Goal: Task Accomplishment & Management: Complete application form

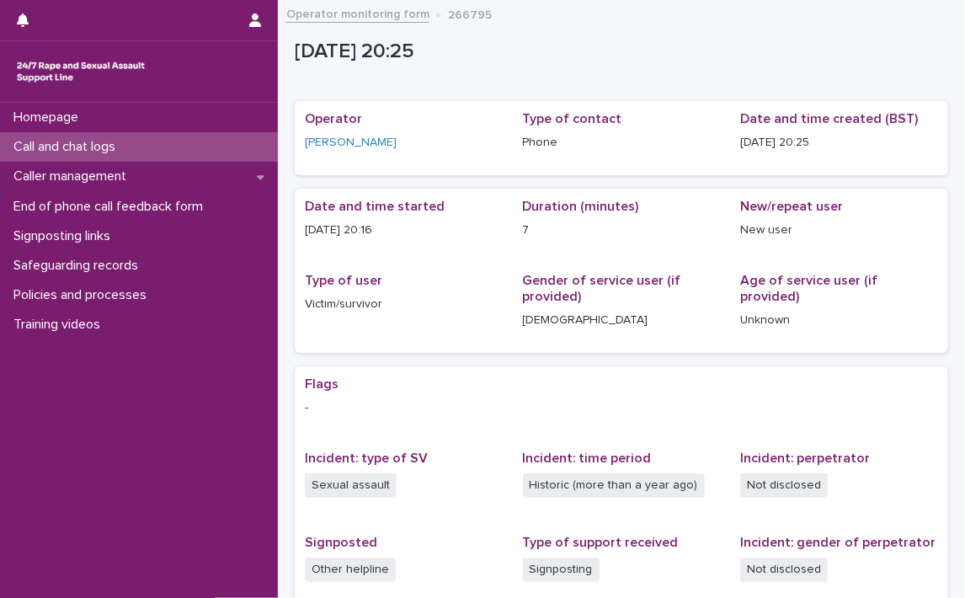
click at [55, 142] on p "Call and chat logs" at bounding box center [68, 147] width 122 height 16
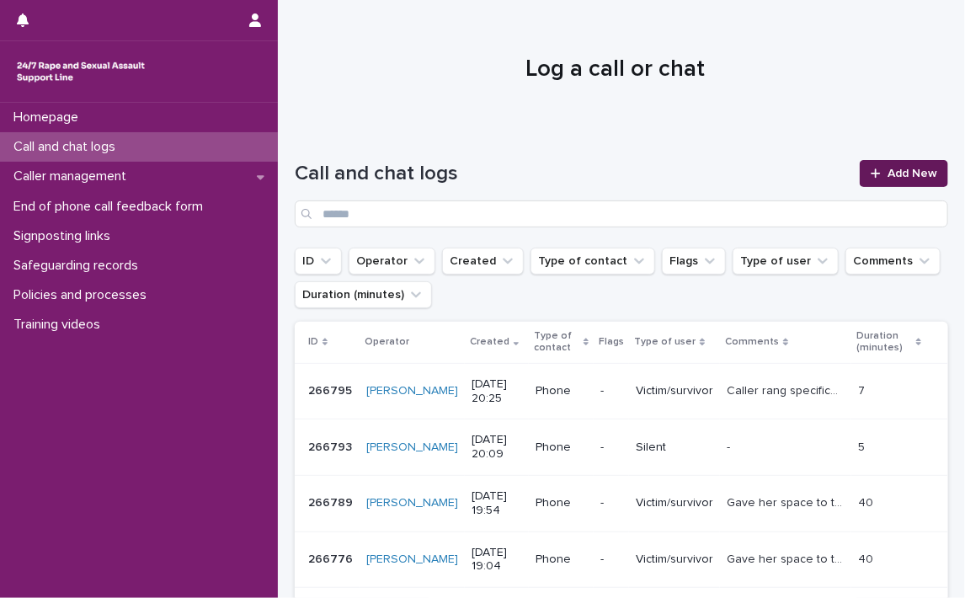
click at [904, 168] on span "Add New" at bounding box center [913, 174] width 50 height 12
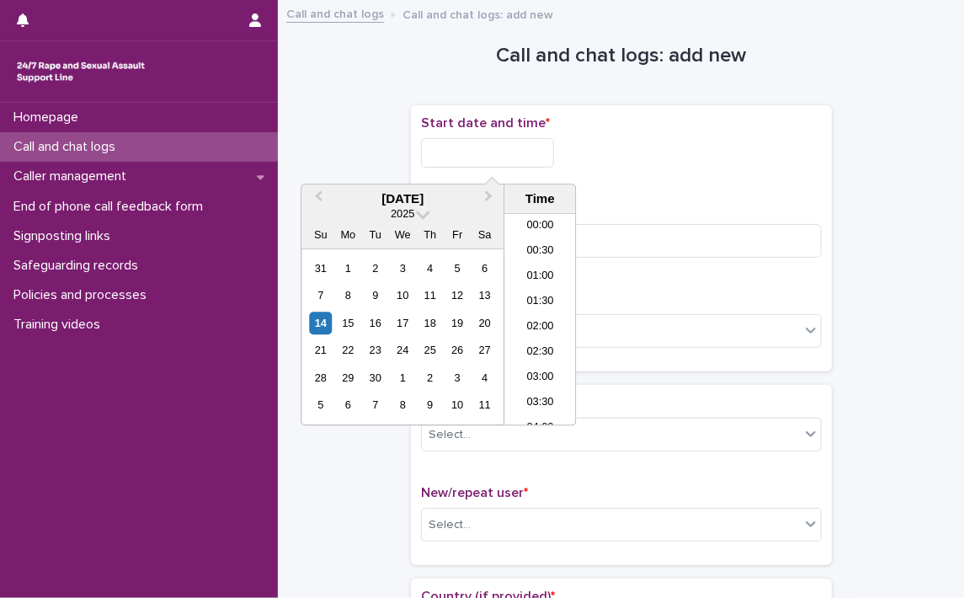
click at [431, 154] on input "text" at bounding box center [487, 152] width 133 height 29
click at [534, 284] on li "20:30" at bounding box center [541, 294] width 72 height 25
click at [533, 154] on input "**********" at bounding box center [487, 152] width 133 height 29
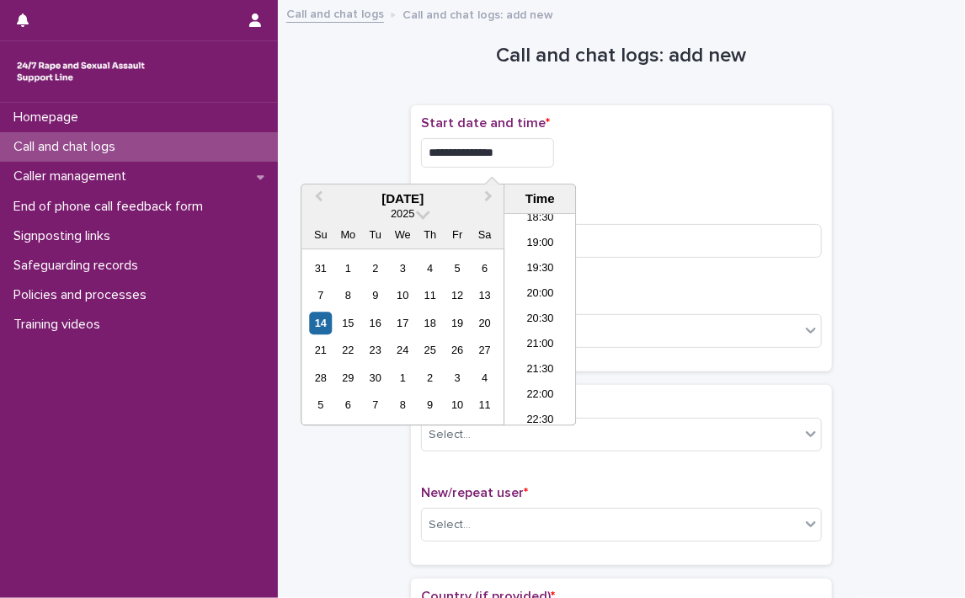
type input "**********"
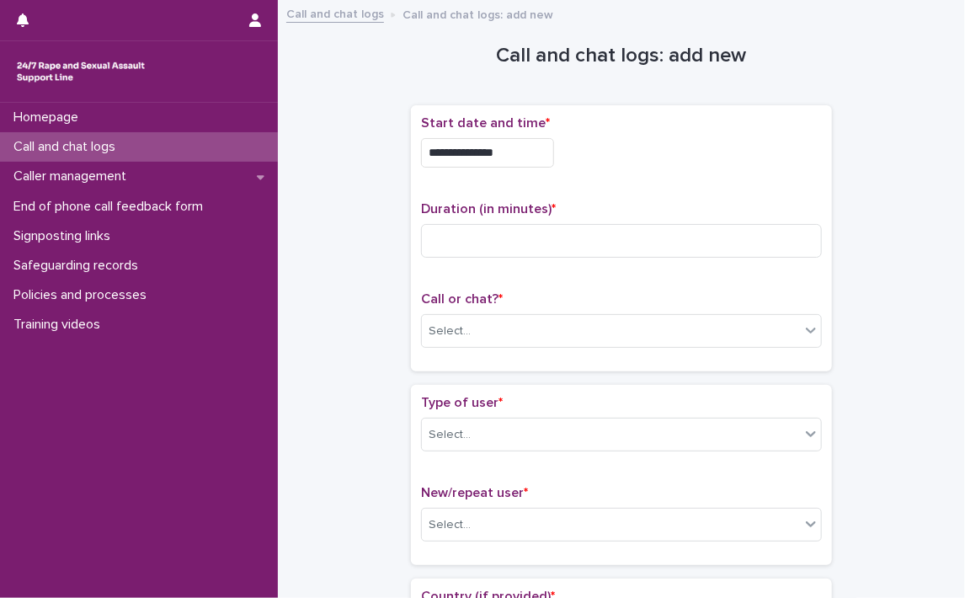
drag, startPoint x: 708, startPoint y: 182, endPoint x: 697, endPoint y: 193, distance: 16.1
click at [697, 193] on div "**********" at bounding box center [621, 238] width 401 height 246
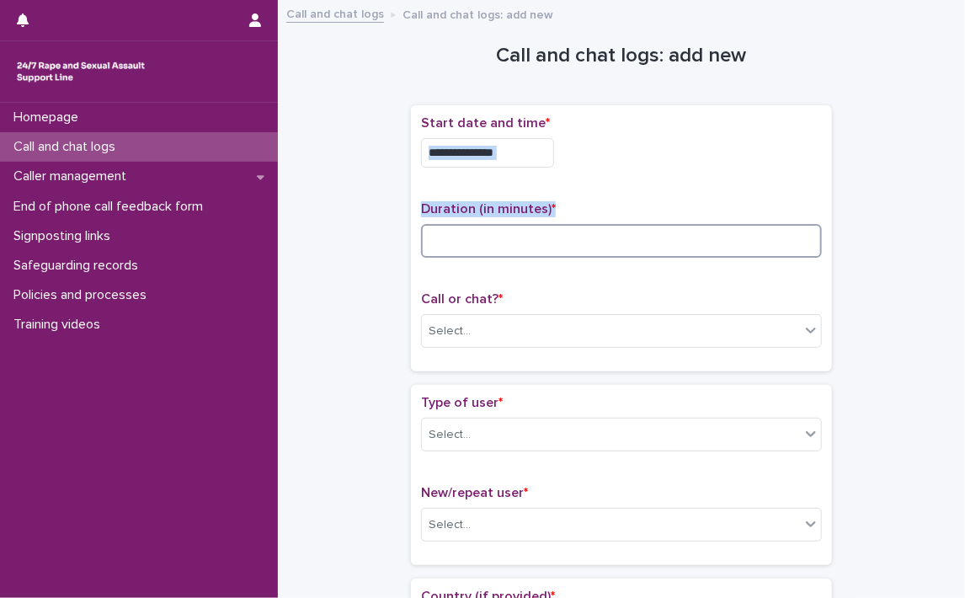
click at [542, 241] on input at bounding box center [621, 241] width 401 height 34
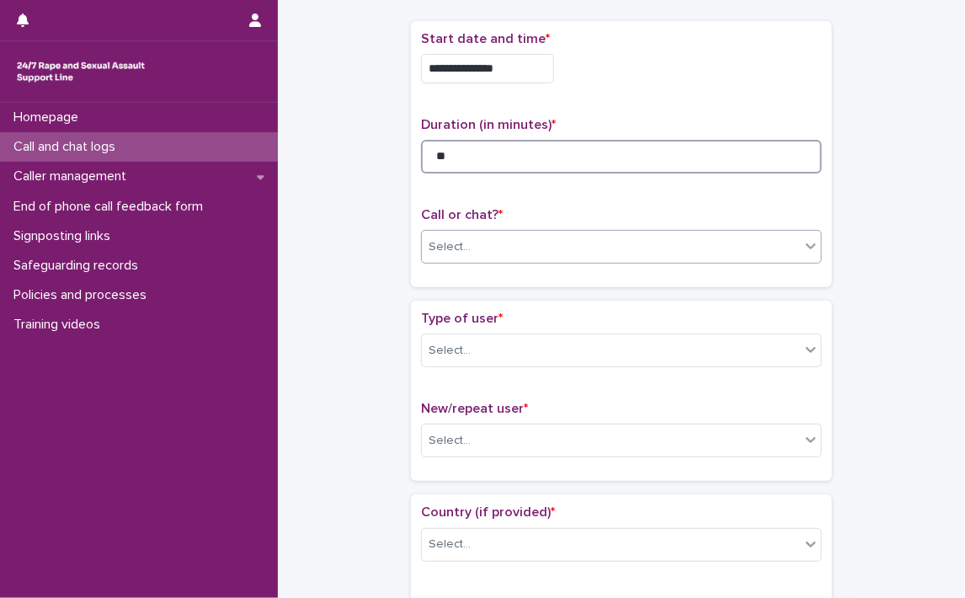
scroll to position [168, 0]
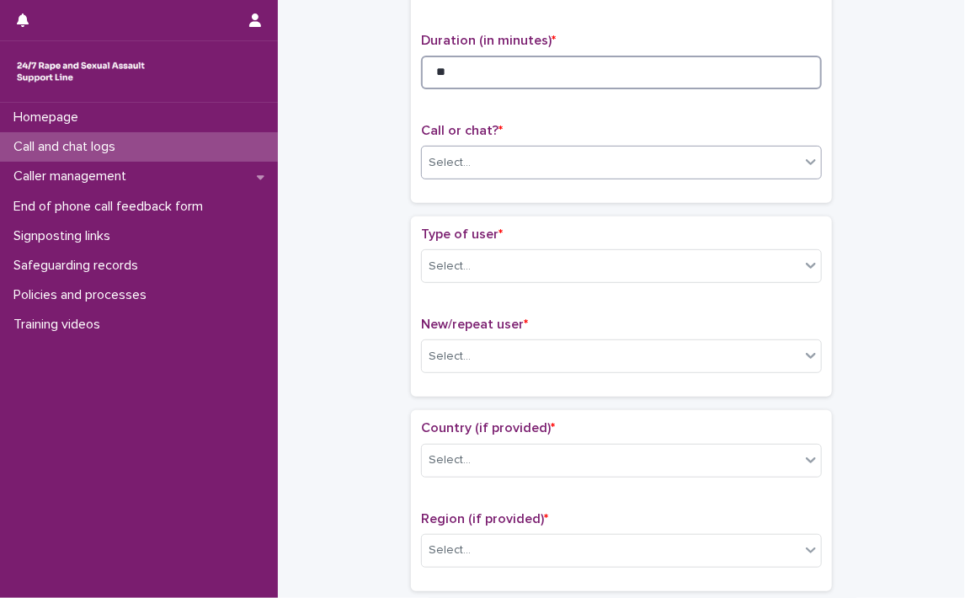
type input "**"
click at [804, 166] on icon at bounding box center [811, 161] width 17 height 17
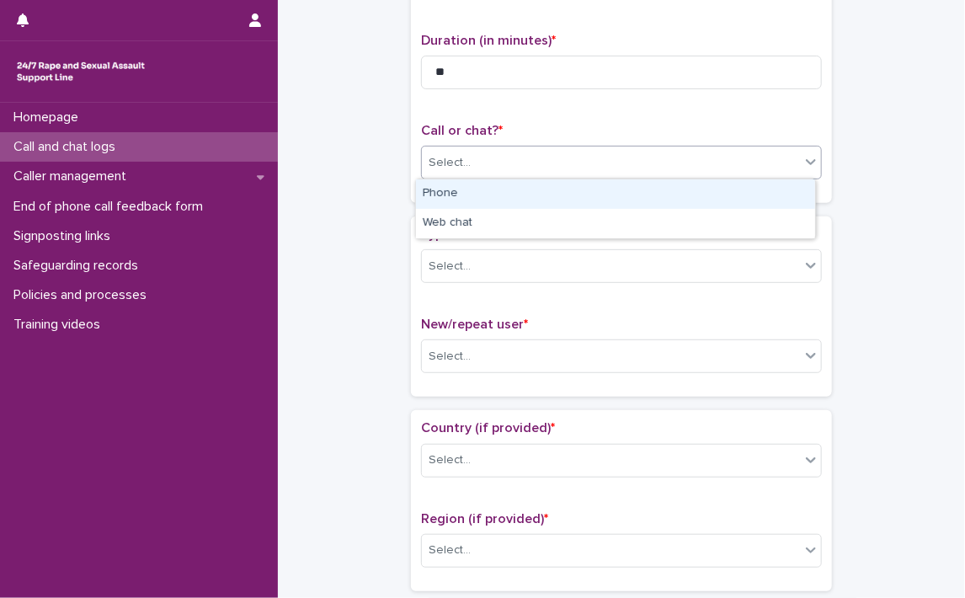
click at [804, 166] on icon at bounding box center [811, 161] width 17 height 17
click at [505, 190] on div "Phone" at bounding box center [615, 193] width 399 height 29
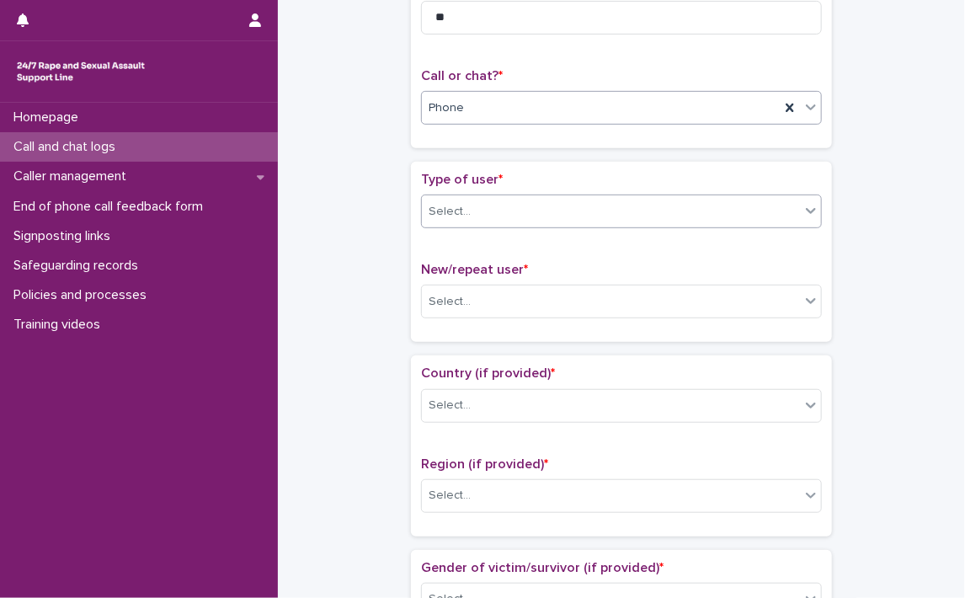
scroll to position [253, 0]
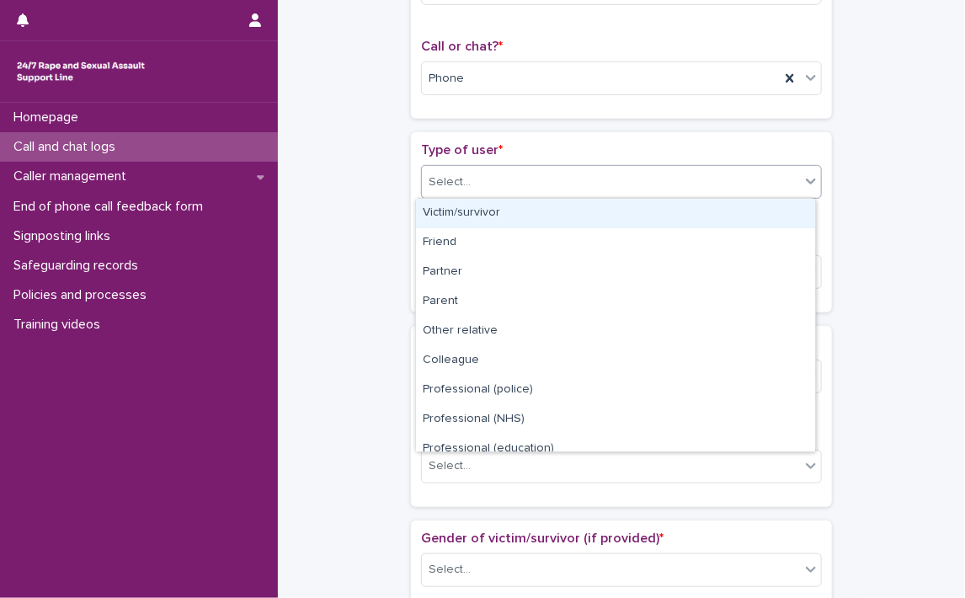
click at [806, 182] on icon at bounding box center [811, 182] width 10 height 6
click at [521, 219] on div "Victim/survivor" at bounding box center [615, 213] width 399 height 29
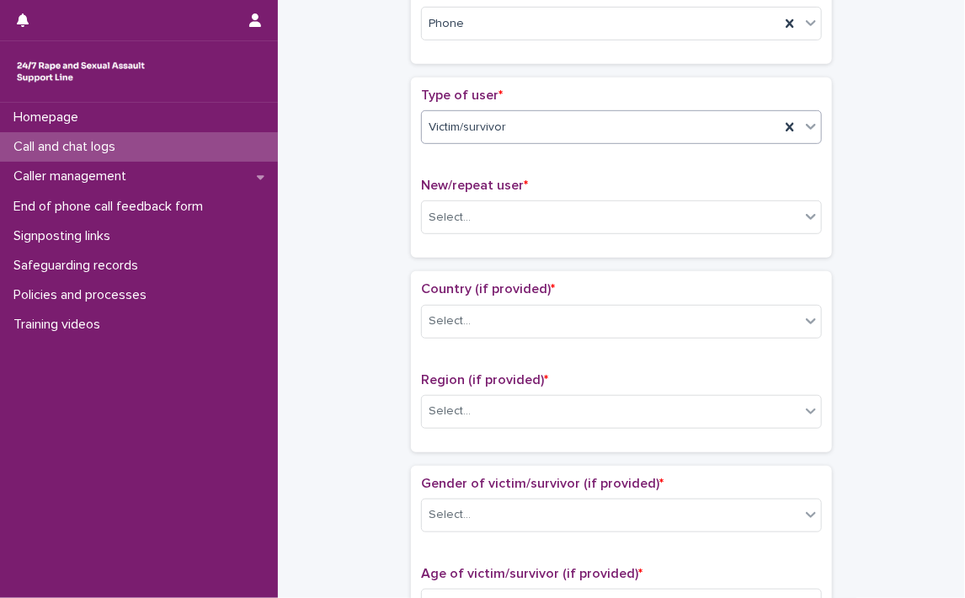
scroll to position [337, 0]
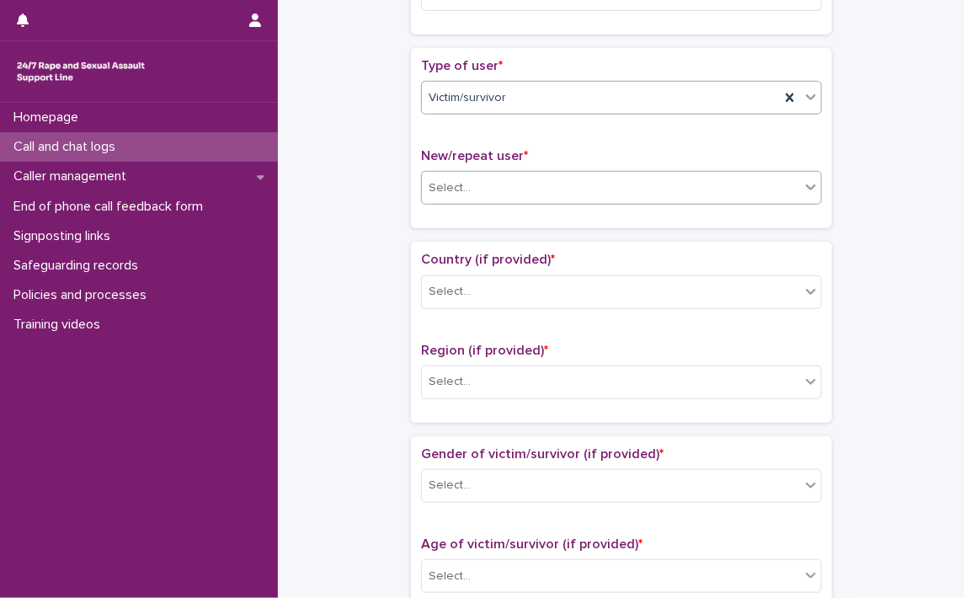
click at [802, 195] on div at bounding box center [811, 187] width 20 height 30
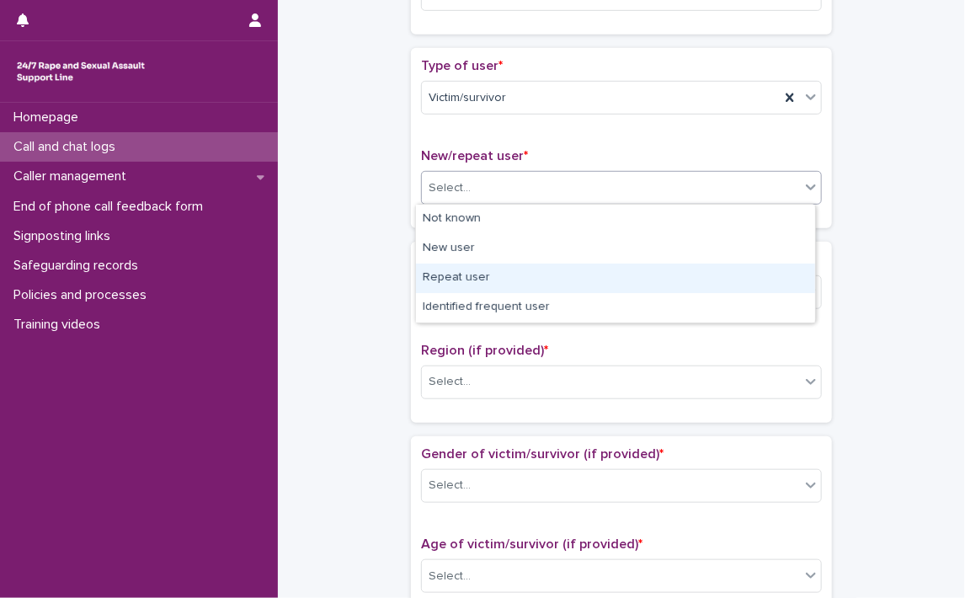
click at [470, 279] on div "Repeat user" at bounding box center [615, 278] width 399 height 29
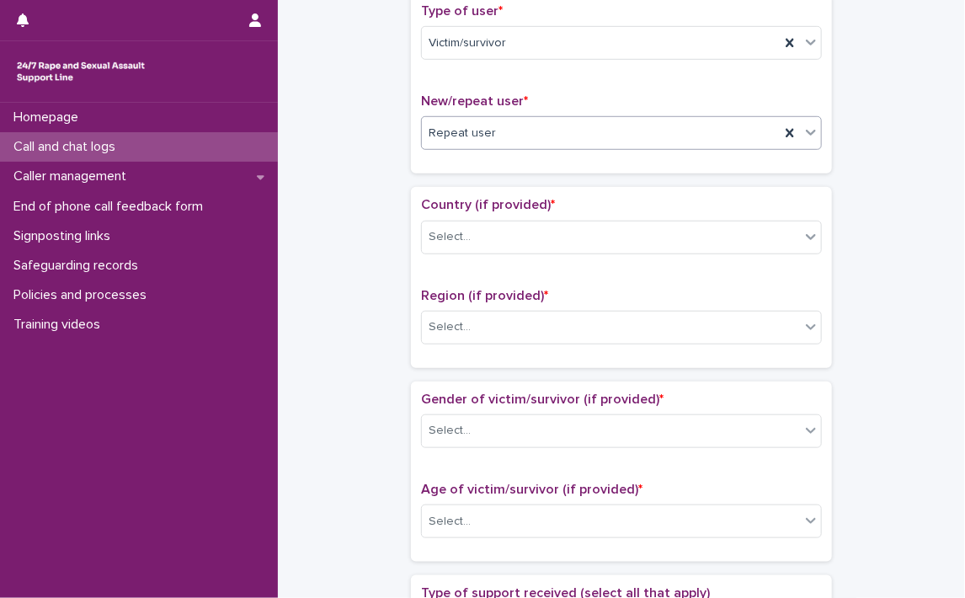
scroll to position [421, 0]
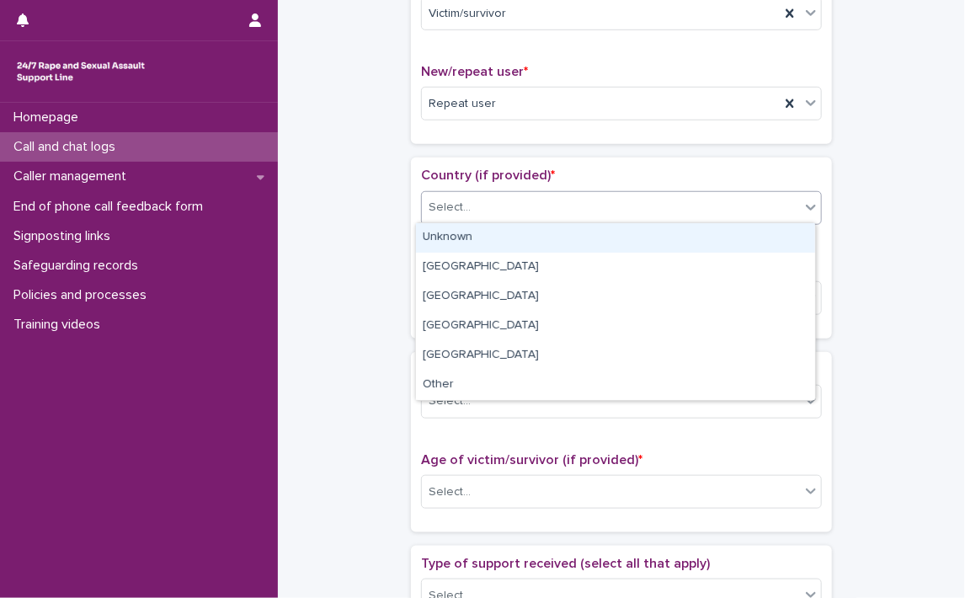
click at [805, 210] on icon at bounding box center [811, 207] width 17 height 17
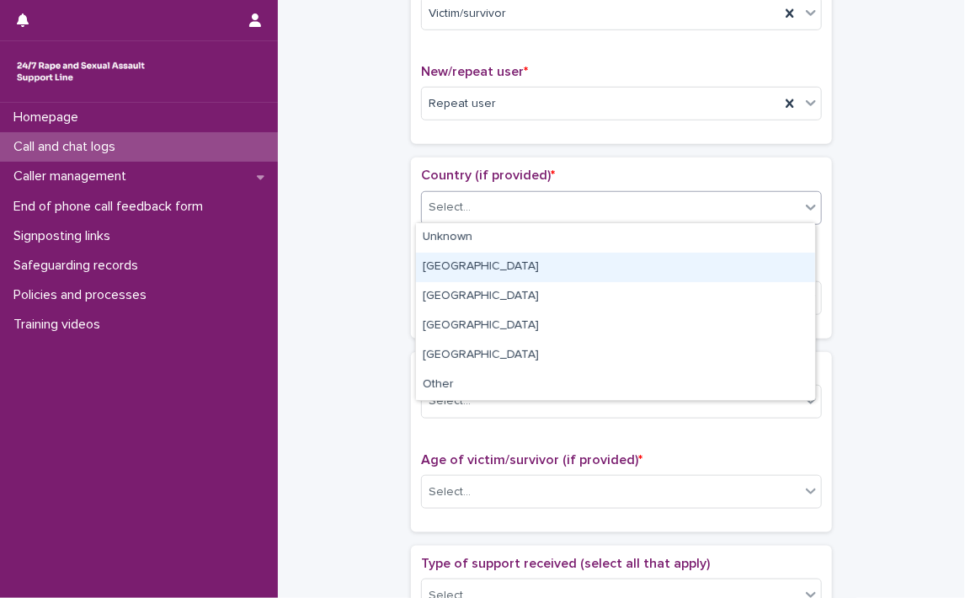
click at [458, 270] on div "[GEOGRAPHIC_DATA]" at bounding box center [615, 267] width 399 height 29
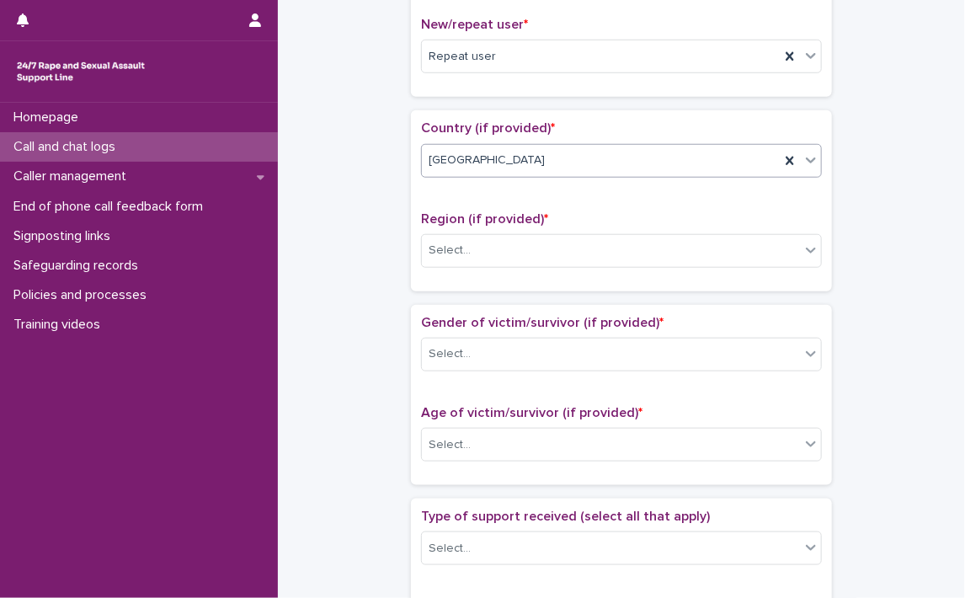
scroll to position [505, 0]
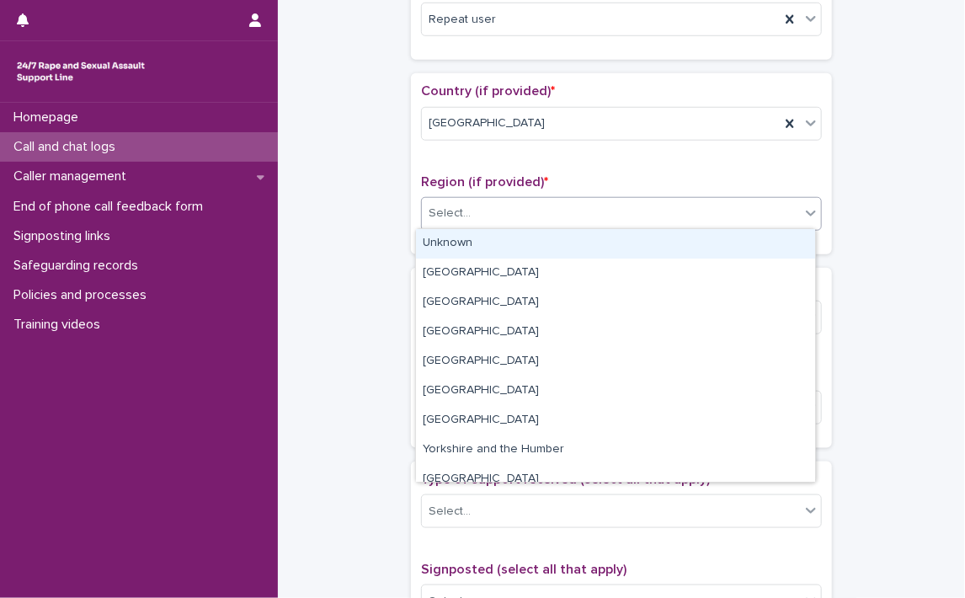
click at [806, 214] on icon at bounding box center [811, 213] width 17 height 17
click at [460, 243] on div "Unknown" at bounding box center [615, 243] width 399 height 29
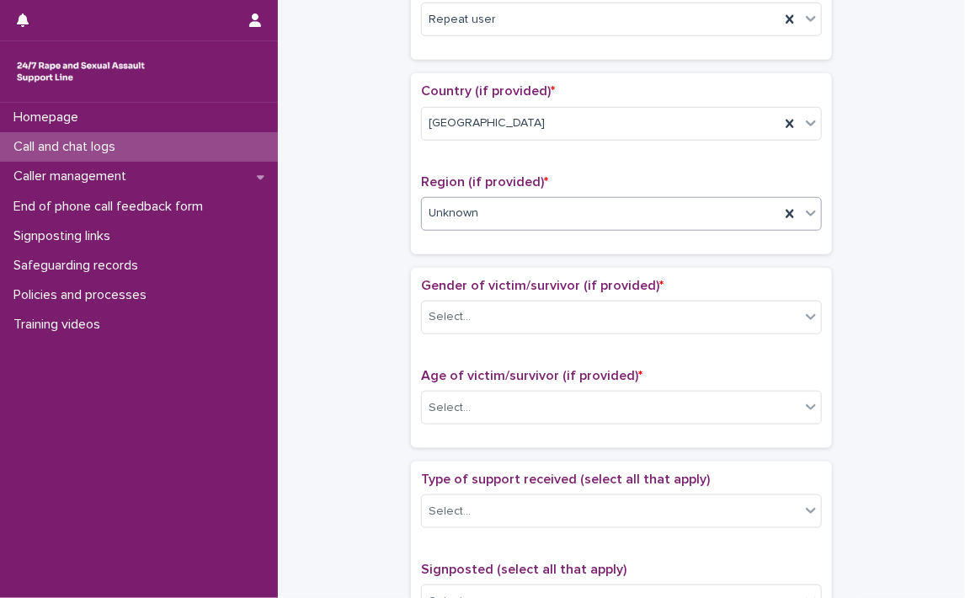
scroll to position [590, 0]
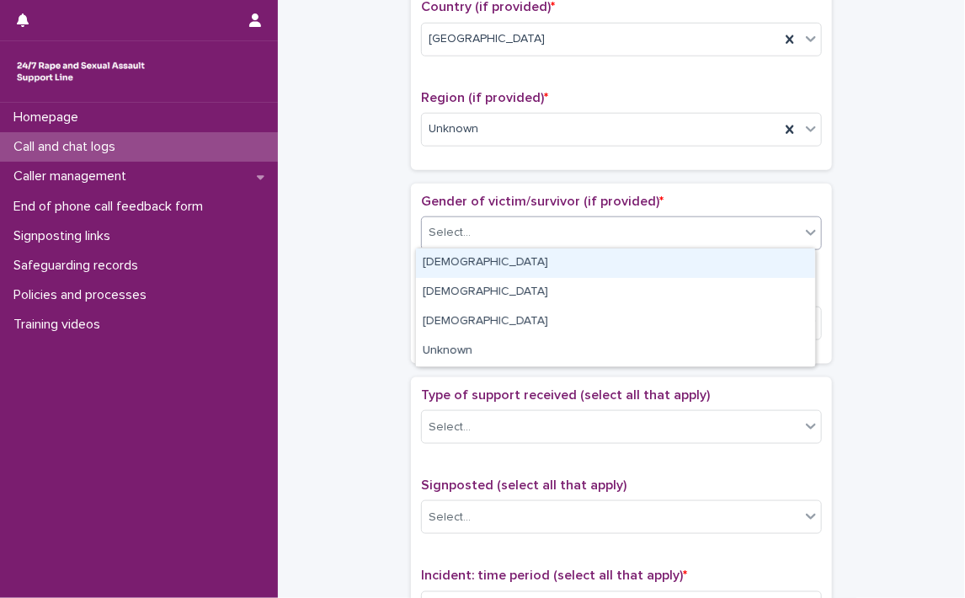
click at [807, 238] on div at bounding box center [811, 232] width 20 height 30
click at [508, 260] on div "[DEMOGRAPHIC_DATA]" at bounding box center [615, 262] width 399 height 29
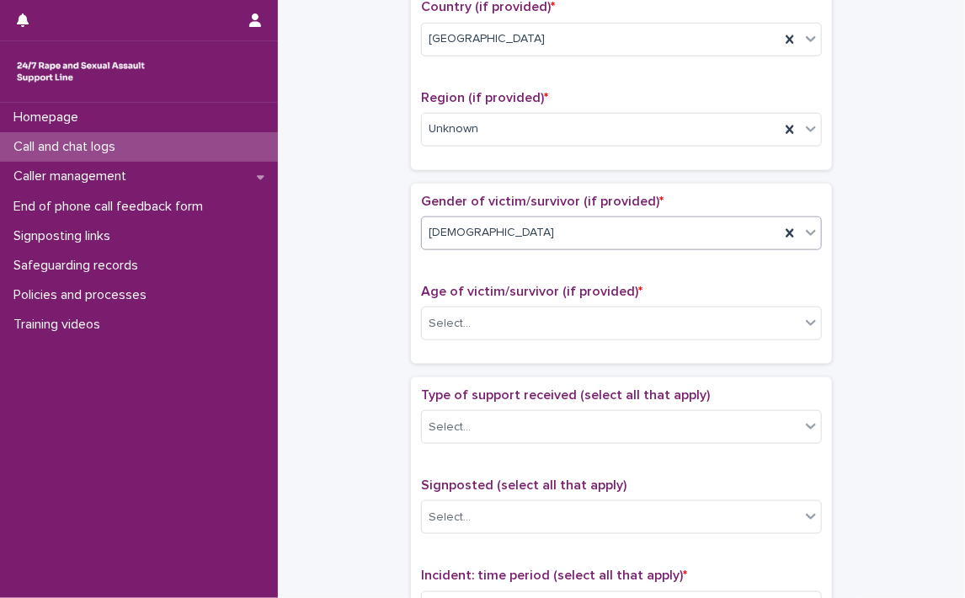
scroll to position [674, 0]
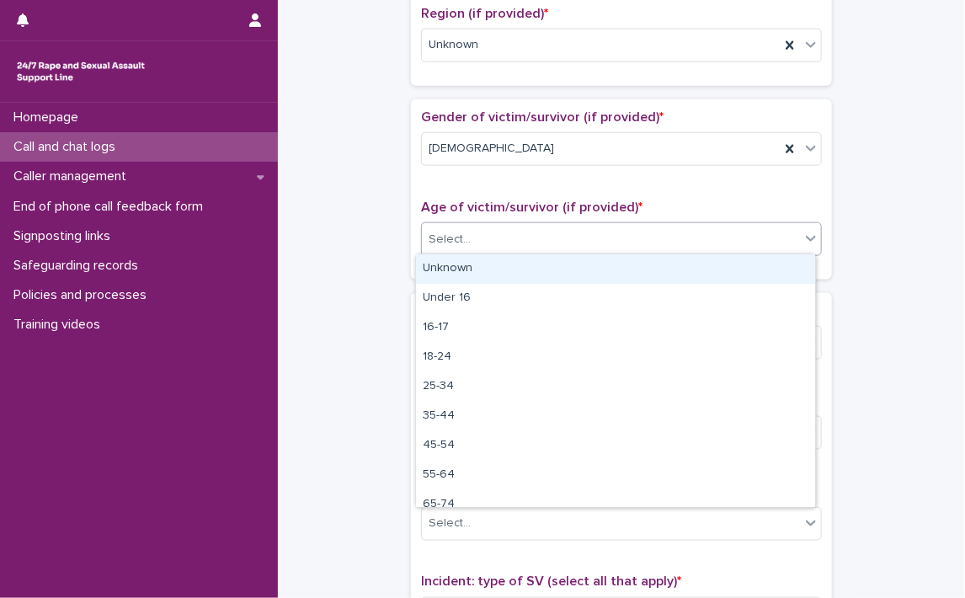
click at [808, 243] on icon at bounding box center [811, 238] width 17 height 17
click at [475, 269] on div "Unknown" at bounding box center [615, 268] width 399 height 29
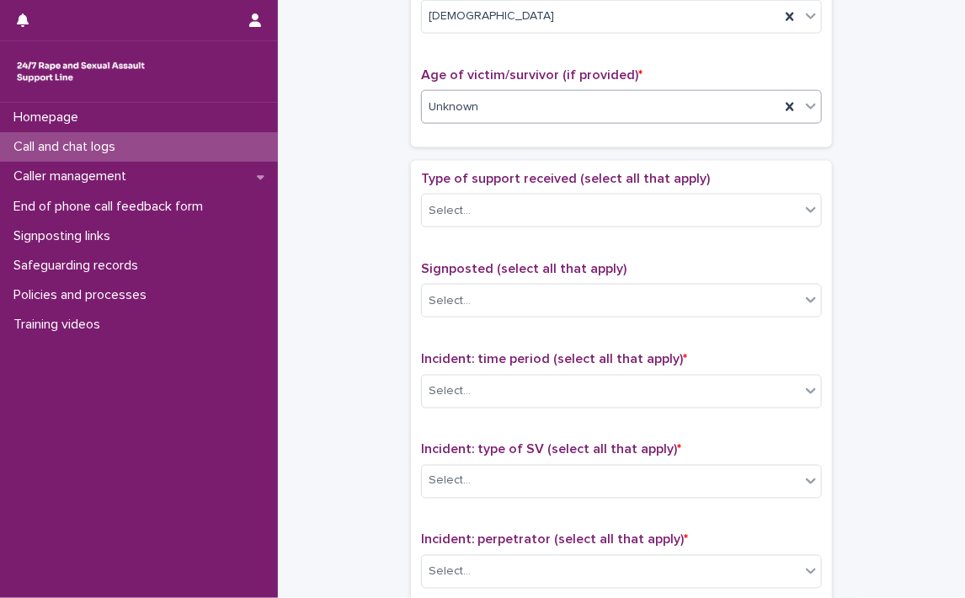
scroll to position [842, 0]
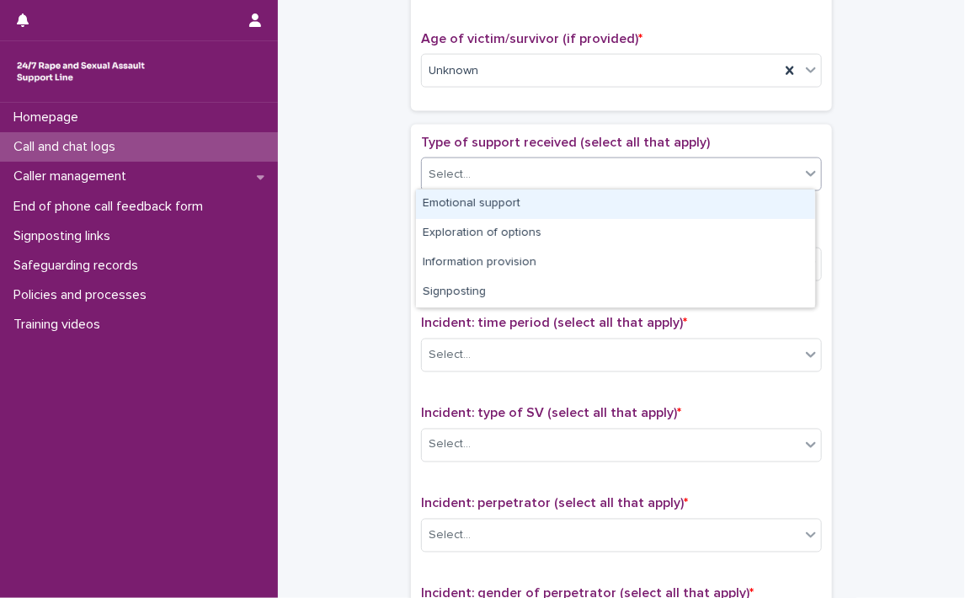
click at [802, 180] on div at bounding box center [811, 173] width 20 height 30
click at [554, 200] on div "Emotional support" at bounding box center [615, 204] width 399 height 29
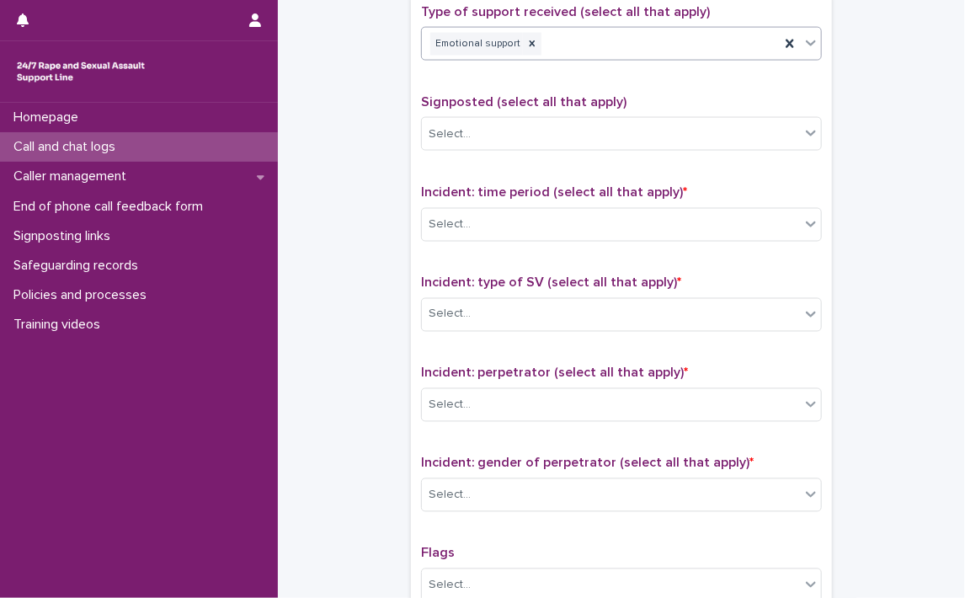
scroll to position [1011, 0]
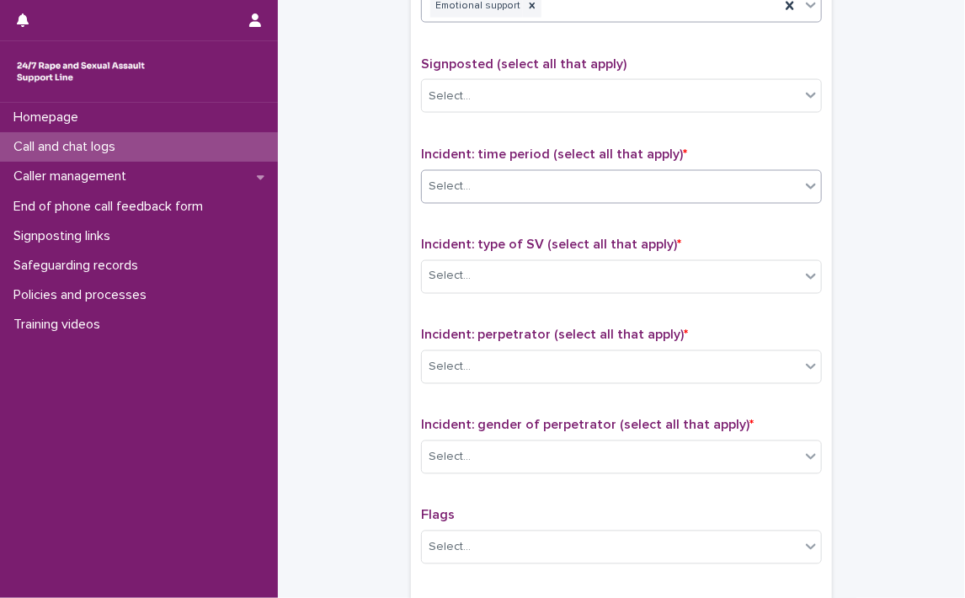
click at [806, 185] on icon at bounding box center [811, 187] width 10 height 6
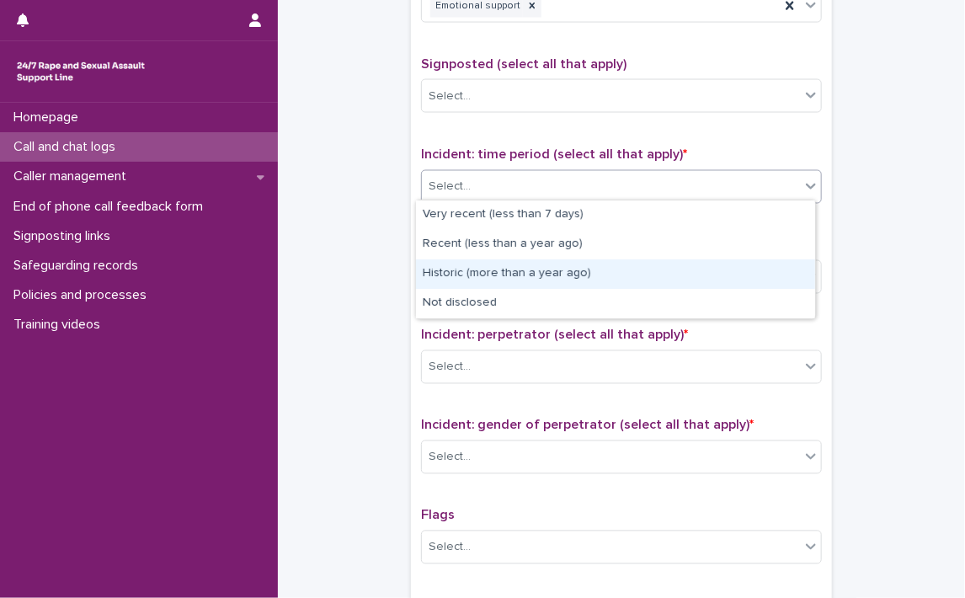
click at [467, 274] on div "Historic (more than a year ago)" at bounding box center [615, 273] width 399 height 29
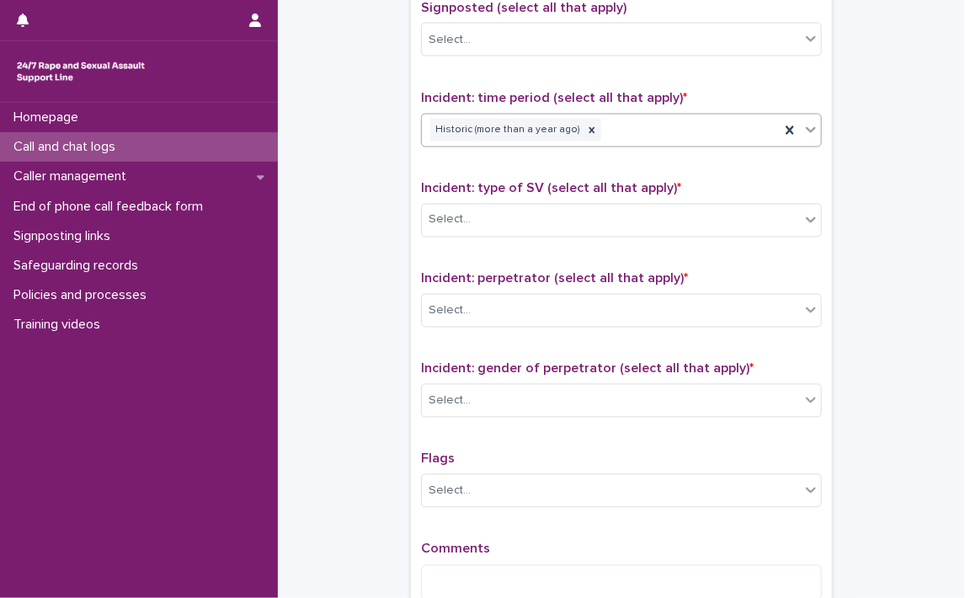
scroll to position [1095, 0]
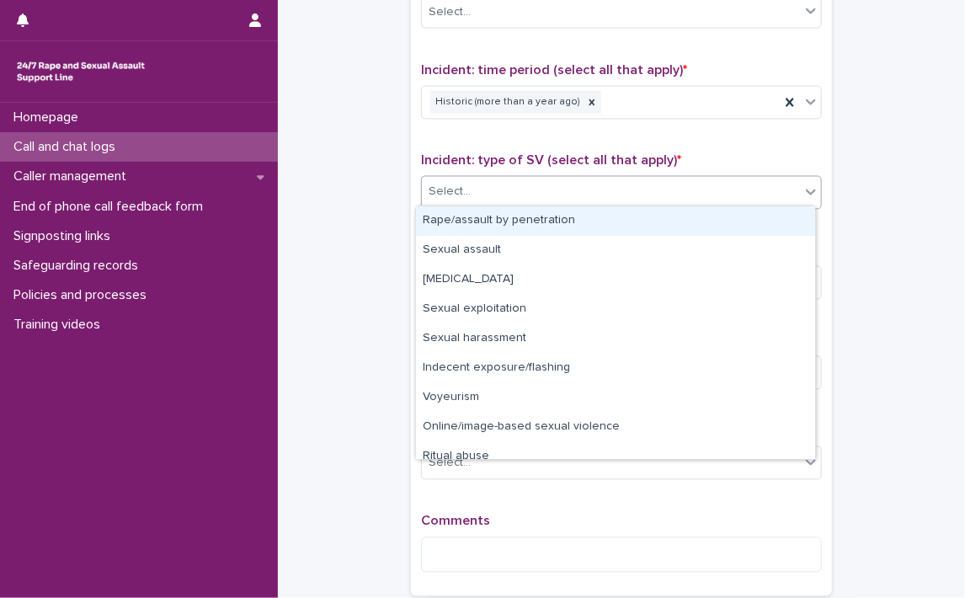
click at [803, 193] on icon at bounding box center [811, 192] width 17 height 17
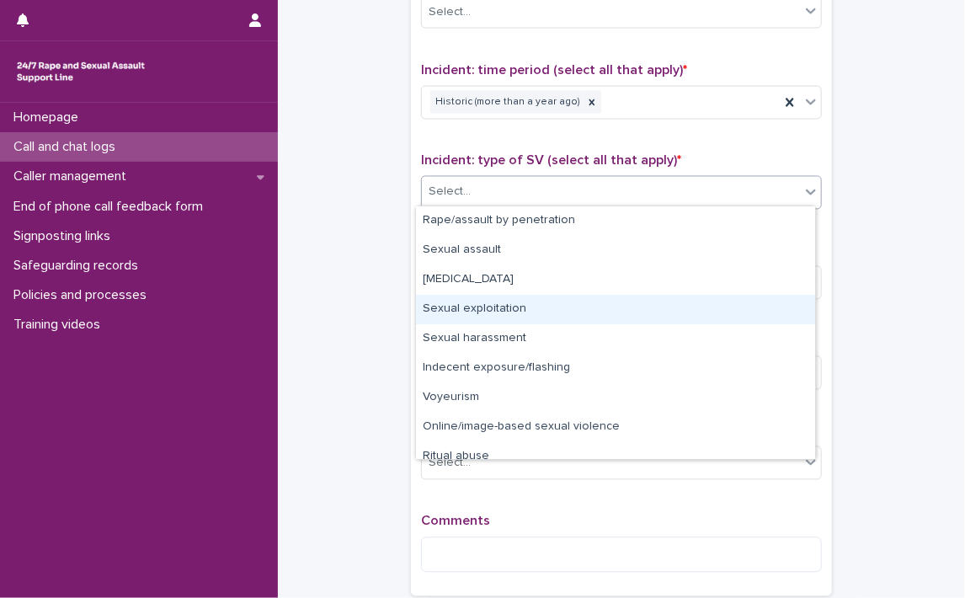
scroll to position [42, 0]
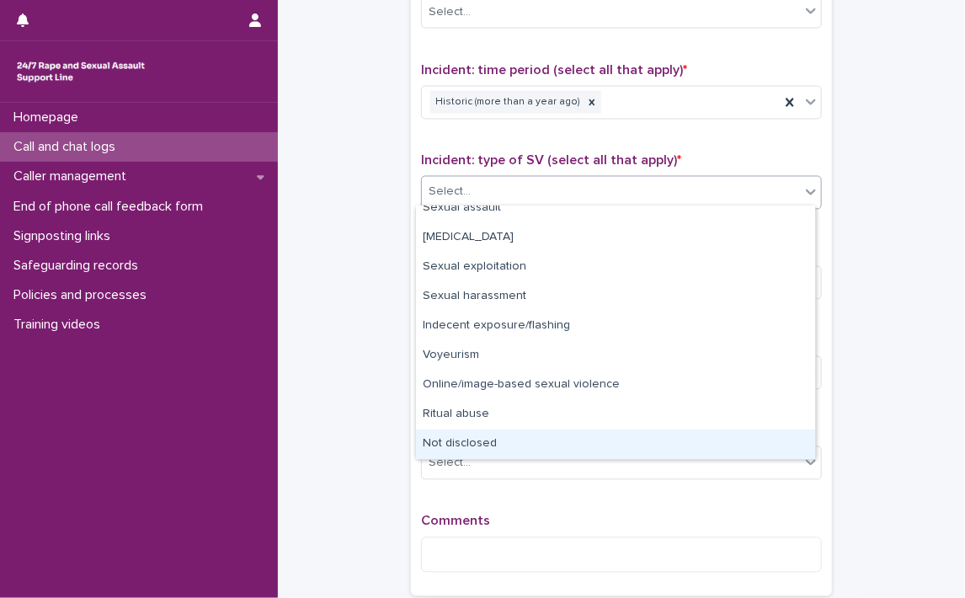
click at [502, 445] on div "Not disclosed" at bounding box center [615, 444] width 399 height 29
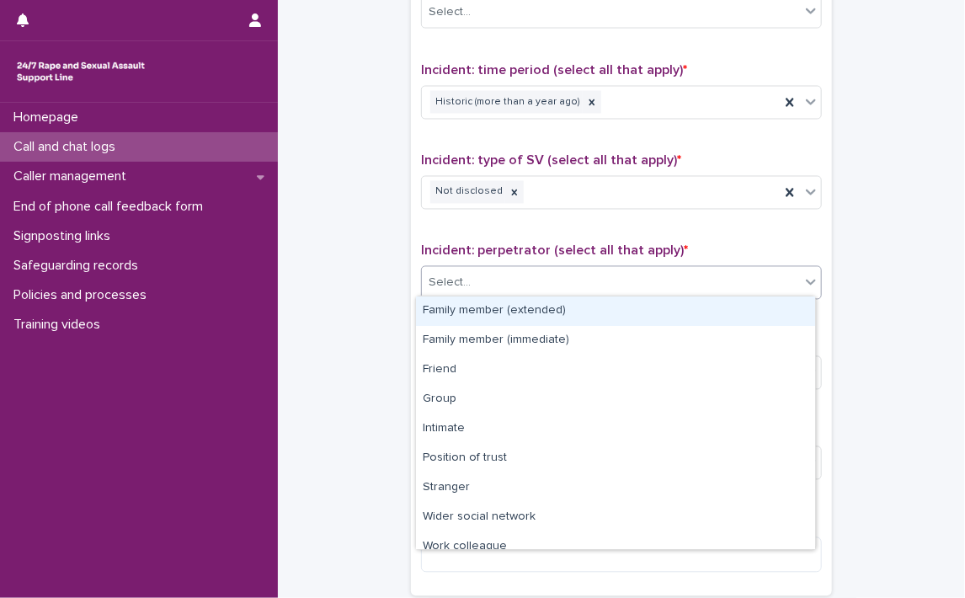
click at [804, 275] on icon at bounding box center [811, 282] width 17 height 17
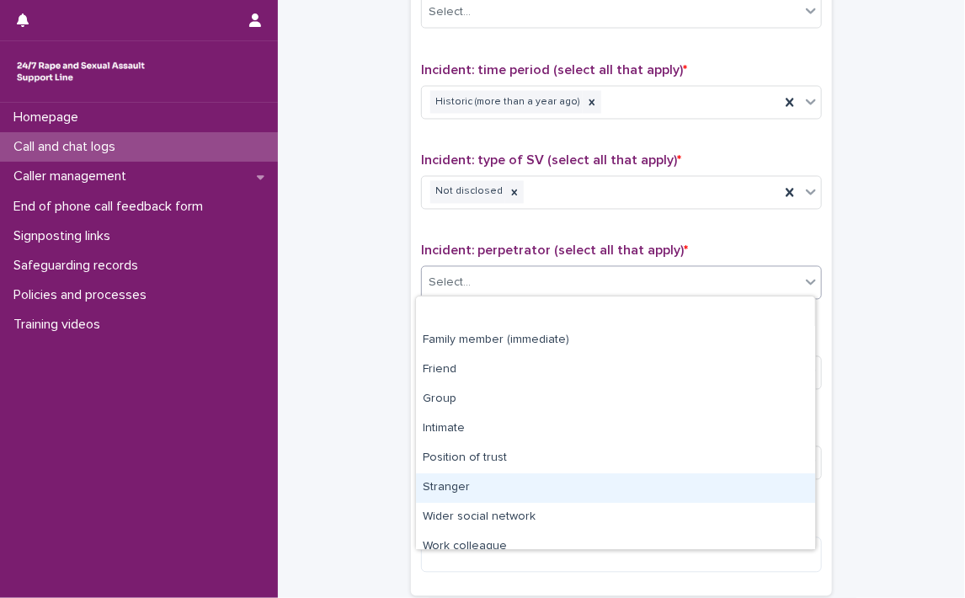
scroll to position [71, 0]
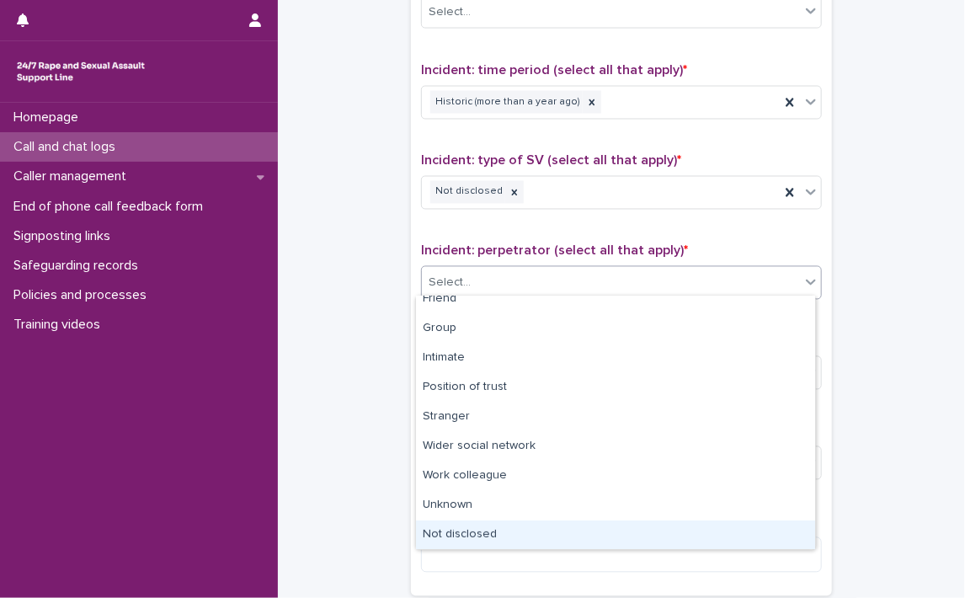
click at [564, 537] on div "Not disclosed" at bounding box center [615, 535] width 399 height 29
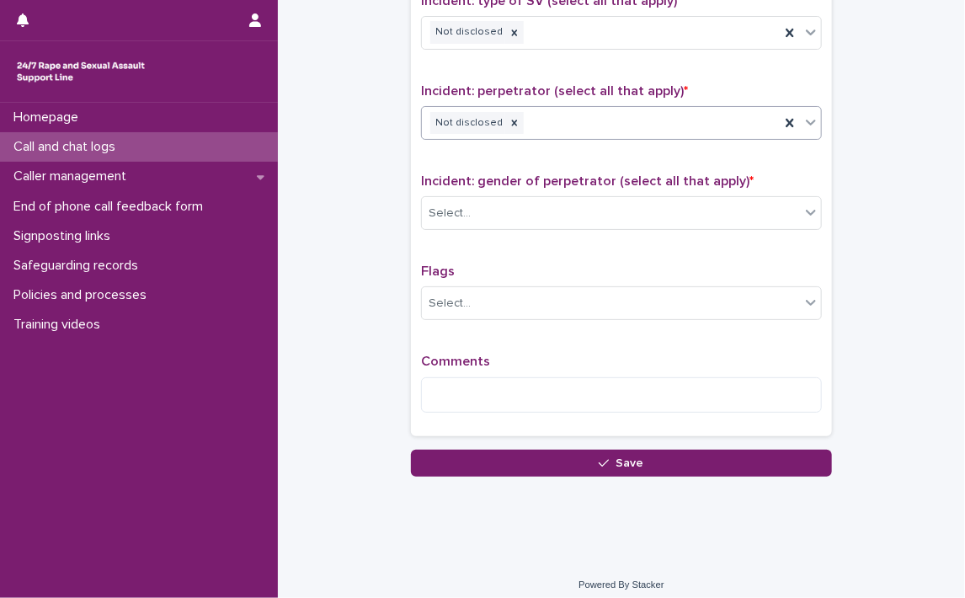
scroll to position [1260, 0]
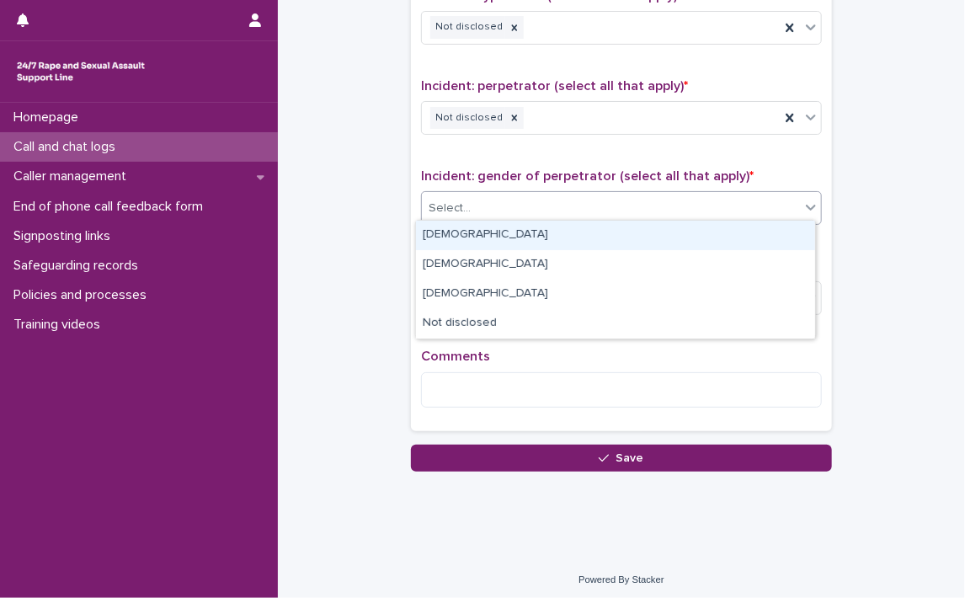
click at [805, 210] on icon at bounding box center [811, 207] width 17 height 17
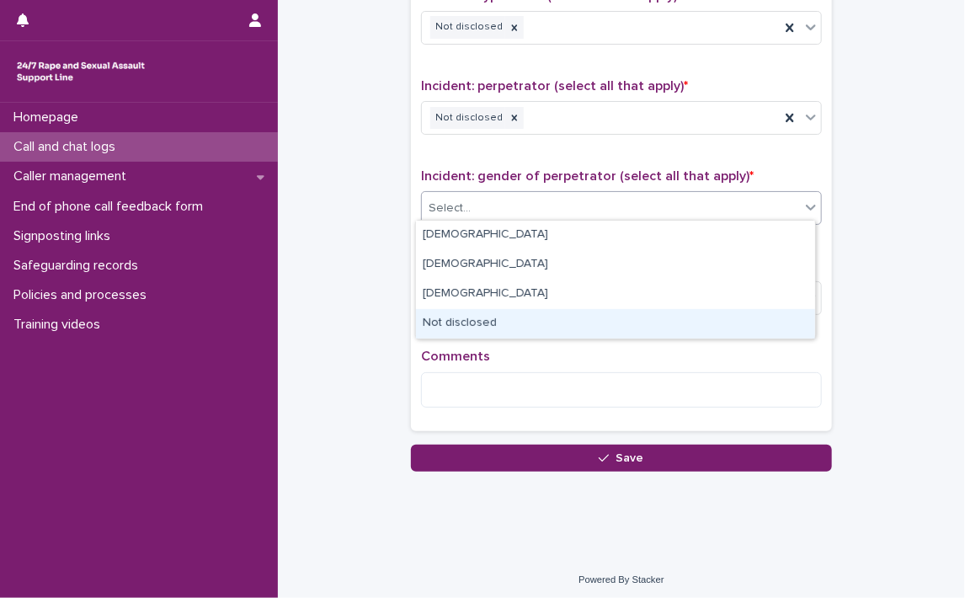
click at [467, 320] on div "Not disclosed" at bounding box center [615, 323] width 399 height 29
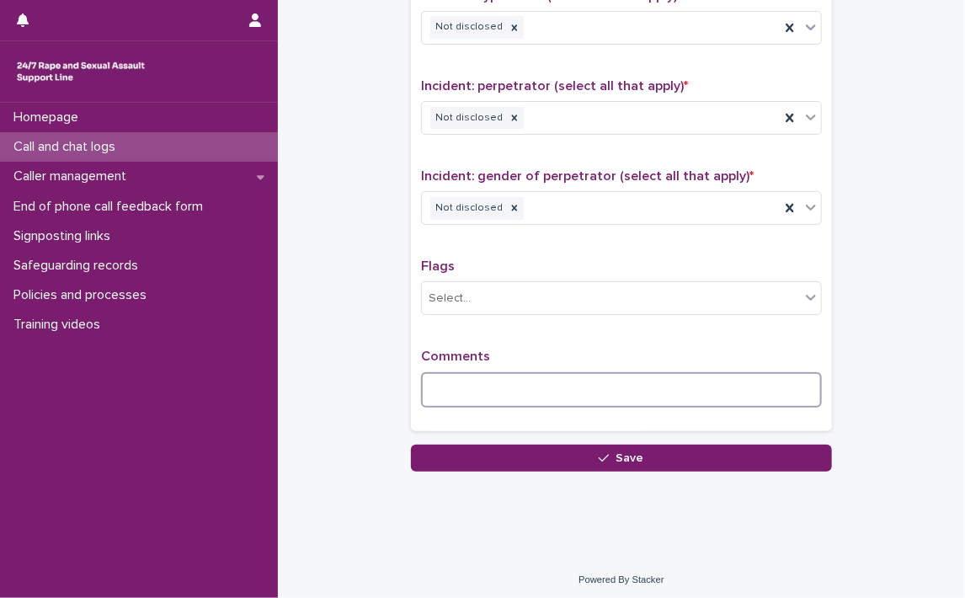
click at [509, 392] on textarea at bounding box center [621, 390] width 401 height 36
click at [685, 388] on textarea "**********" at bounding box center [621, 390] width 401 height 36
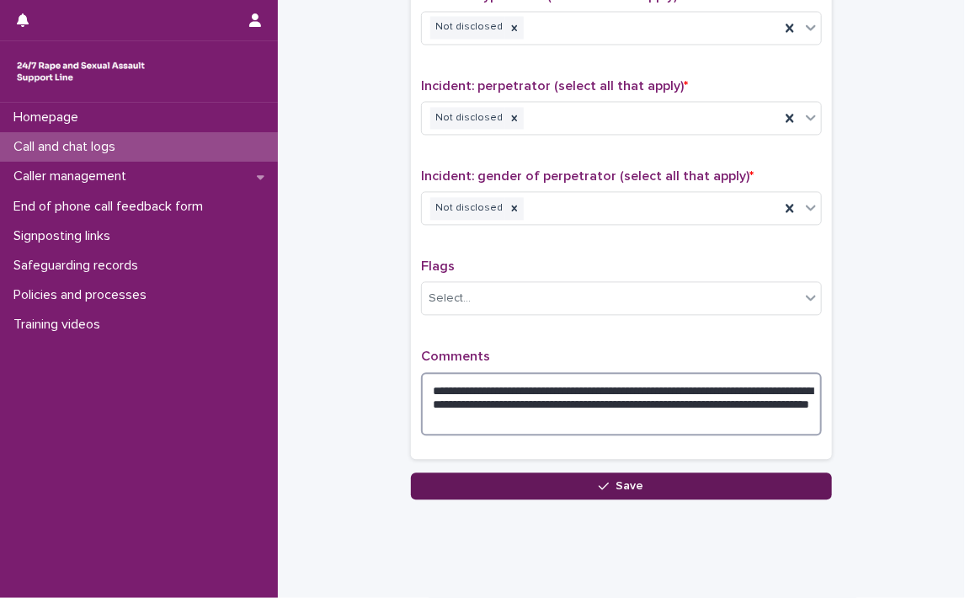
type textarea "**********"
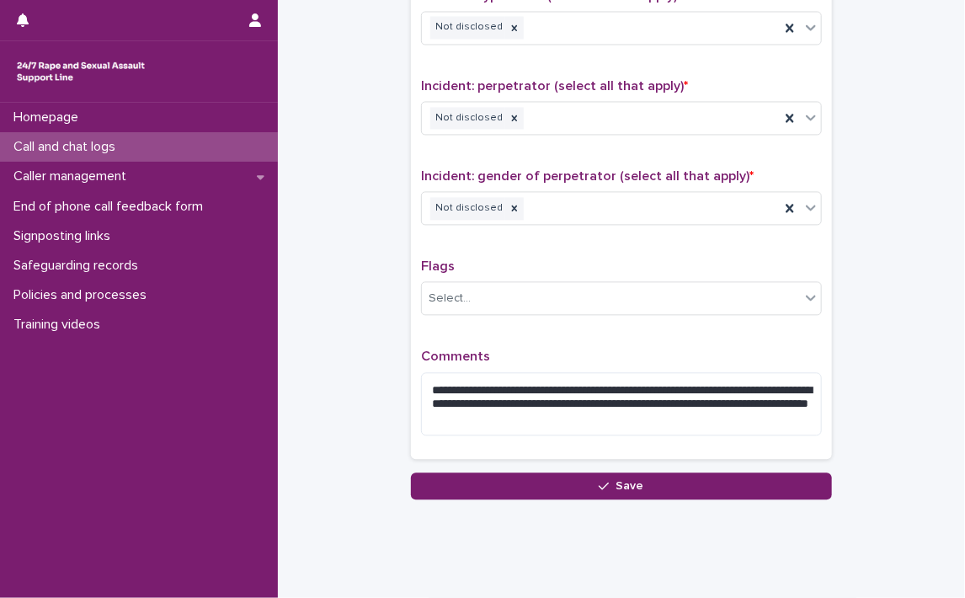
click at [649, 474] on button "Save" at bounding box center [621, 486] width 421 height 27
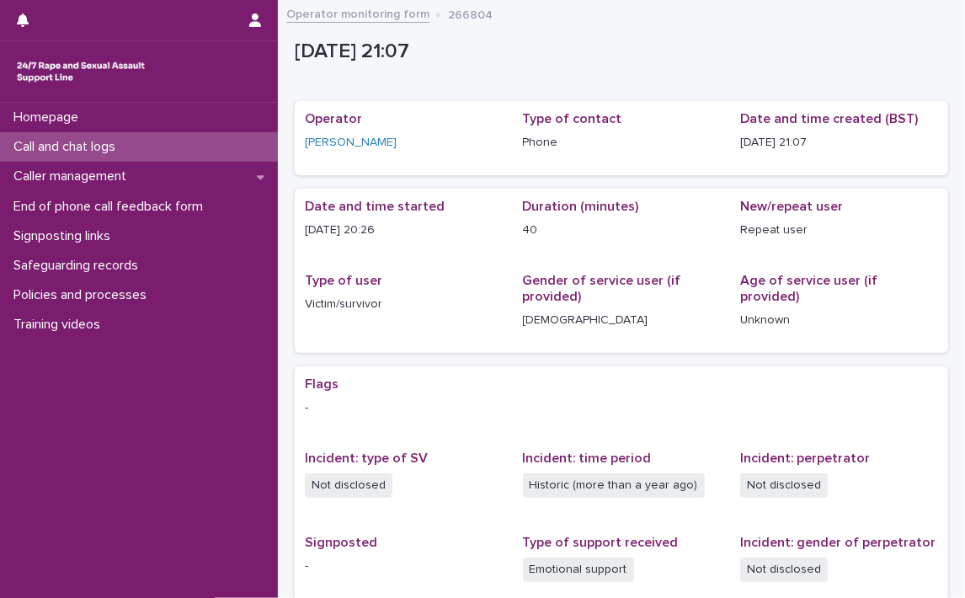
click at [71, 145] on p "Call and chat logs" at bounding box center [68, 147] width 122 height 16
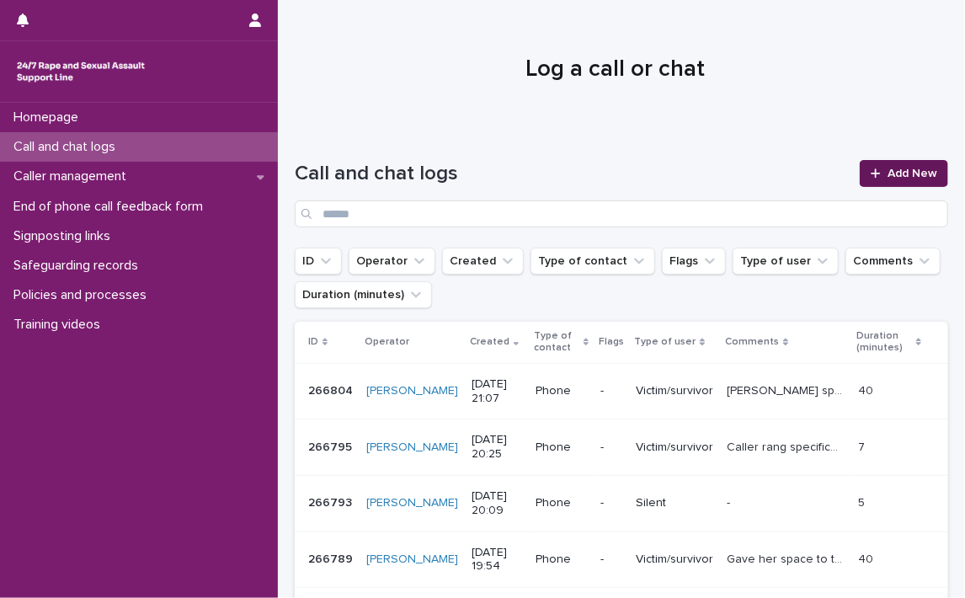
click at [900, 168] on span "Add New" at bounding box center [913, 174] width 50 height 12
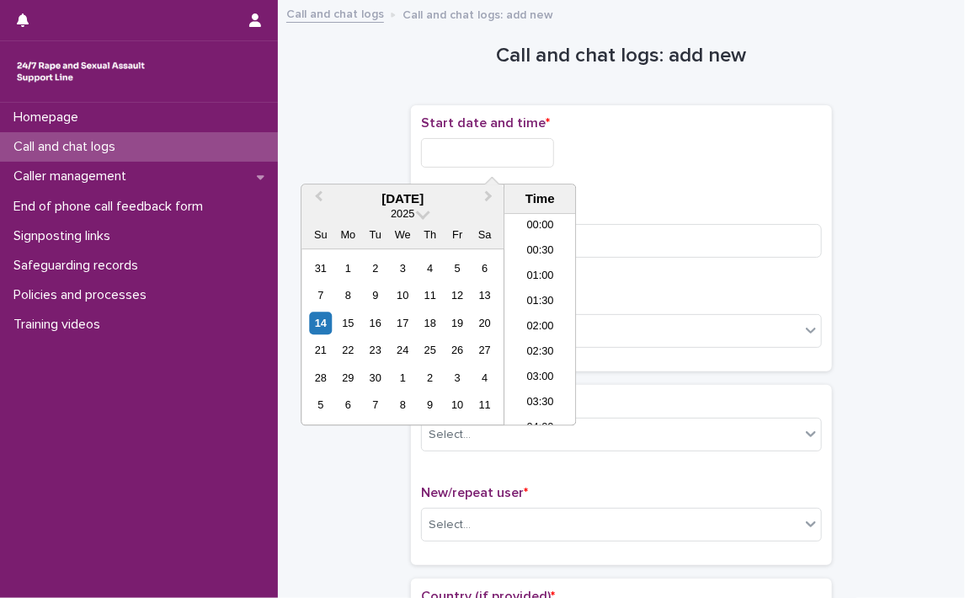
scroll to position [969, 0]
click at [428, 142] on input "text" at bounding box center [487, 152] width 133 height 29
click at [537, 314] on li "21:00" at bounding box center [541, 319] width 72 height 25
click at [551, 150] on input "**********" at bounding box center [487, 152] width 133 height 29
type input "**********"
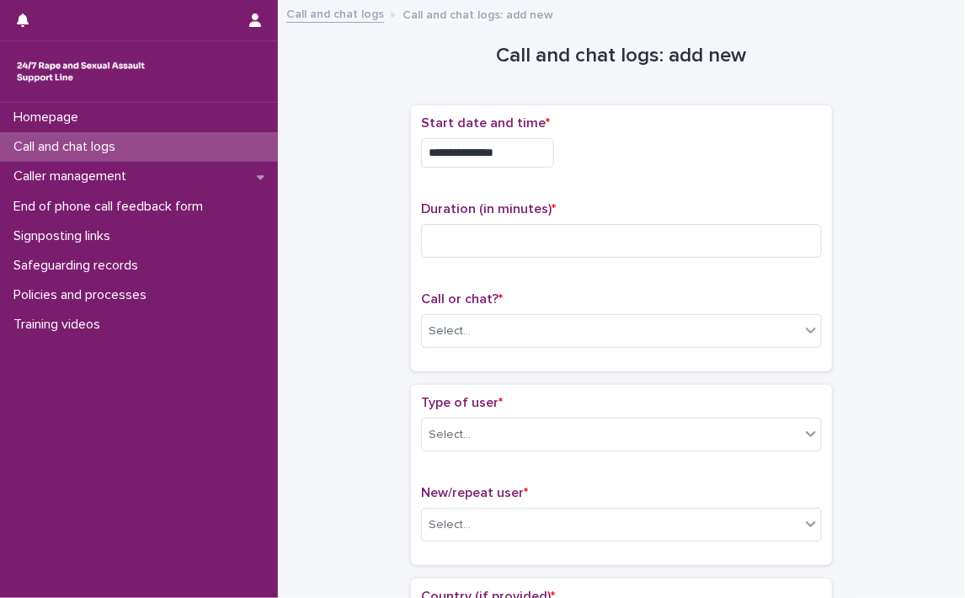
click at [673, 171] on div "**********" at bounding box center [621, 148] width 401 height 66
click at [574, 240] on input at bounding box center [621, 241] width 401 height 34
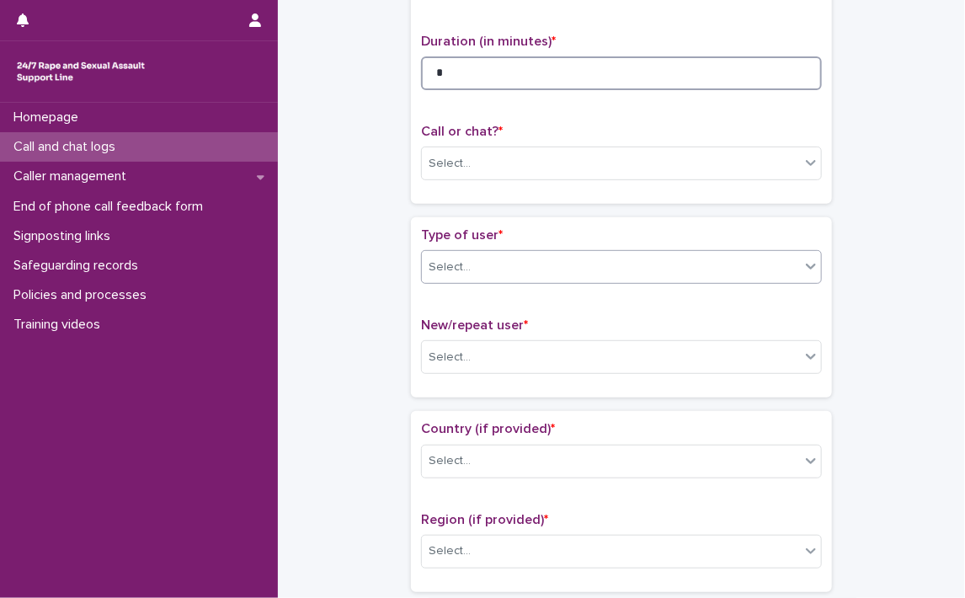
scroll to position [168, 0]
type input "*"
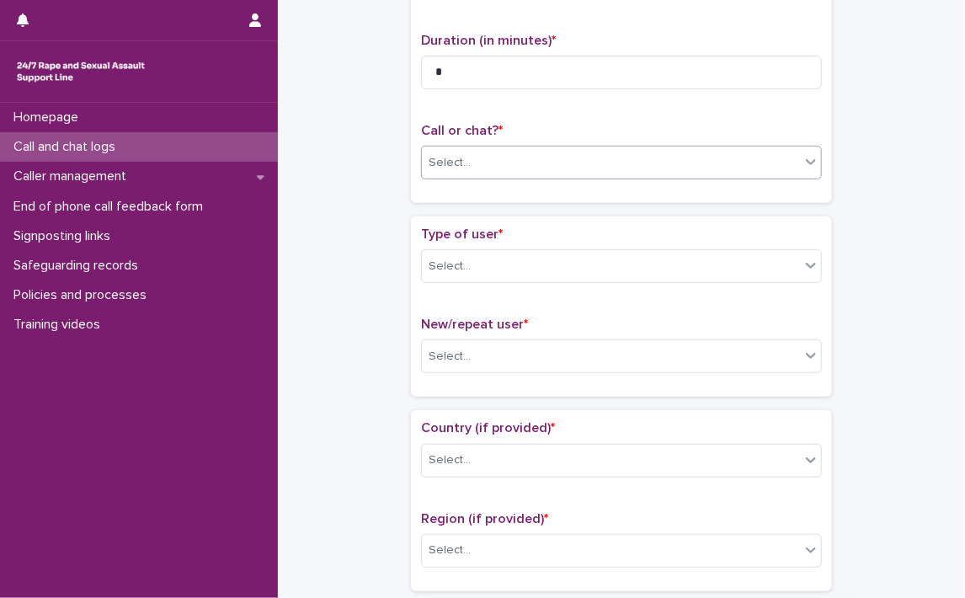
click at [806, 163] on icon at bounding box center [811, 162] width 10 height 6
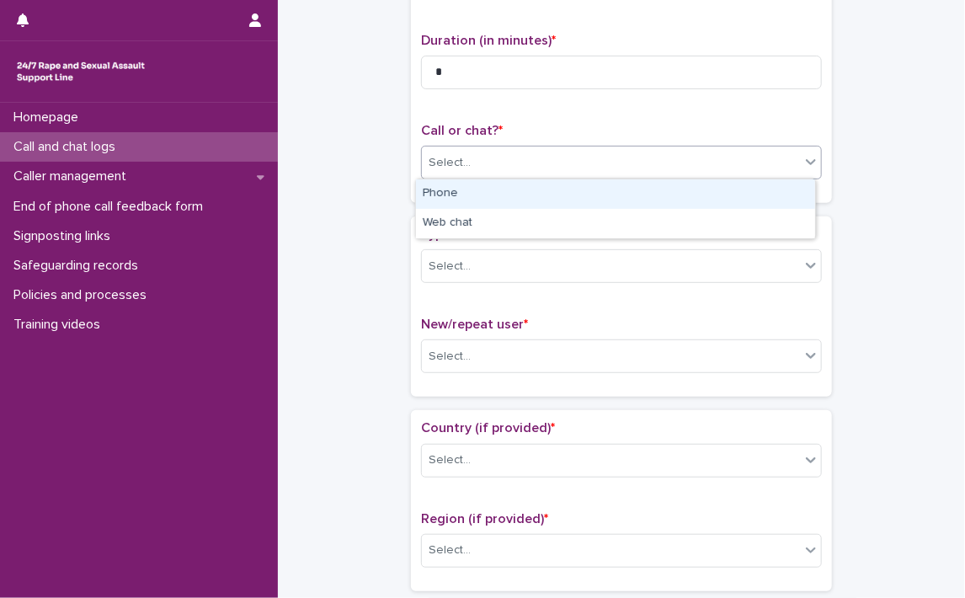
click at [812, 166] on icon at bounding box center [811, 161] width 17 height 17
click at [572, 198] on div "Phone" at bounding box center [615, 193] width 399 height 29
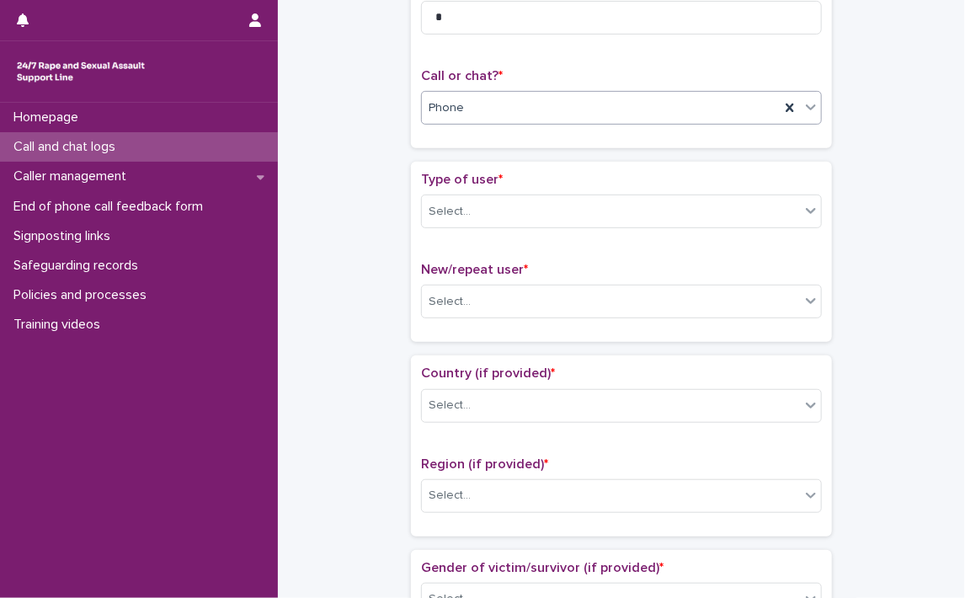
scroll to position [253, 0]
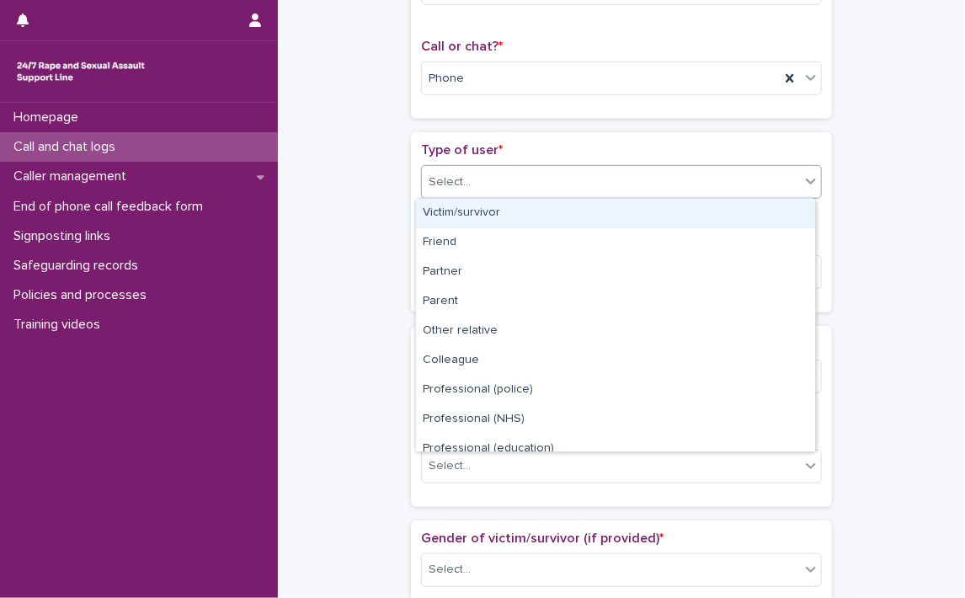
click at [806, 182] on icon at bounding box center [811, 182] width 10 height 6
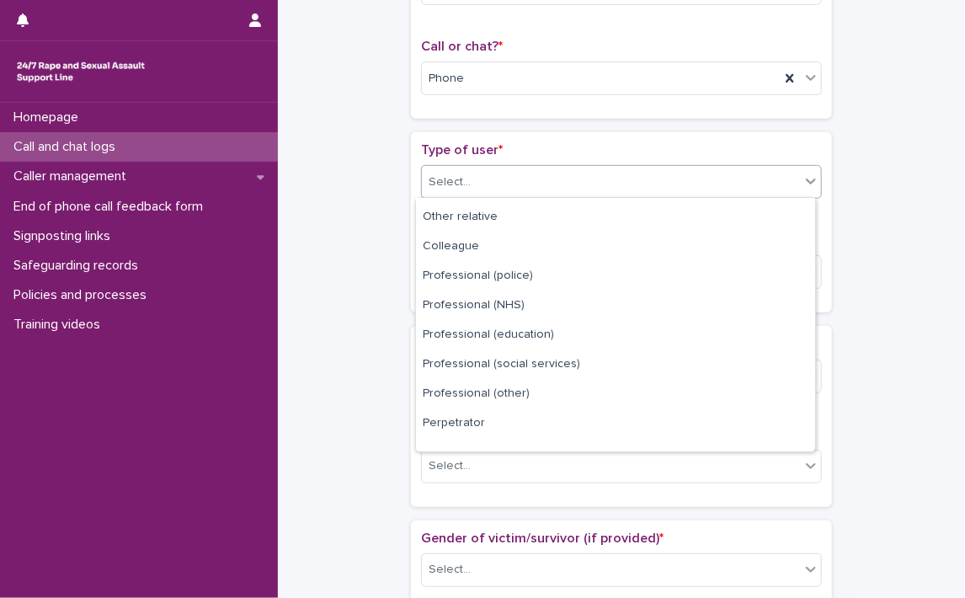
scroll to position [189, 0]
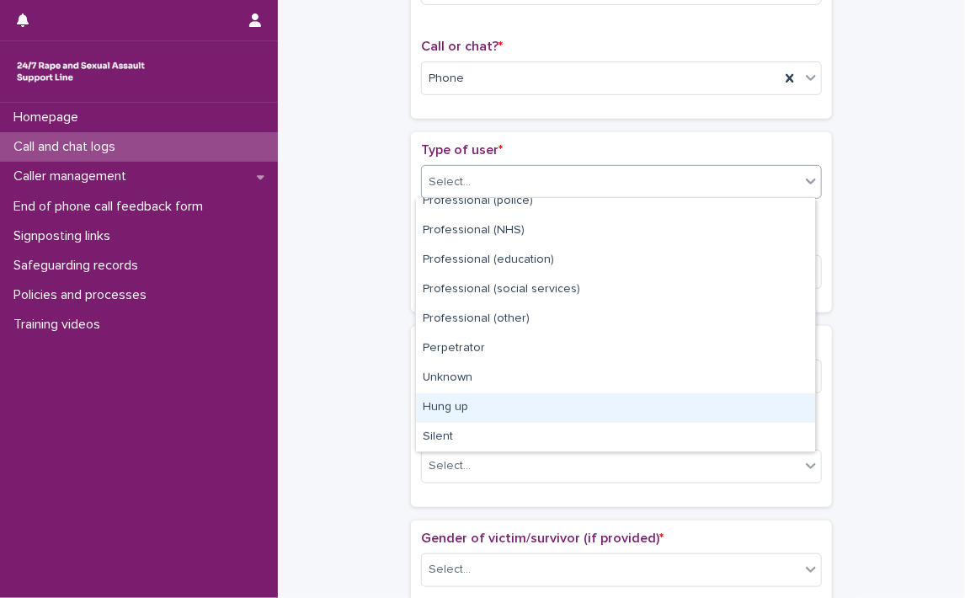
click at [468, 406] on div "Hung up" at bounding box center [615, 407] width 399 height 29
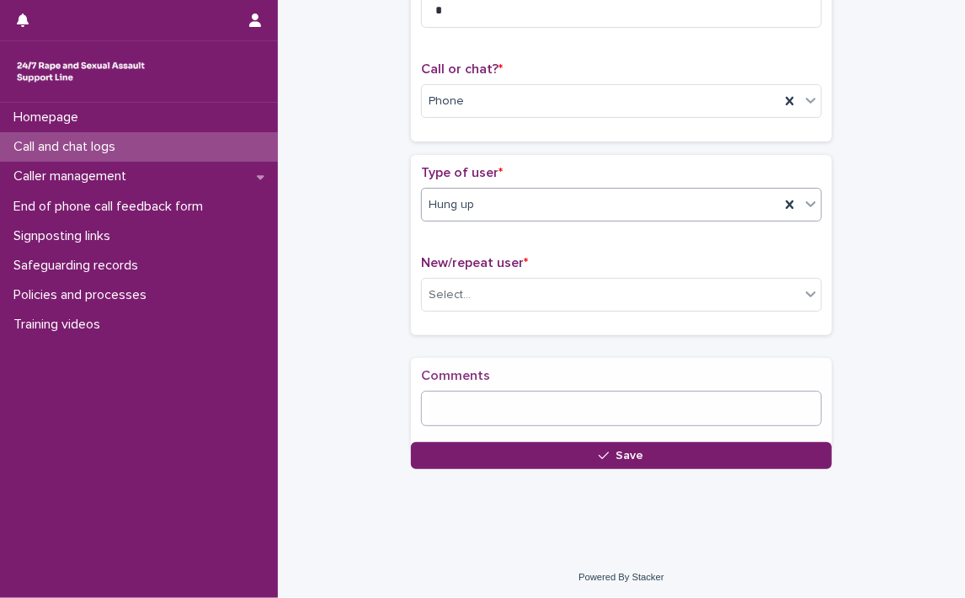
scroll to position [243, 0]
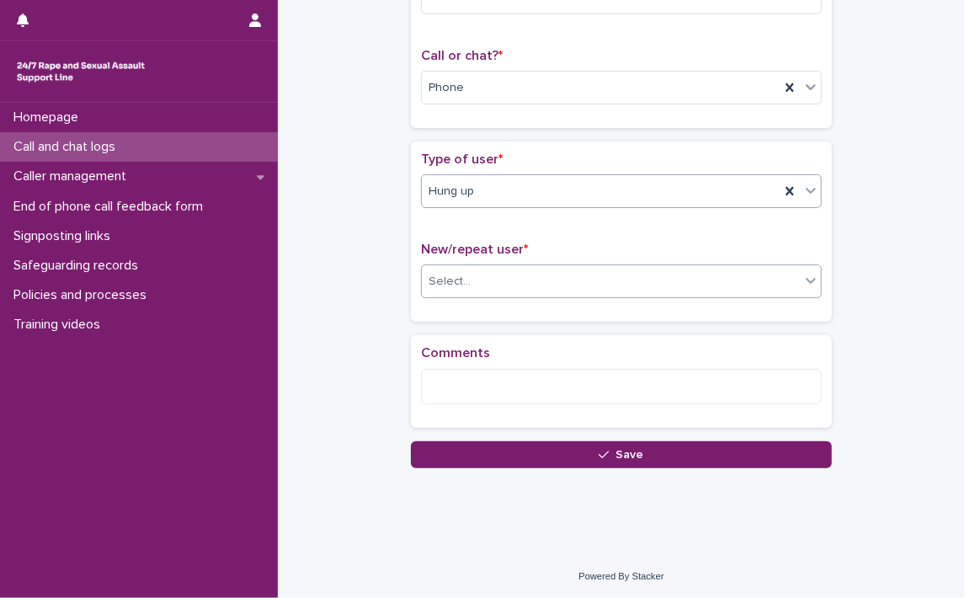
click at [805, 286] on icon at bounding box center [811, 280] width 17 height 17
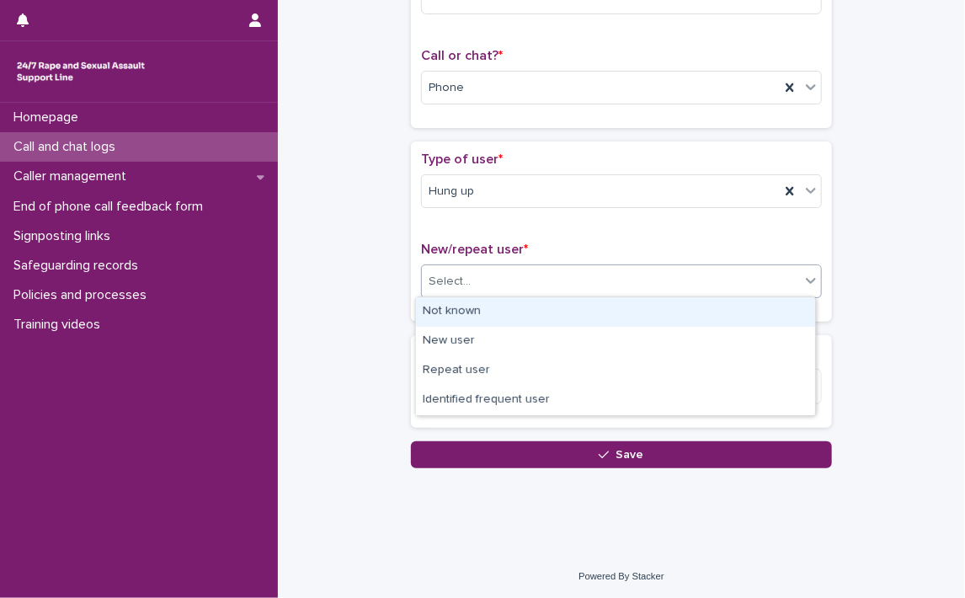
click at [569, 310] on div "Not known" at bounding box center [615, 311] width 399 height 29
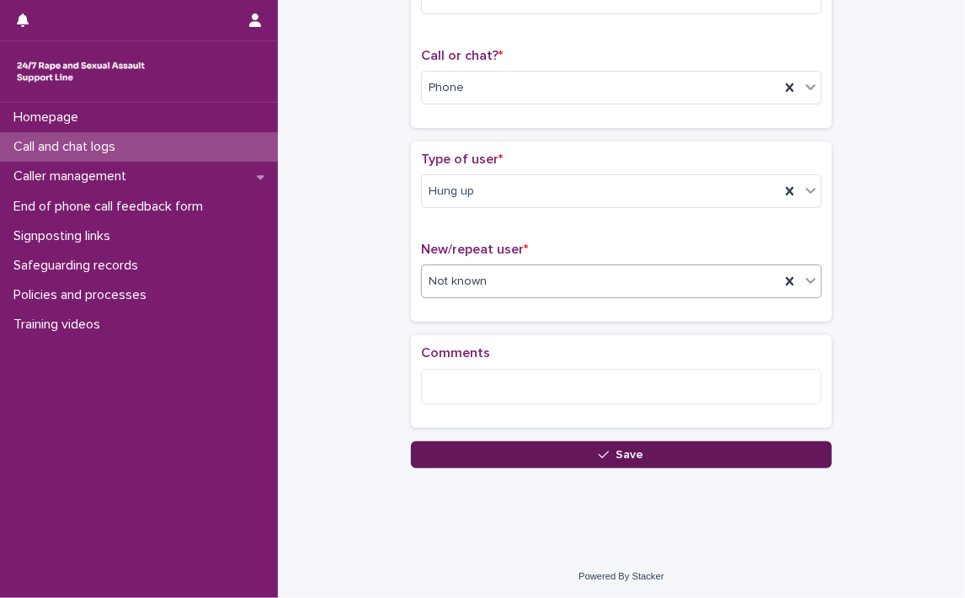
click at [627, 449] on span "Save" at bounding box center [631, 455] width 28 height 12
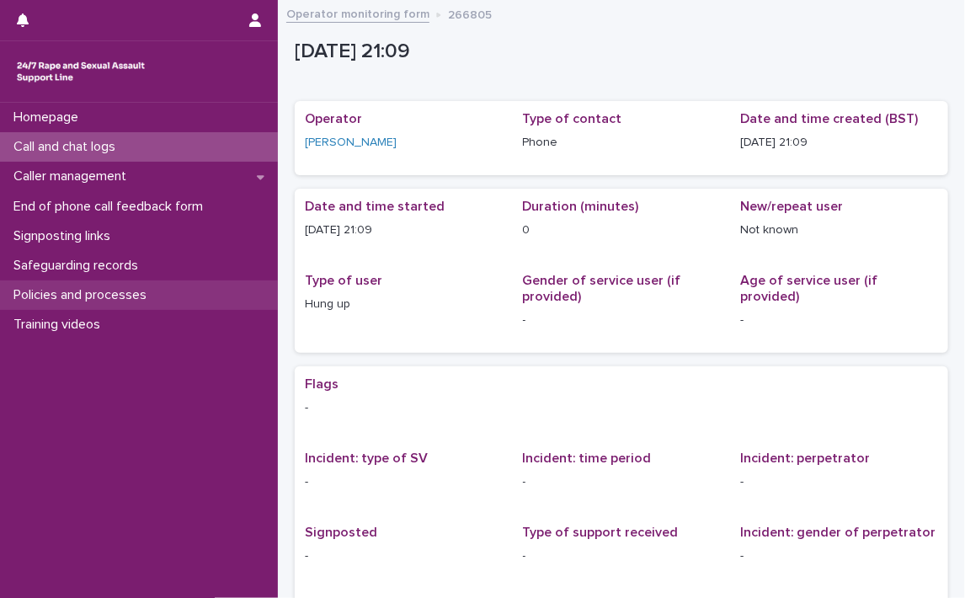
click at [56, 286] on div "Policies and processes" at bounding box center [139, 294] width 278 height 29
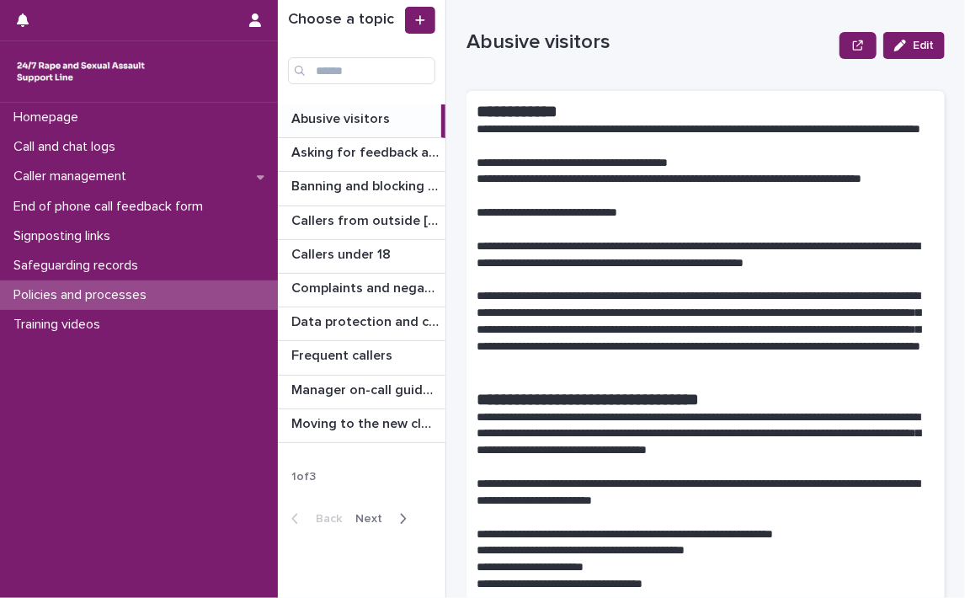
click at [366, 513] on span "Next" at bounding box center [373, 519] width 37 height 12
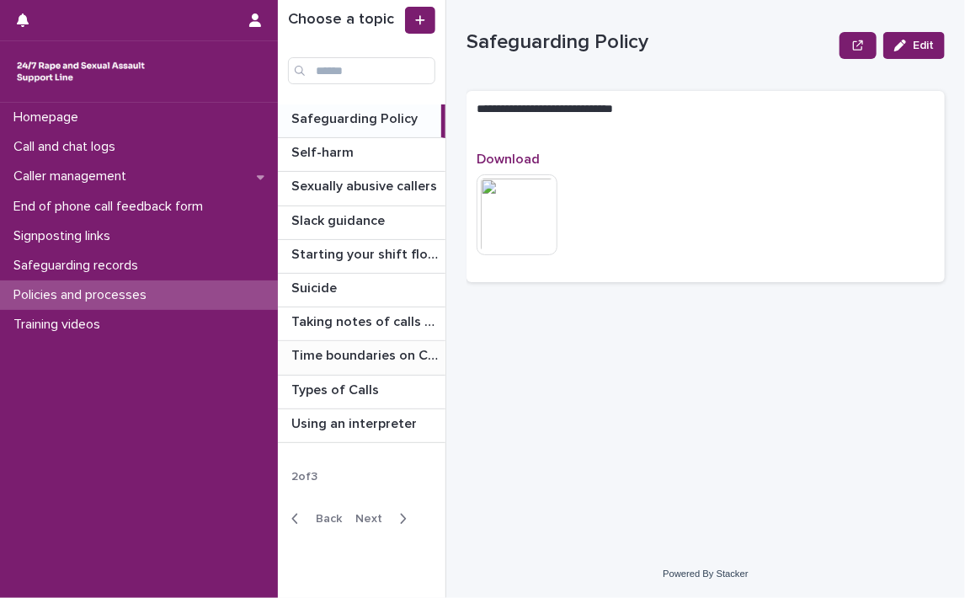
click at [332, 349] on p "Time boundaries on Calls and Chats" at bounding box center [366, 354] width 151 height 19
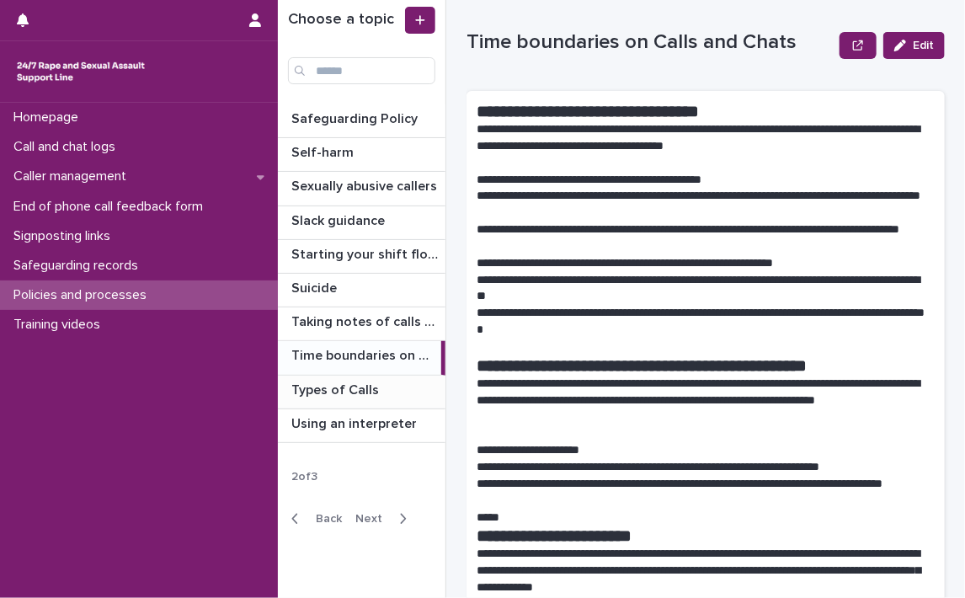
click at [354, 383] on p "Types of Calls" at bounding box center [336, 388] width 91 height 19
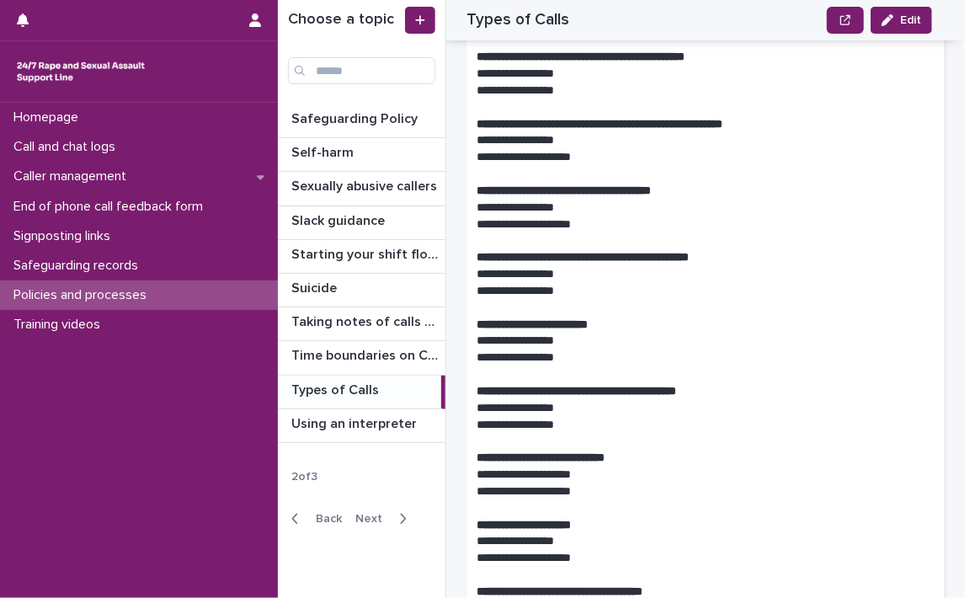
scroll to position [4633, 0]
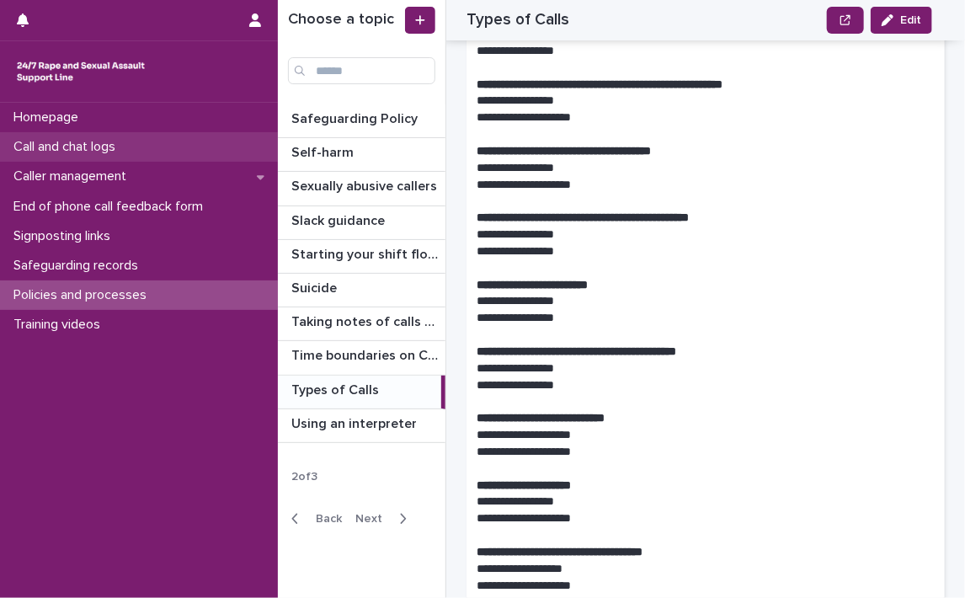
click at [54, 138] on div "Call and chat logs" at bounding box center [139, 146] width 278 height 29
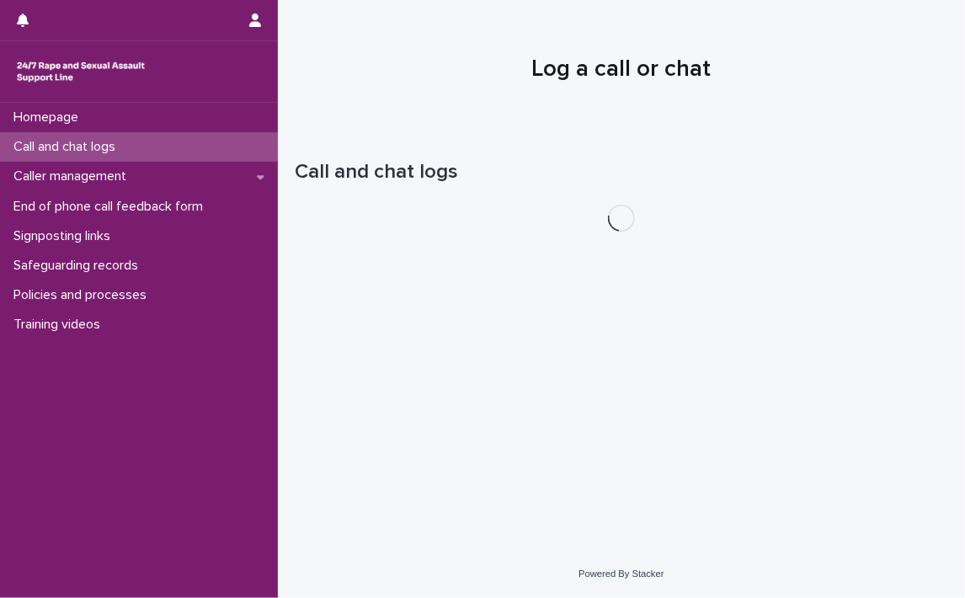
click at [54, 138] on div "Call and chat logs" at bounding box center [139, 146] width 278 height 29
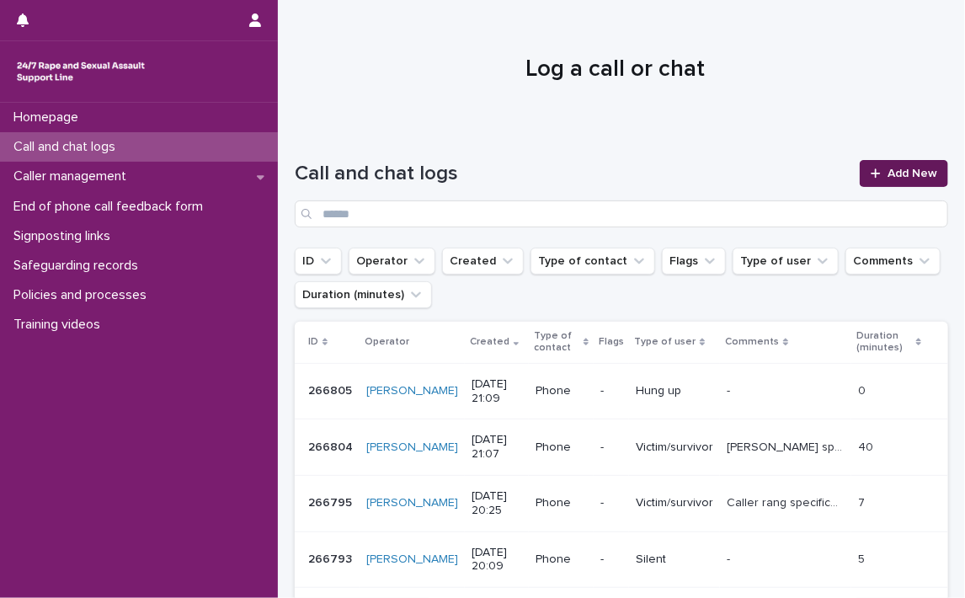
click at [902, 168] on span "Add New" at bounding box center [913, 174] width 50 height 12
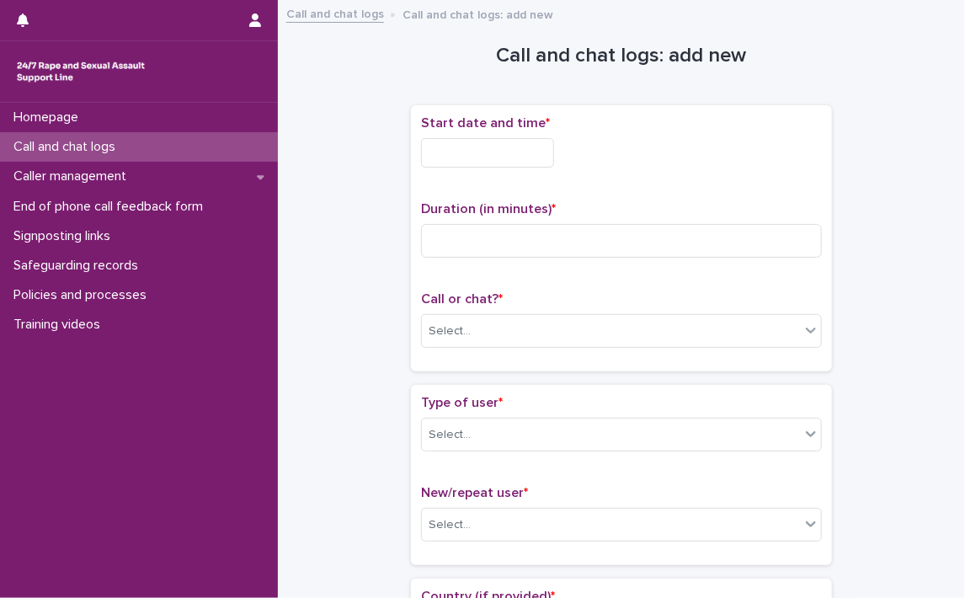
click at [493, 151] on input "text" at bounding box center [487, 152] width 133 height 29
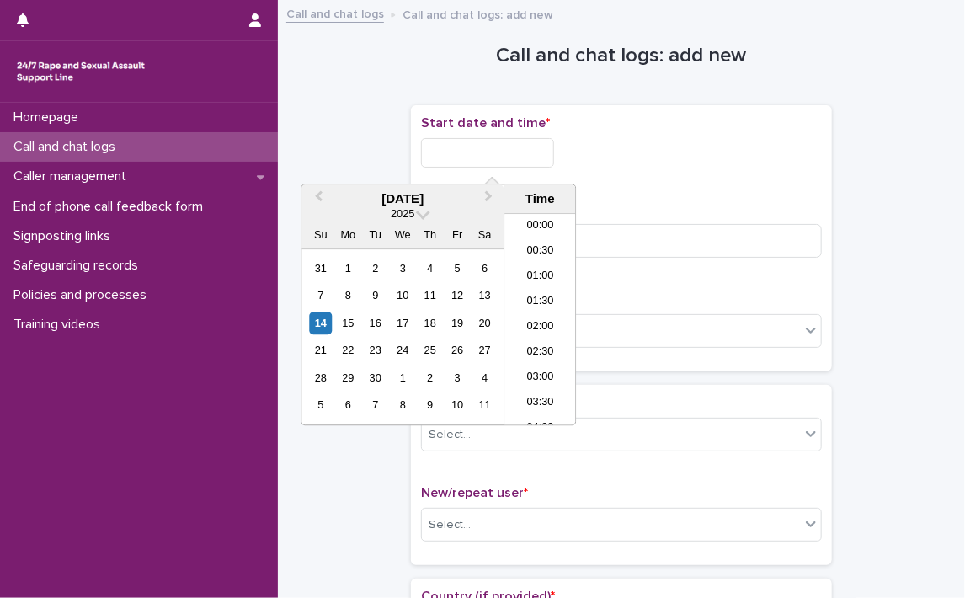
scroll to position [969, 0]
click at [533, 311] on li "21:00" at bounding box center [541, 319] width 72 height 25
click at [546, 155] on input "**********" at bounding box center [487, 152] width 133 height 29
type input "**********"
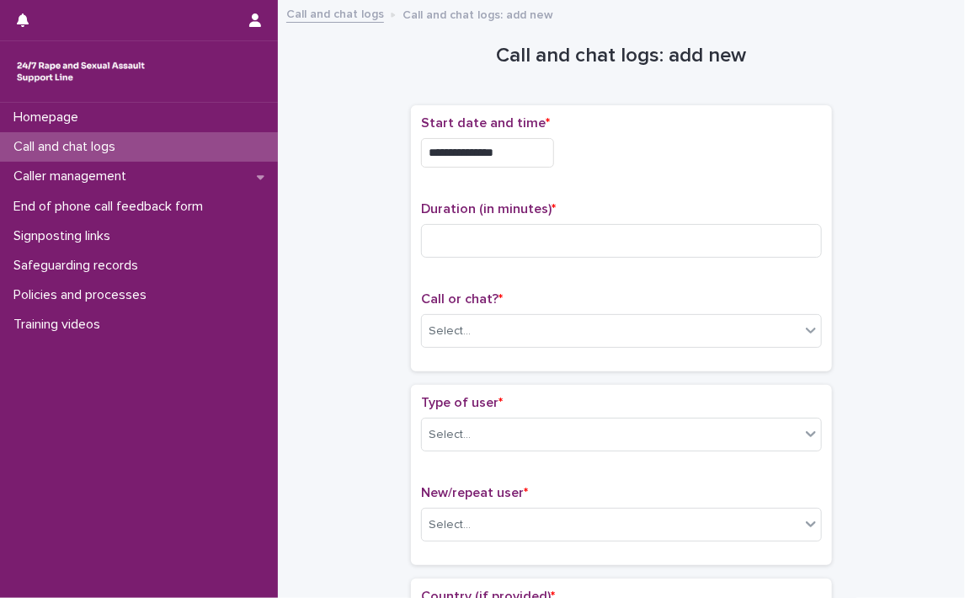
drag, startPoint x: 677, startPoint y: 190, endPoint x: 648, endPoint y: 213, distance: 37.2
click at [667, 198] on div "**********" at bounding box center [621, 238] width 401 height 246
click at [573, 240] on input at bounding box center [621, 241] width 401 height 34
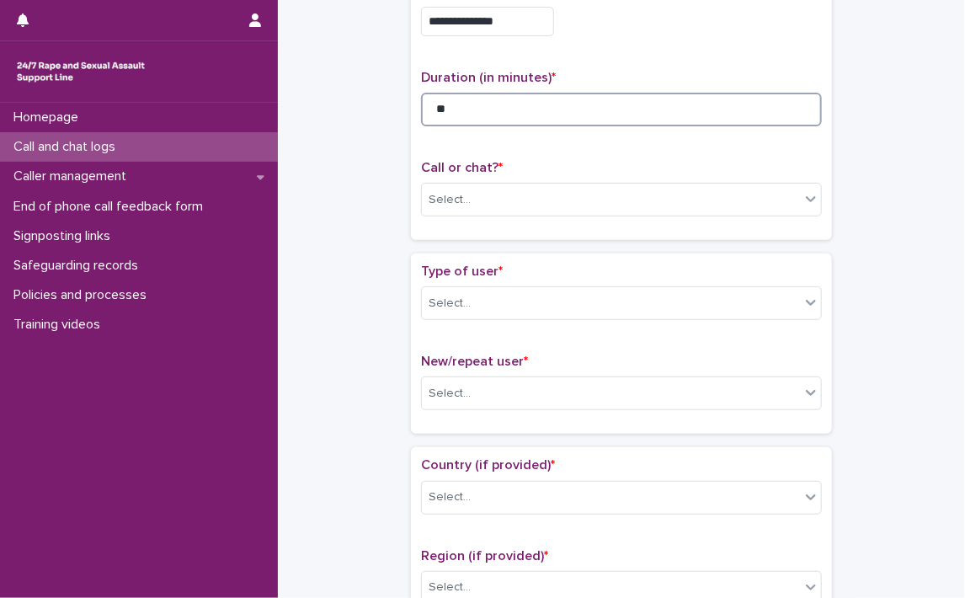
scroll to position [168, 0]
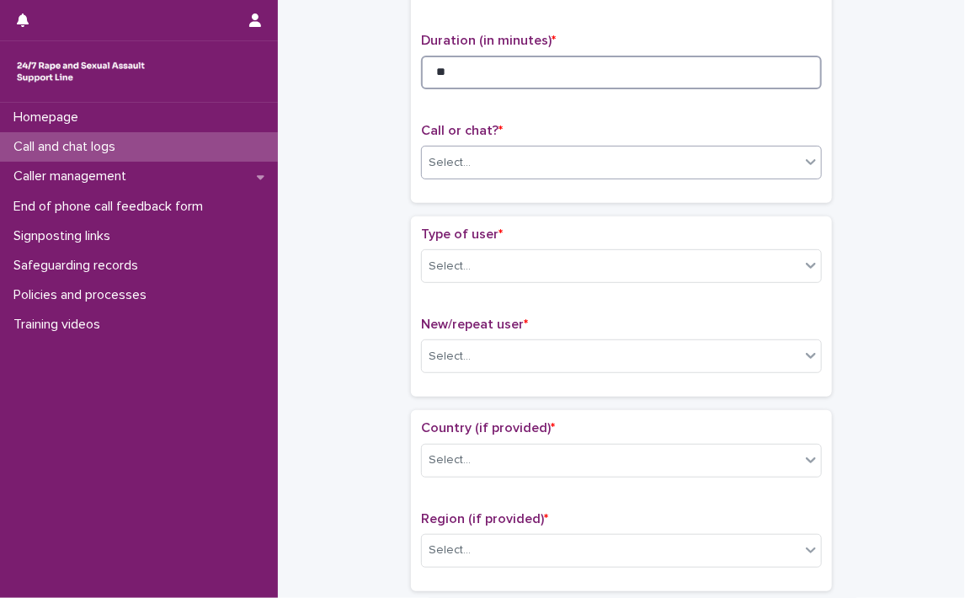
type input "**"
click at [803, 166] on icon at bounding box center [811, 161] width 17 height 17
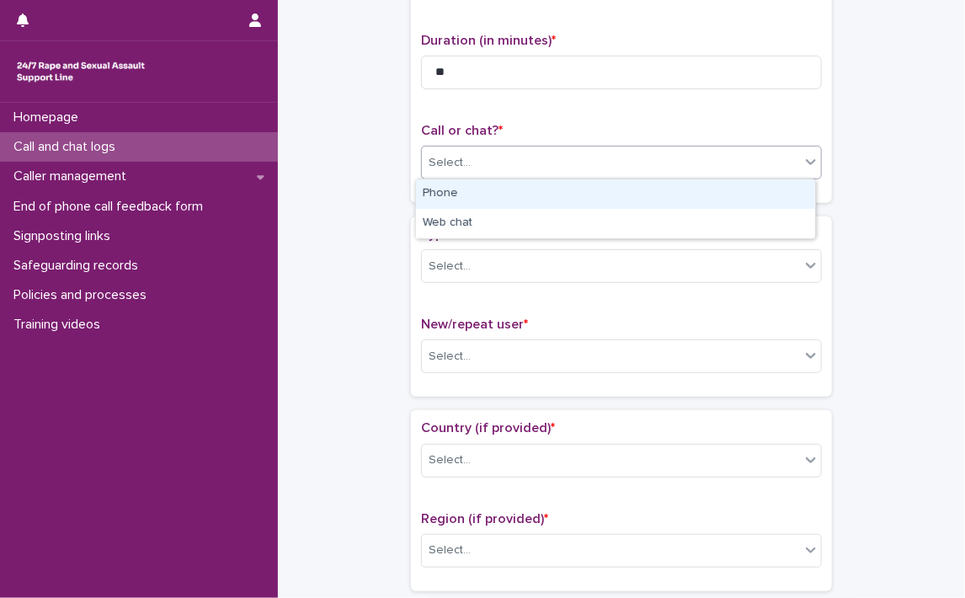
drag, startPoint x: 806, startPoint y: 163, endPoint x: 793, endPoint y: 169, distance: 15.1
click at [806, 163] on icon at bounding box center [811, 161] width 17 height 17
click at [571, 190] on div "Phone" at bounding box center [615, 193] width 399 height 29
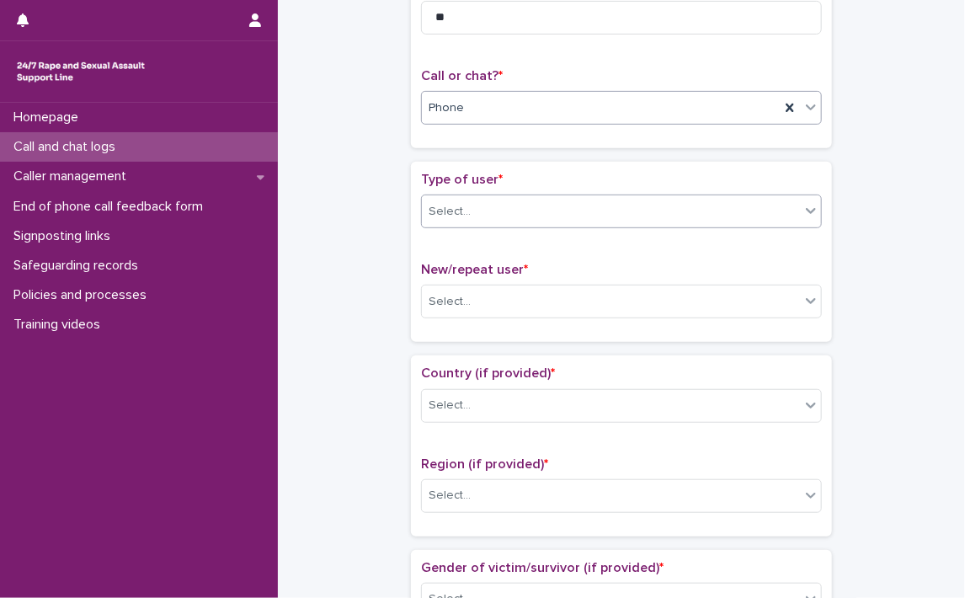
scroll to position [253, 0]
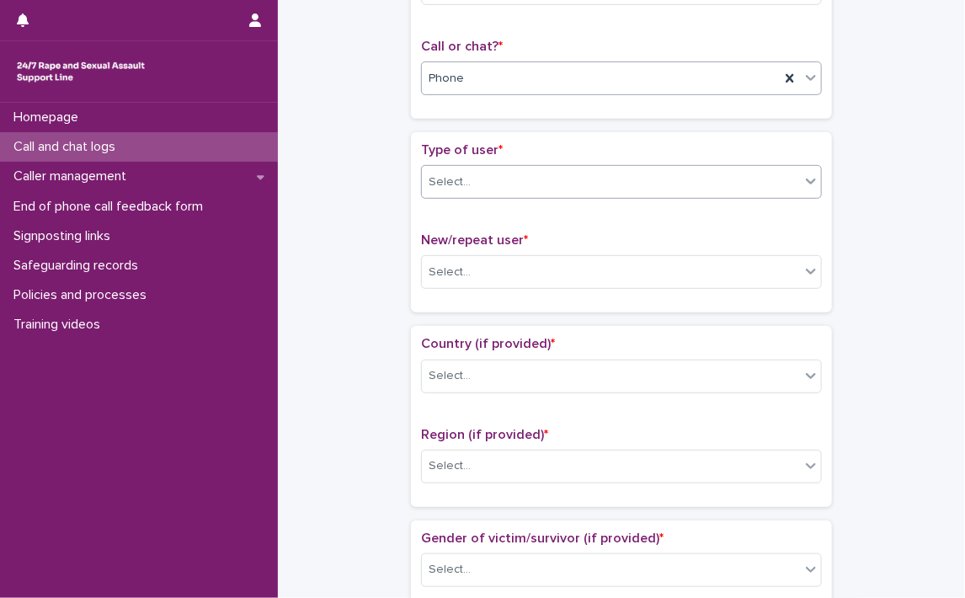
click at [805, 180] on icon at bounding box center [811, 181] width 17 height 17
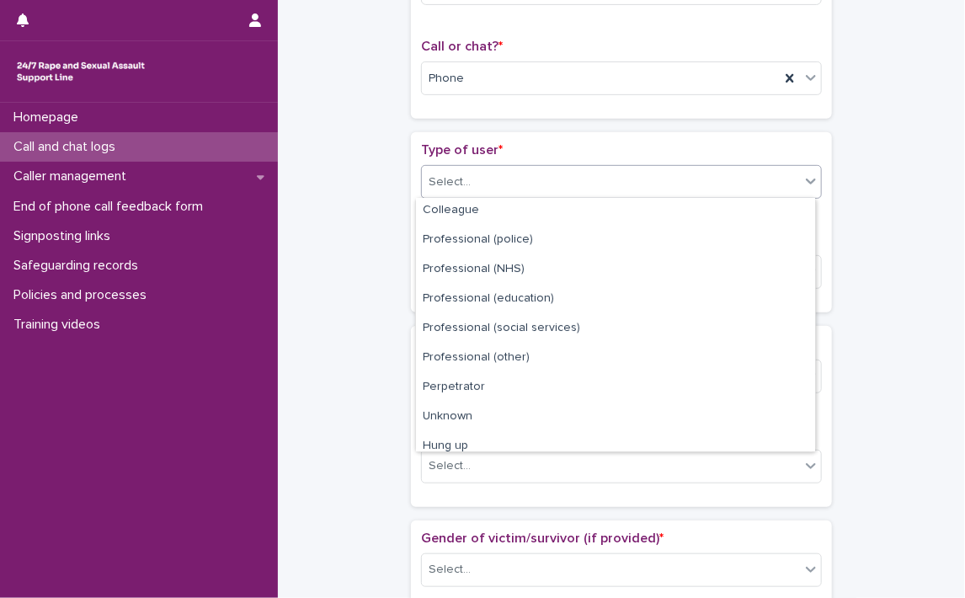
scroll to position [189, 0]
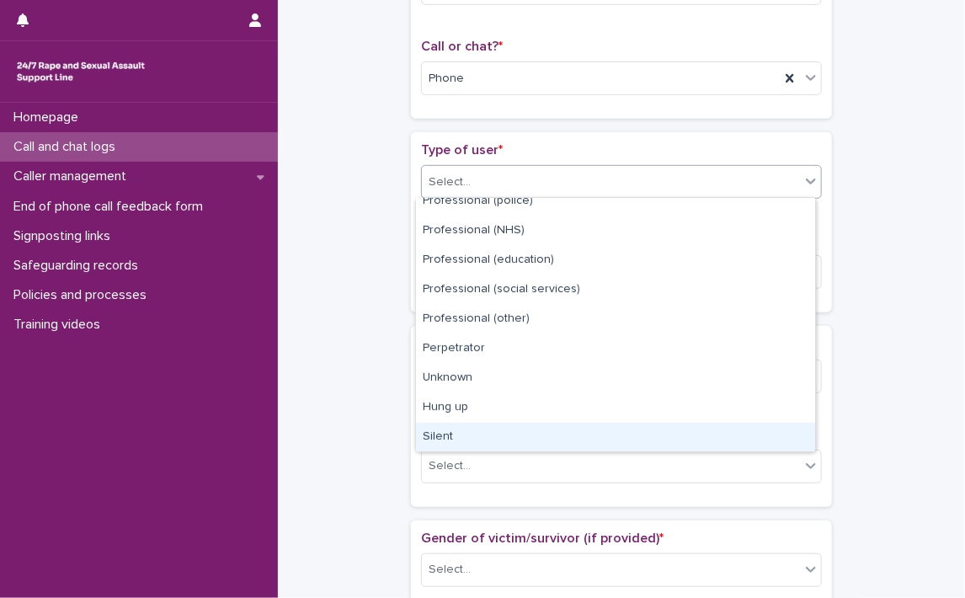
click at [502, 435] on div "Silent" at bounding box center [615, 437] width 399 height 29
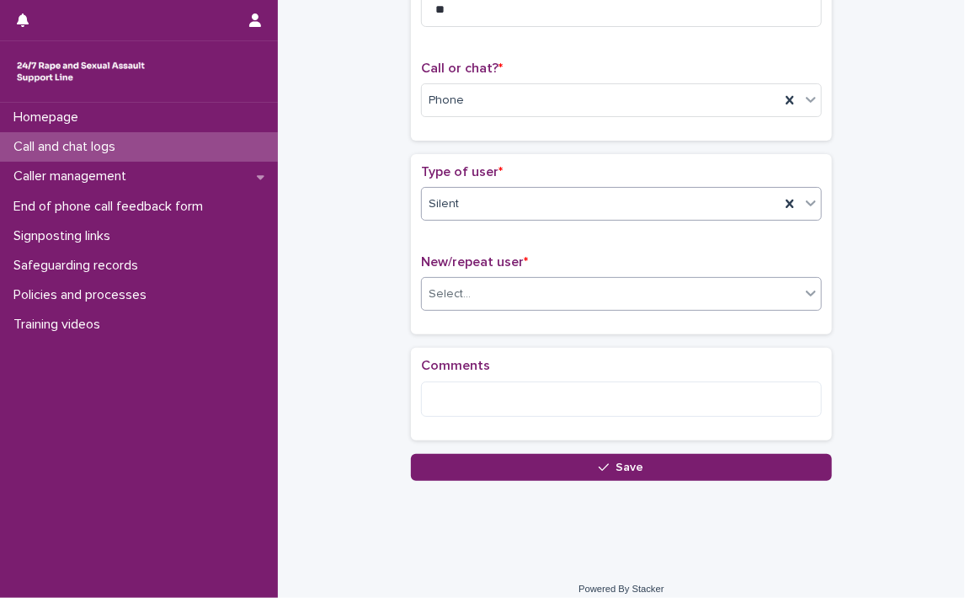
scroll to position [243, 0]
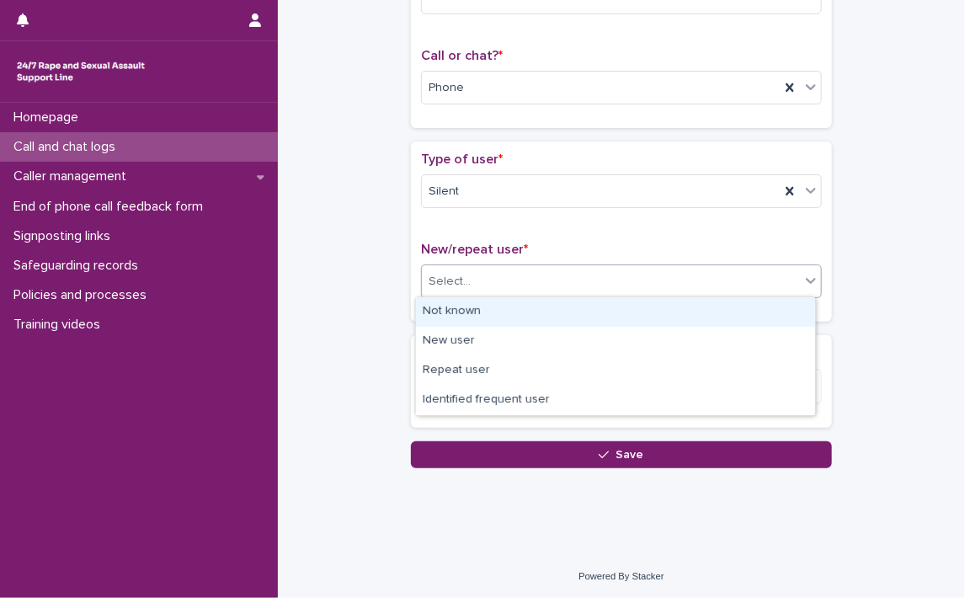
click at [814, 289] on div at bounding box center [811, 280] width 20 height 30
click at [684, 313] on div "Not known" at bounding box center [615, 311] width 399 height 29
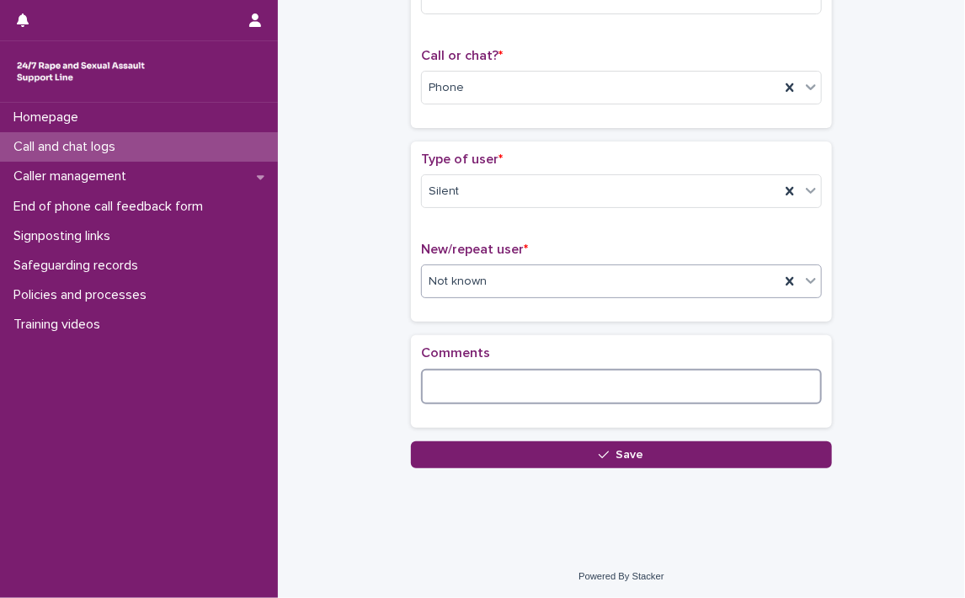
click at [592, 392] on textarea at bounding box center [621, 387] width 401 height 36
type textarea "*"
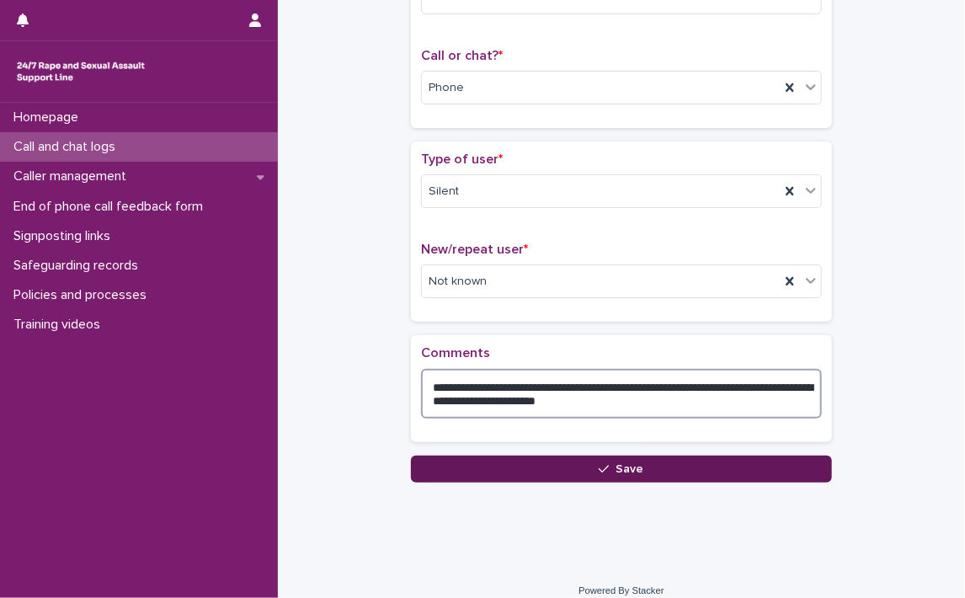
type textarea "**********"
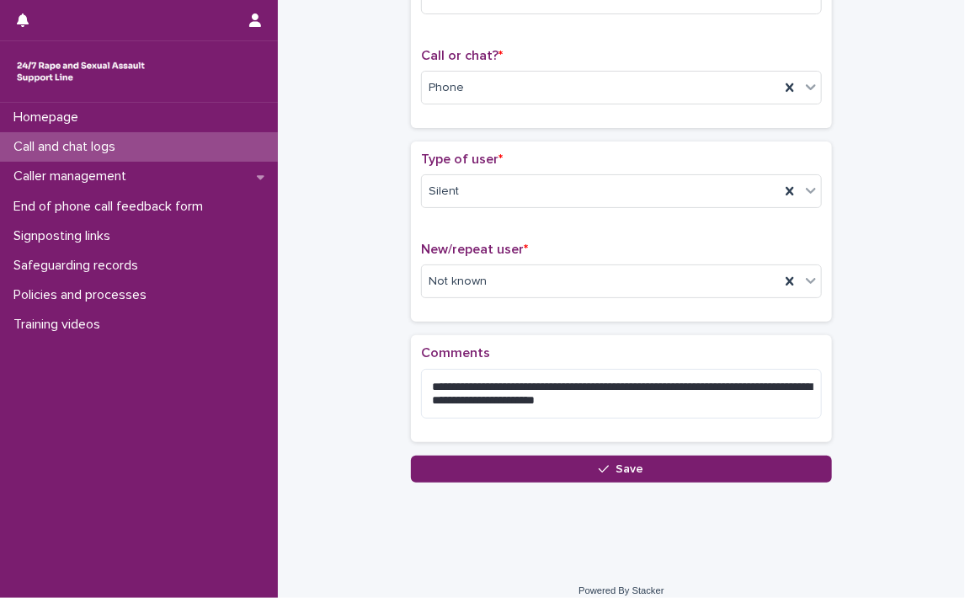
click at [617, 466] on span "Save" at bounding box center [631, 469] width 28 height 12
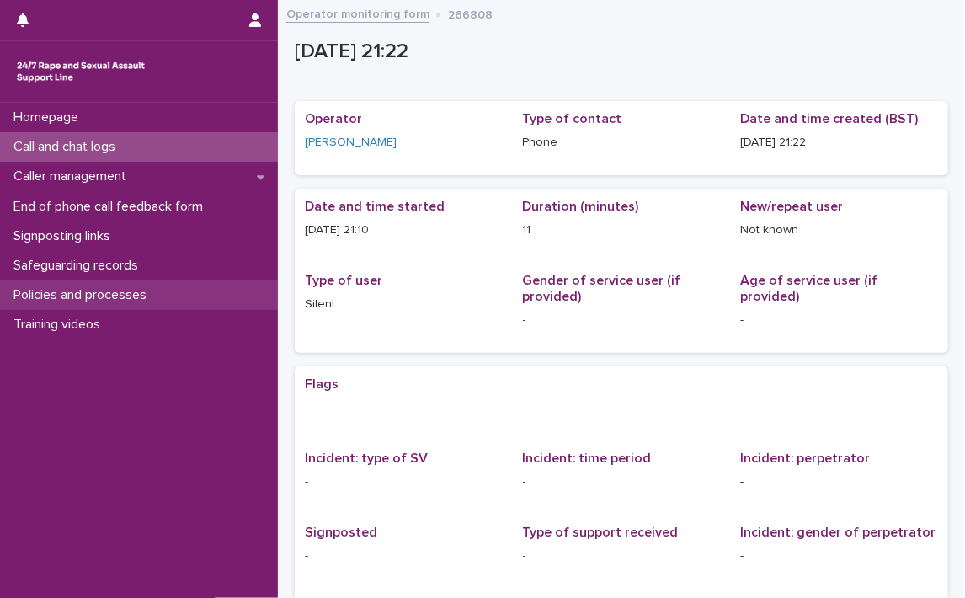
click at [67, 289] on p "Policies and processes" at bounding box center [83, 295] width 153 height 16
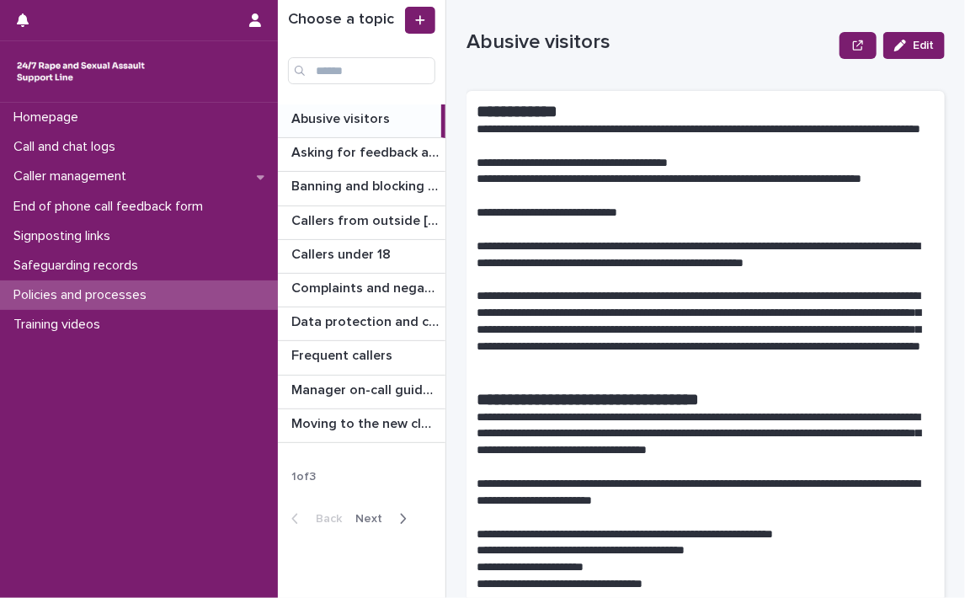
click at [369, 511] on button "Next" at bounding box center [385, 518] width 72 height 15
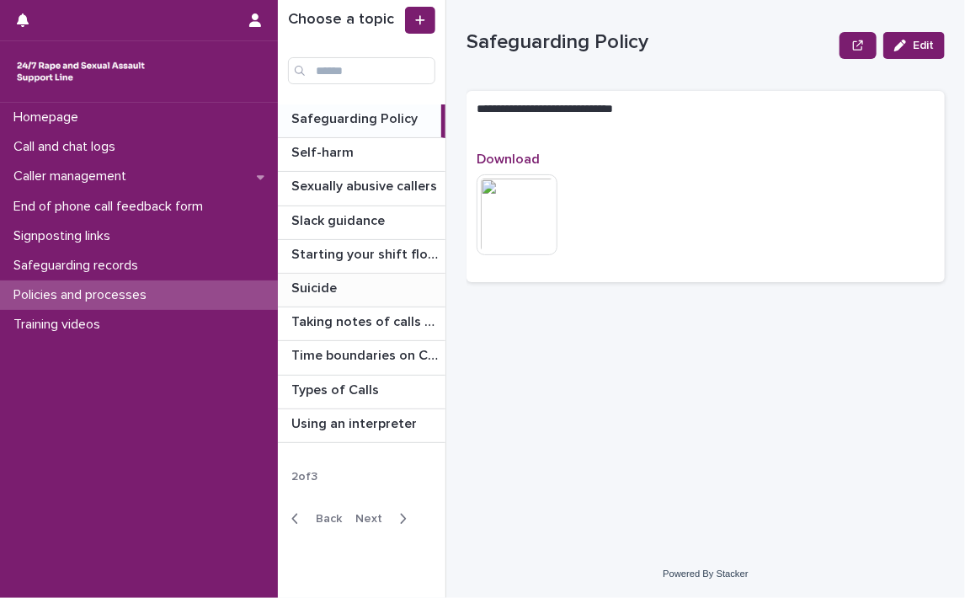
click at [326, 284] on p "Suicide" at bounding box center [315, 286] width 49 height 19
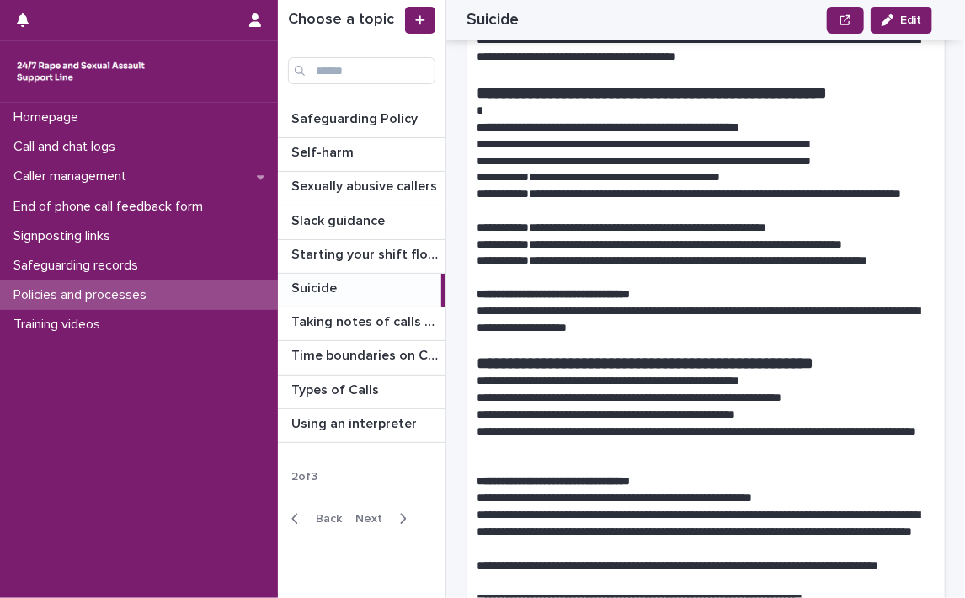
scroll to position [84, 0]
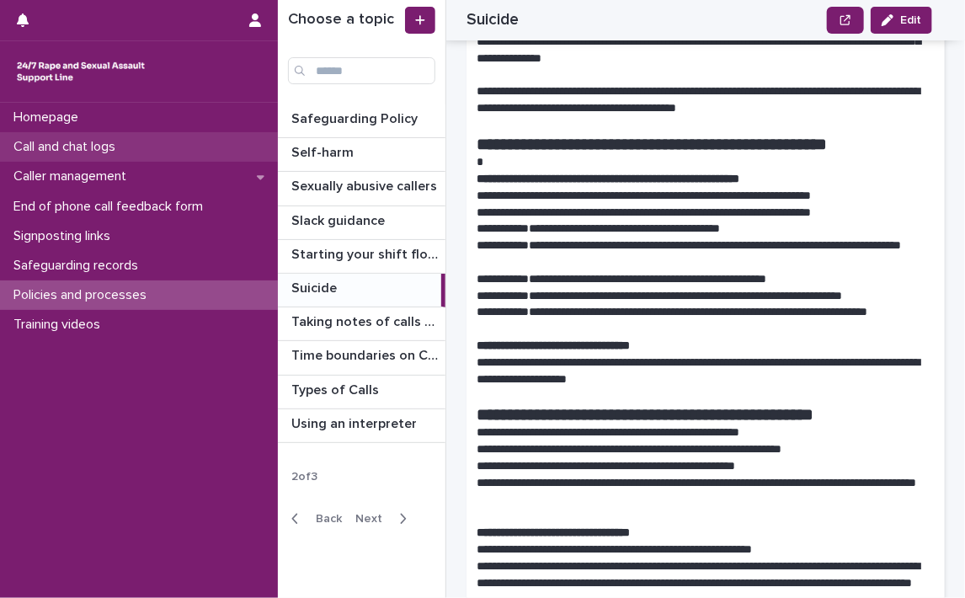
click at [50, 141] on p "Call and chat logs" at bounding box center [68, 147] width 122 height 16
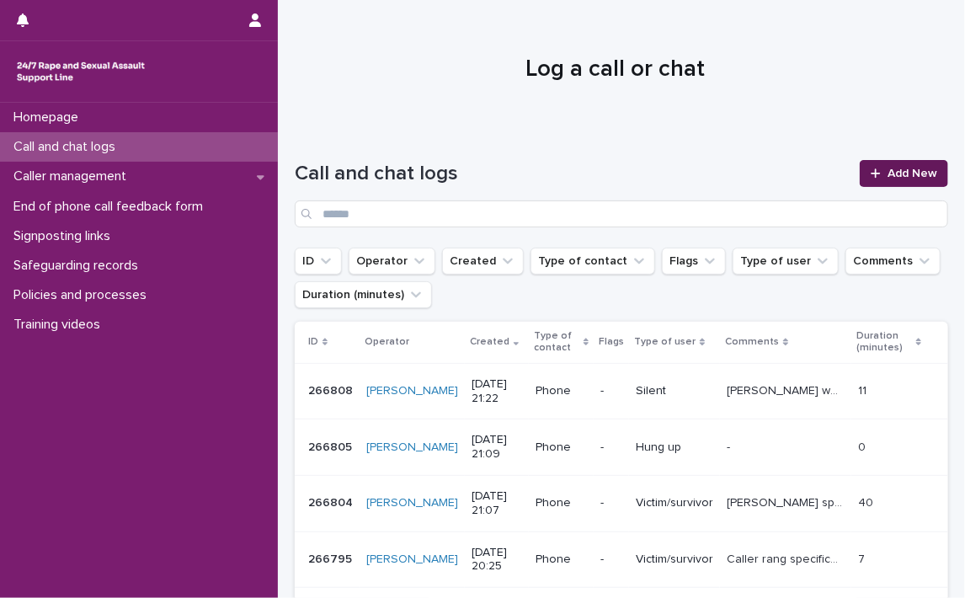
click at [895, 169] on span "Add New" at bounding box center [913, 174] width 50 height 12
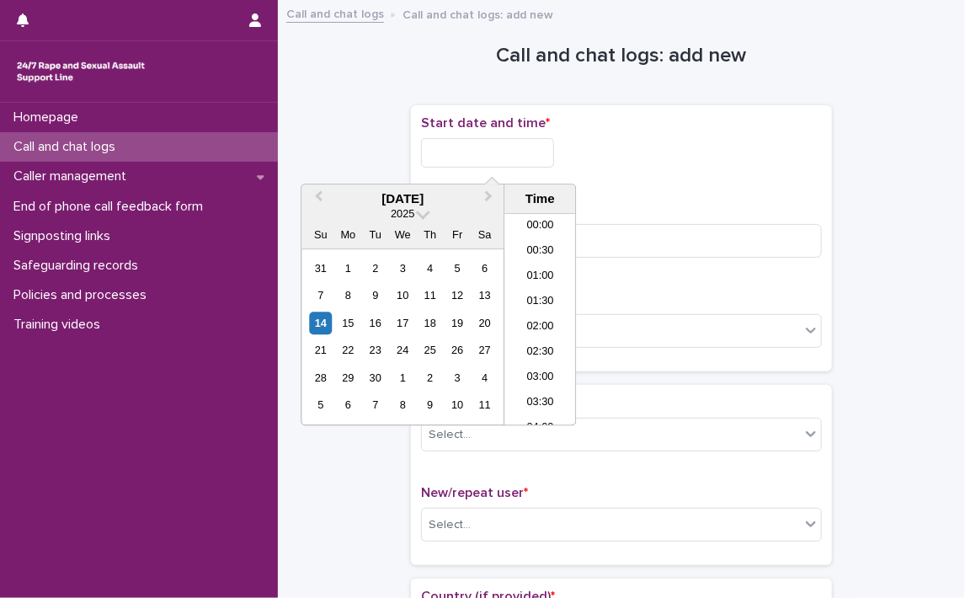
click at [425, 147] on input "text" at bounding box center [487, 152] width 133 height 29
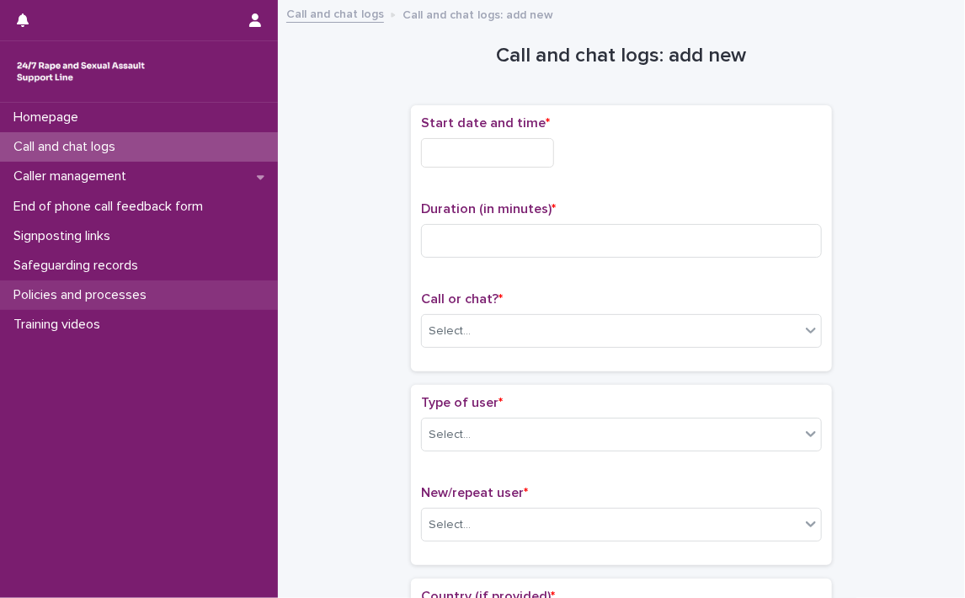
click at [115, 288] on p "Policies and processes" at bounding box center [83, 295] width 153 height 16
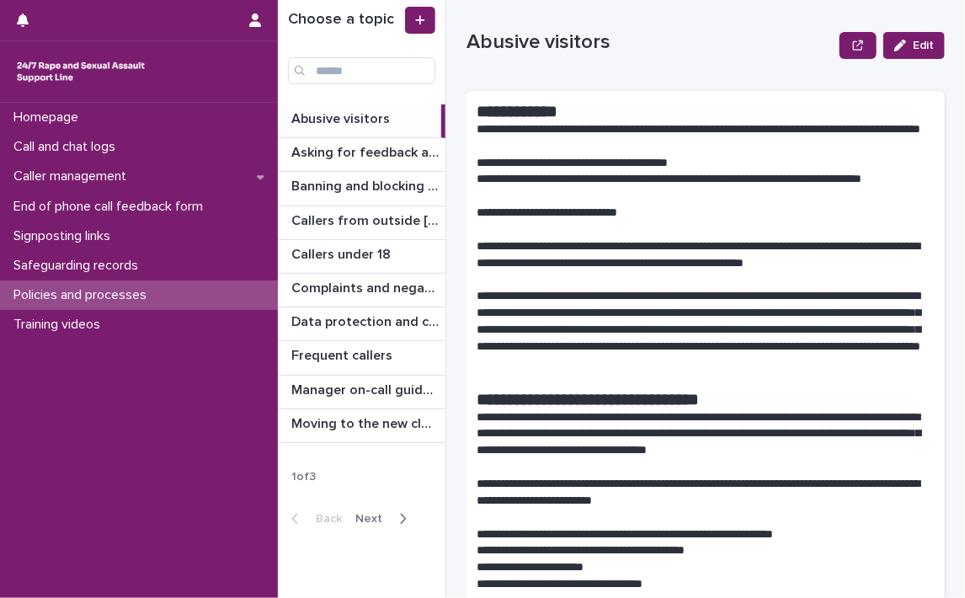
click at [376, 516] on span "Next" at bounding box center [373, 519] width 37 height 12
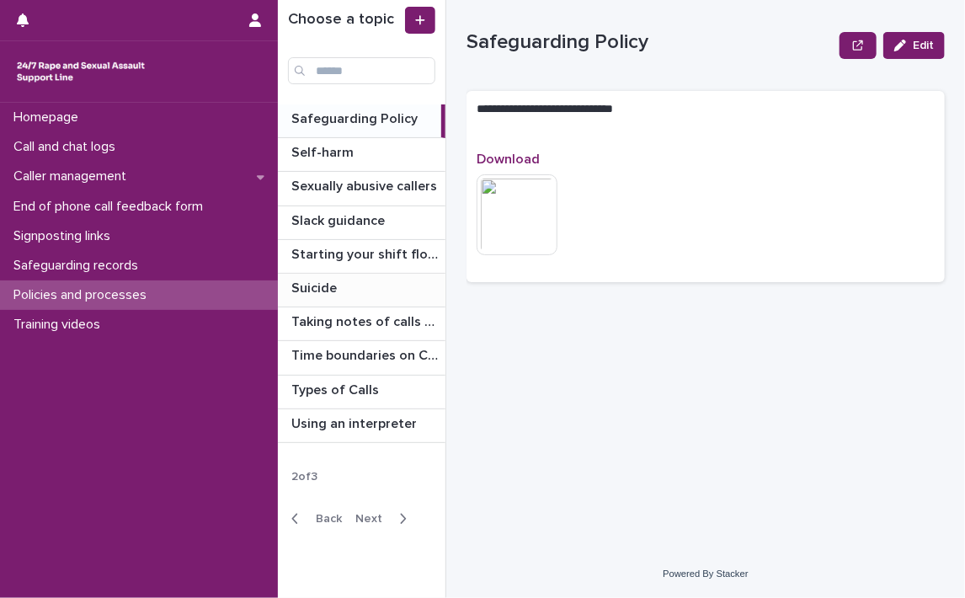
click at [301, 280] on p "Suicide" at bounding box center [315, 286] width 49 height 19
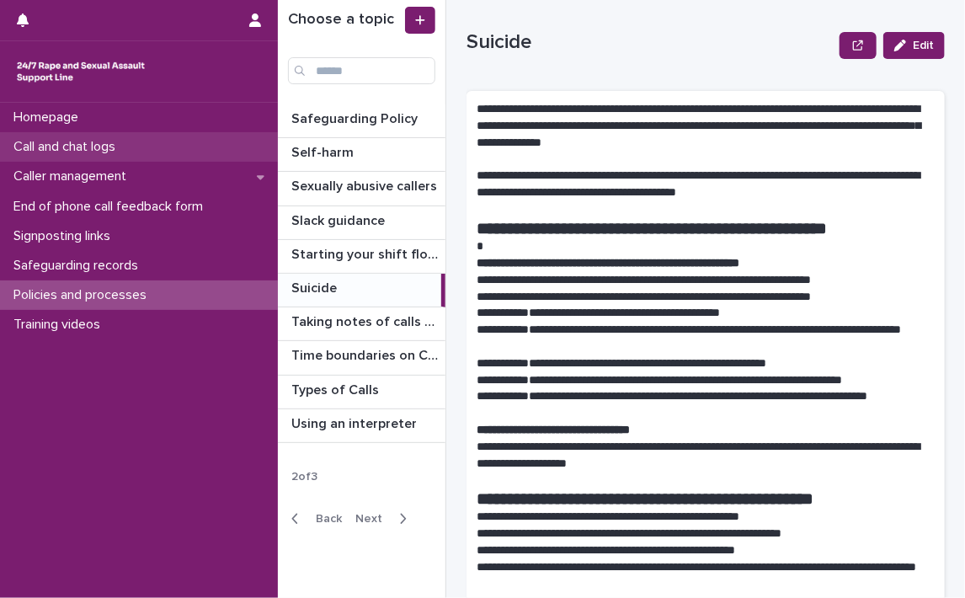
click at [71, 141] on p "Call and chat logs" at bounding box center [68, 147] width 122 height 16
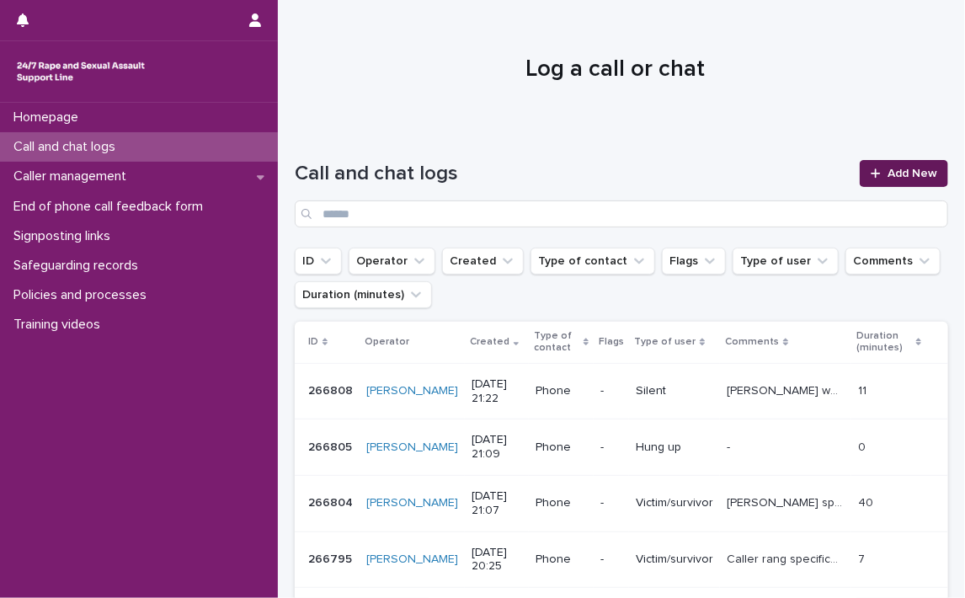
click at [895, 165] on link "Add New" at bounding box center [904, 173] width 88 height 27
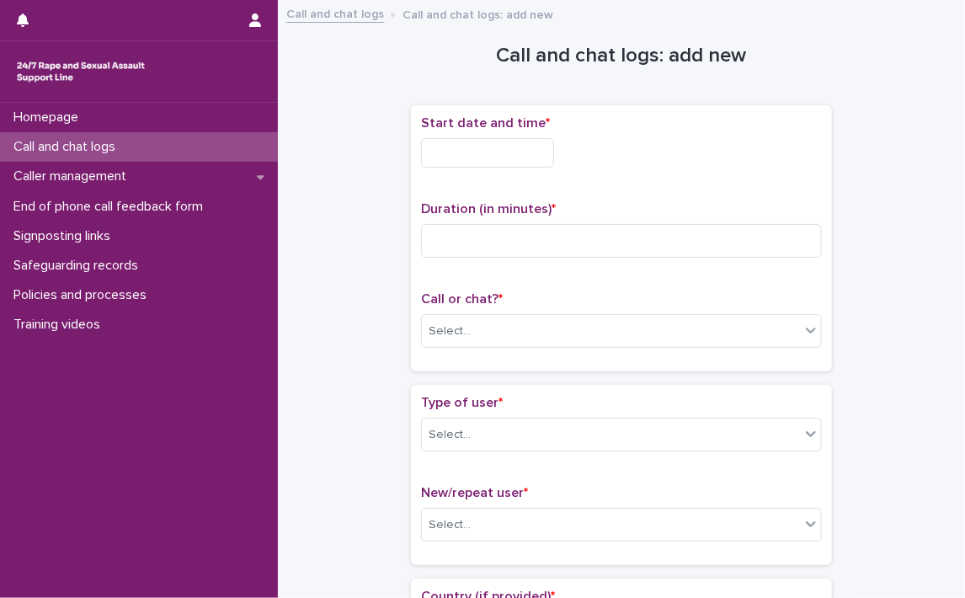
click at [438, 149] on input "text" at bounding box center [487, 152] width 133 height 29
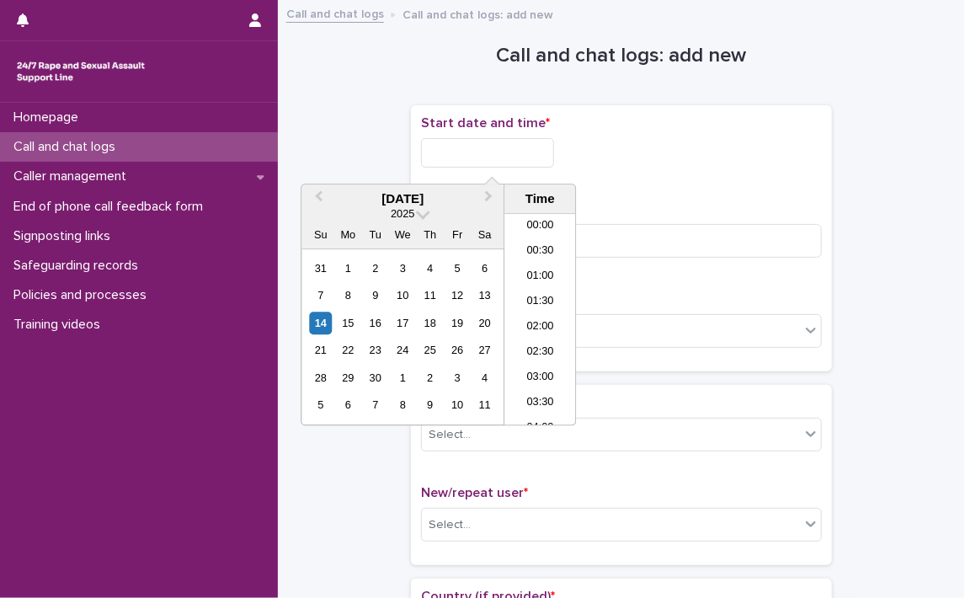
scroll to position [994, 0]
click at [438, 149] on input "text" at bounding box center [487, 152] width 133 height 29
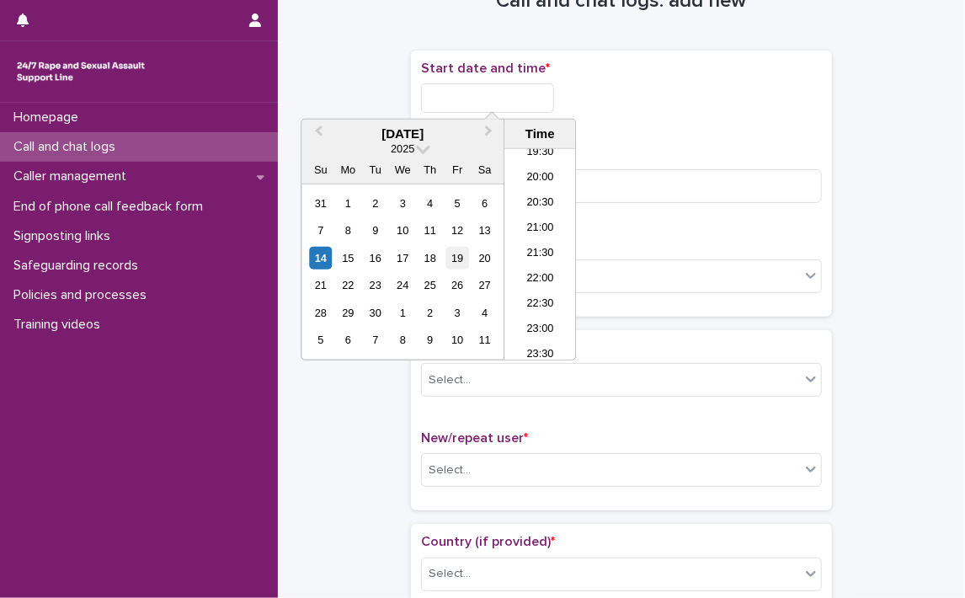
scroll to position [84, 0]
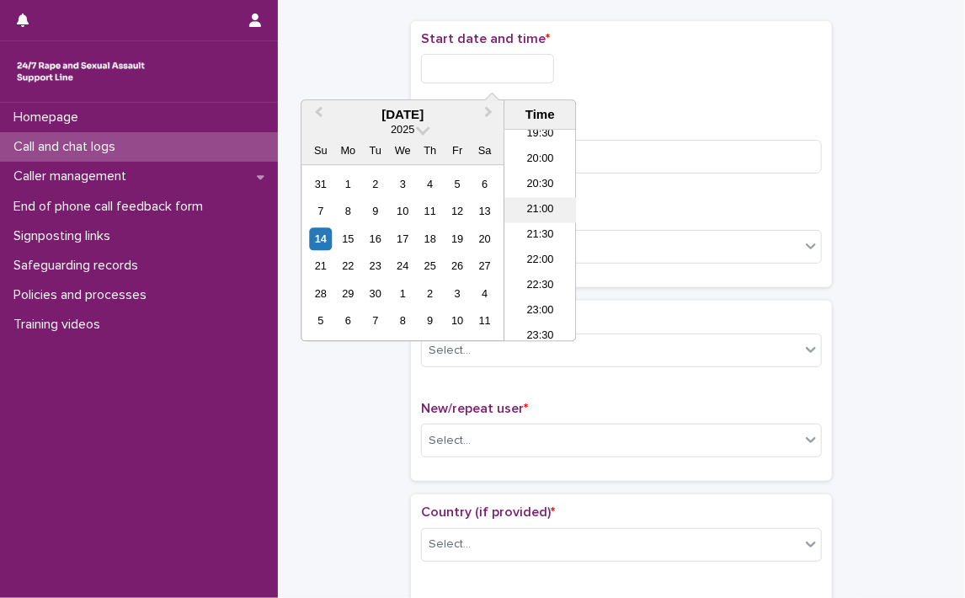
click at [547, 203] on li "21:00" at bounding box center [541, 210] width 72 height 25
click at [547, 203] on div "**********" at bounding box center [621, 154] width 401 height 246
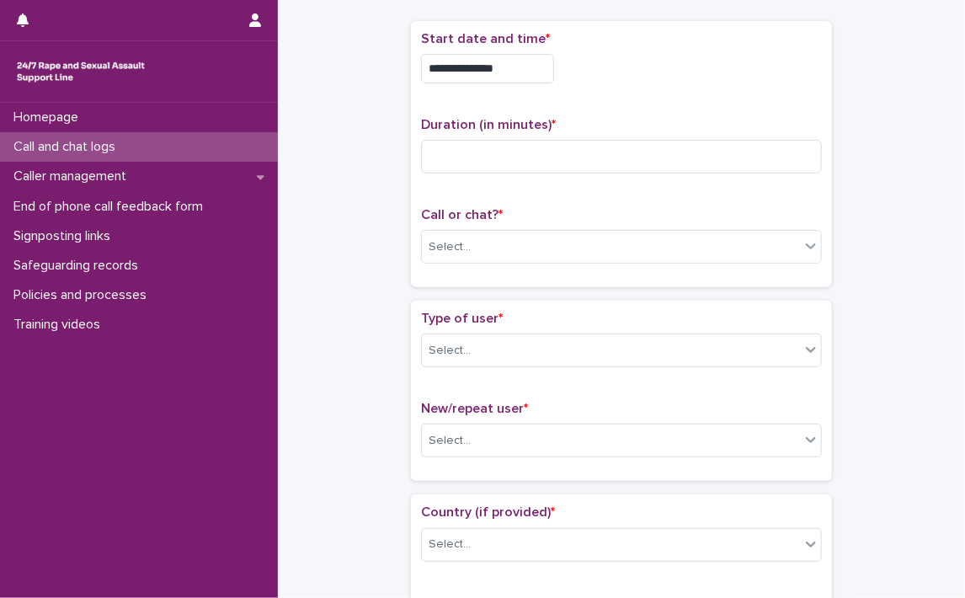
click at [554, 70] on input "**********" at bounding box center [487, 68] width 133 height 29
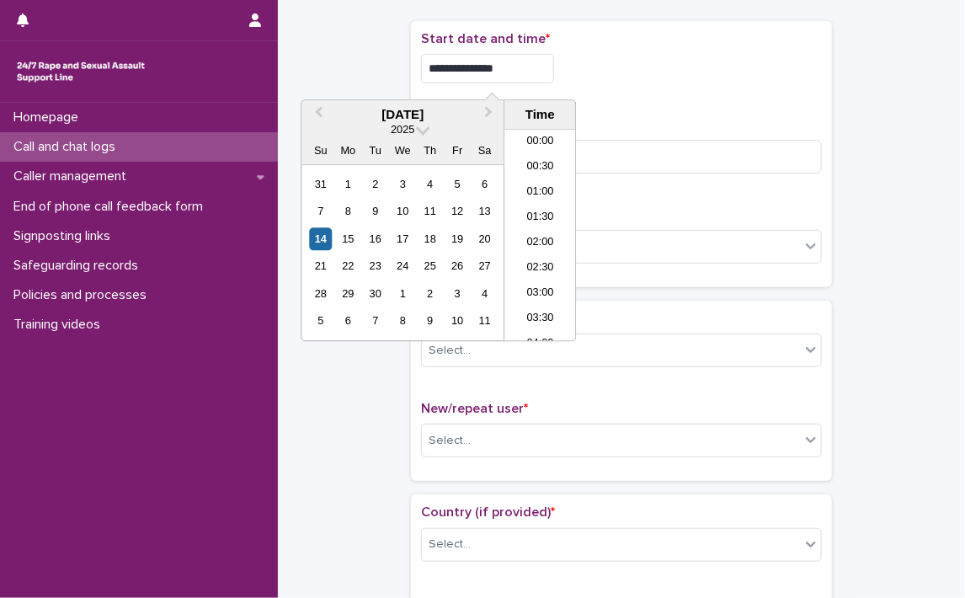
scroll to position [969, 0]
type input "**********"
click at [658, 72] on div "**********" at bounding box center [621, 68] width 401 height 29
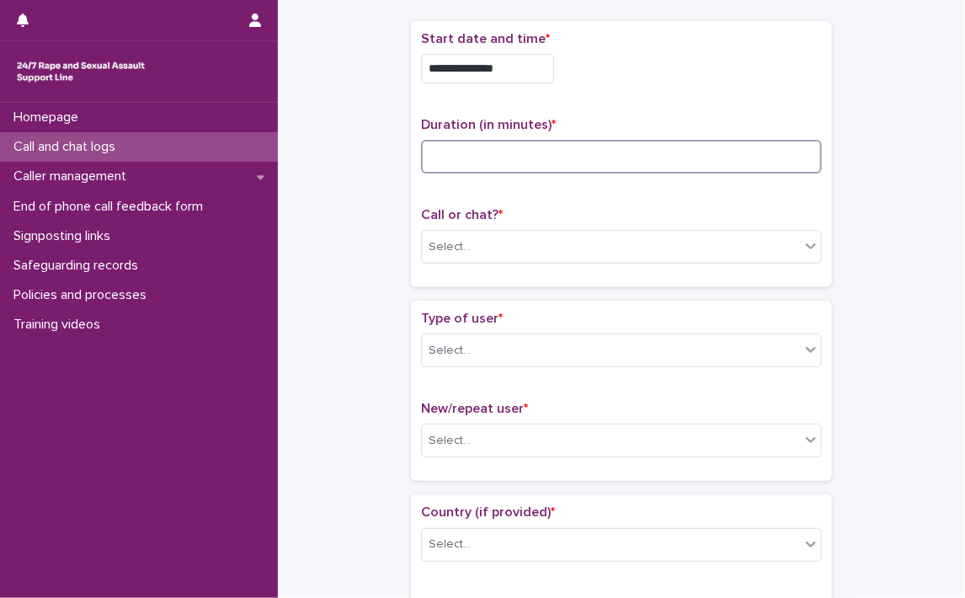
click at [489, 163] on input at bounding box center [621, 157] width 401 height 34
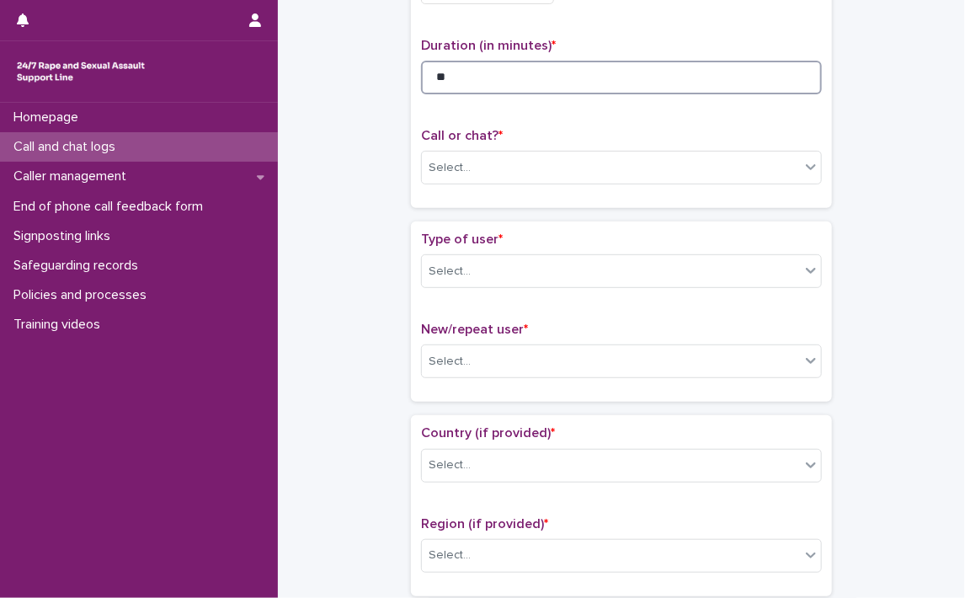
scroll to position [253, 0]
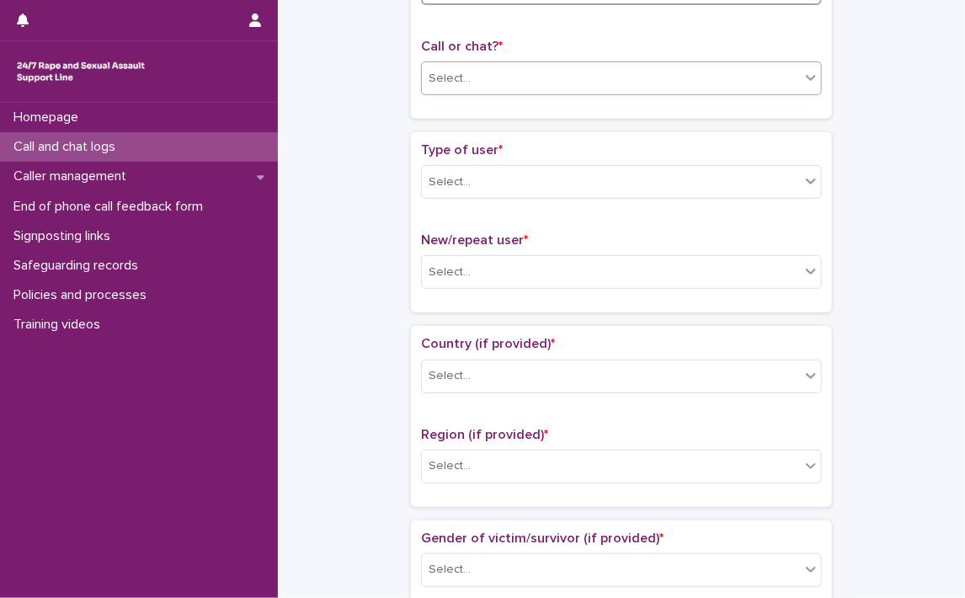
type input "**"
click at [811, 78] on icon at bounding box center [811, 77] width 17 height 17
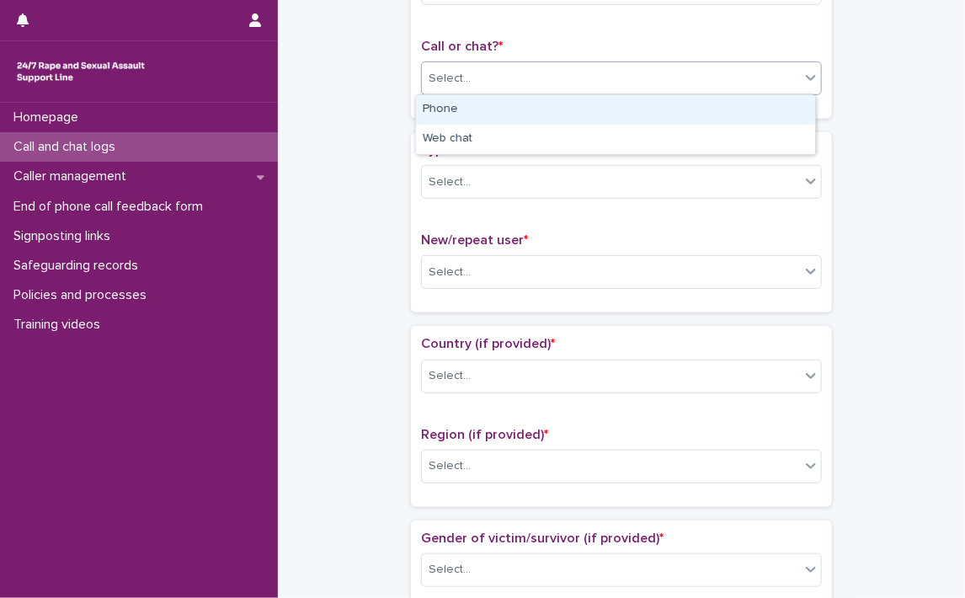
click at [561, 109] on div "Phone" at bounding box center [615, 109] width 399 height 29
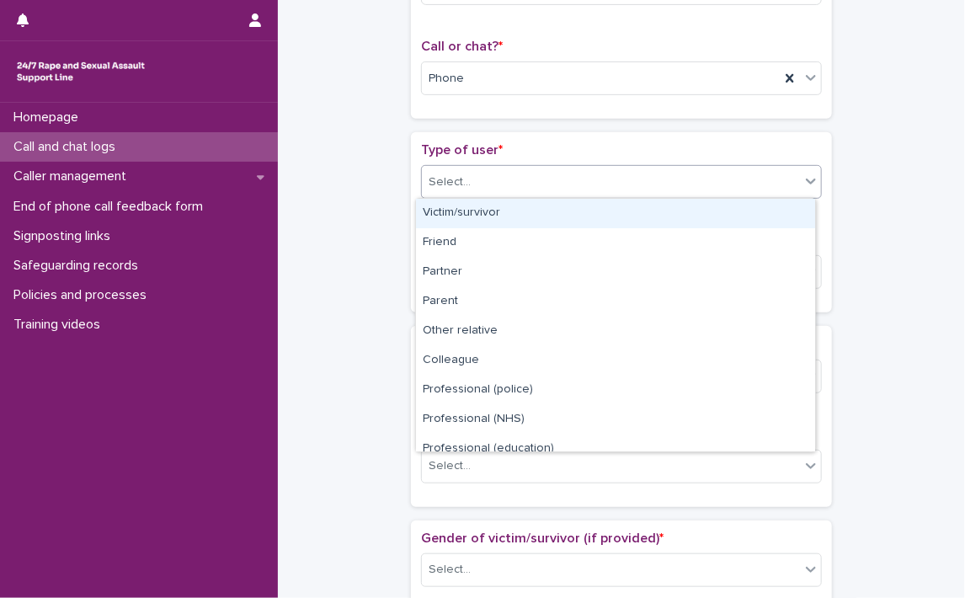
click at [806, 181] on icon at bounding box center [811, 182] width 10 height 6
click at [501, 211] on div "Victim/survivor" at bounding box center [615, 213] width 399 height 29
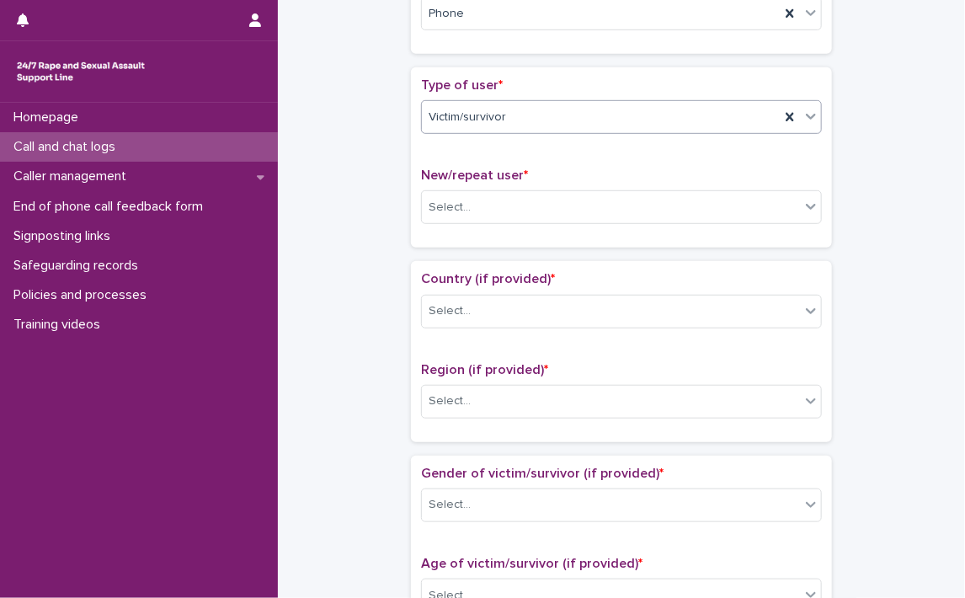
scroll to position [421, 0]
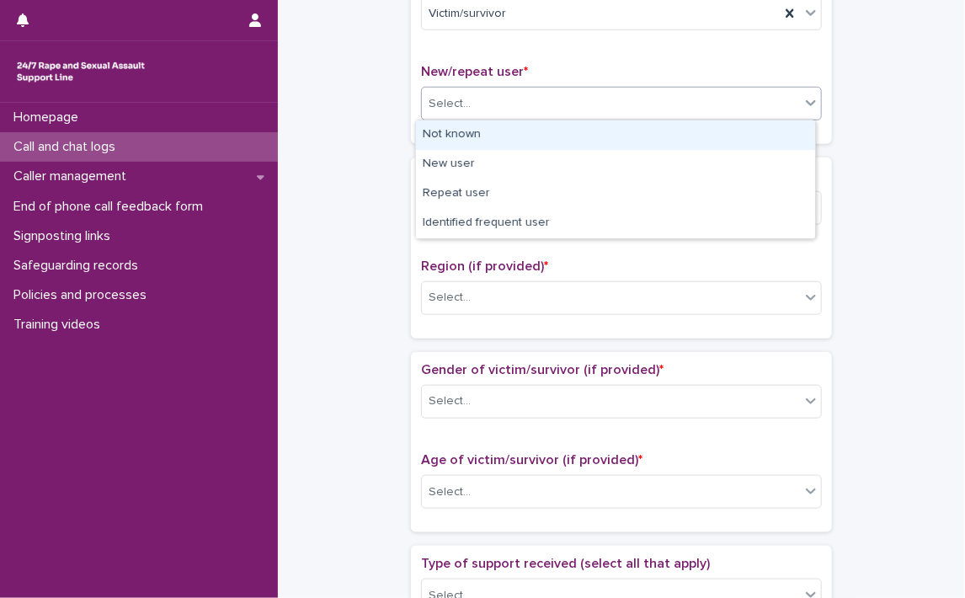
click at [803, 103] on icon at bounding box center [811, 102] width 17 height 17
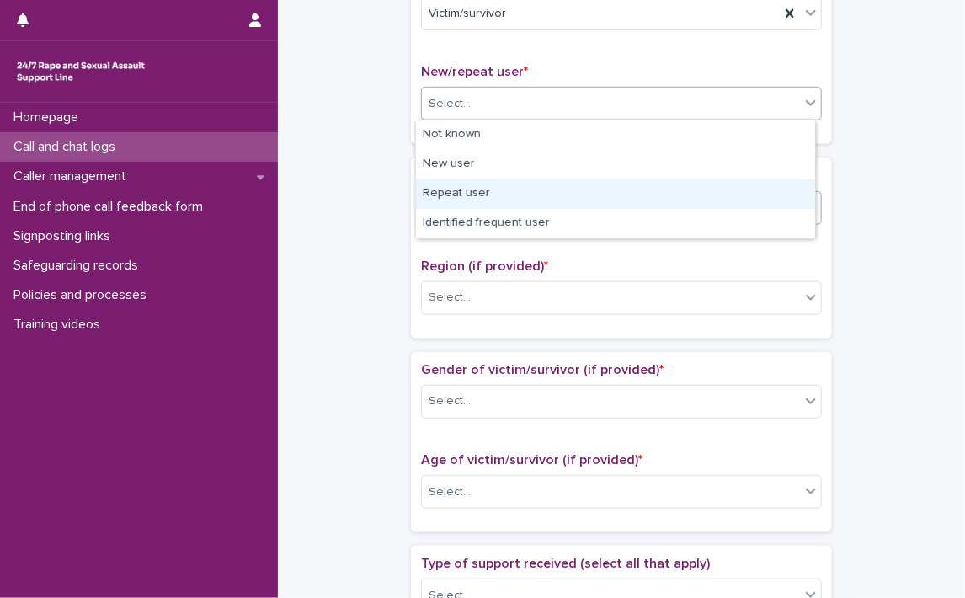
click at [482, 195] on div "Repeat user" at bounding box center [615, 193] width 399 height 29
click at [482, 195] on div "Select..." at bounding box center [611, 208] width 378 height 28
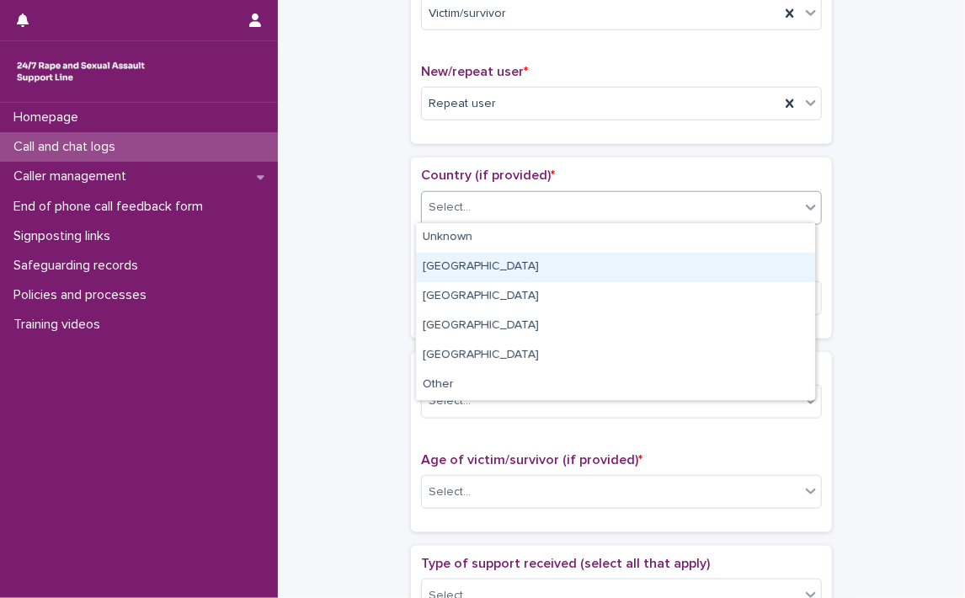
drag, startPoint x: 458, startPoint y: 264, endPoint x: 473, endPoint y: 243, distance: 25.5
click at [458, 264] on div "[GEOGRAPHIC_DATA]" at bounding box center [615, 267] width 399 height 29
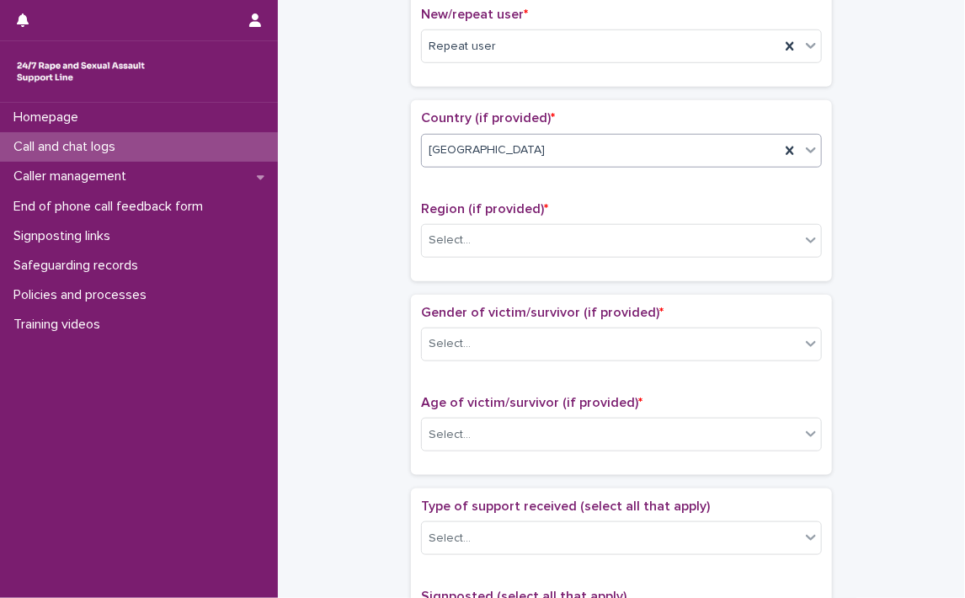
scroll to position [505, 0]
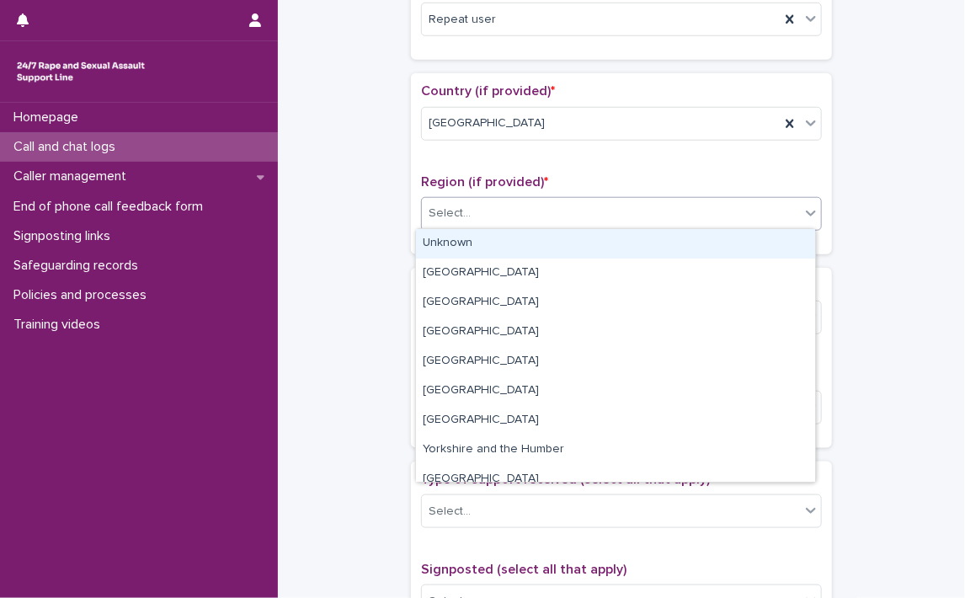
click at [811, 217] on icon at bounding box center [811, 213] width 17 height 17
click at [429, 245] on div "Unknown" at bounding box center [615, 243] width 399 height 29
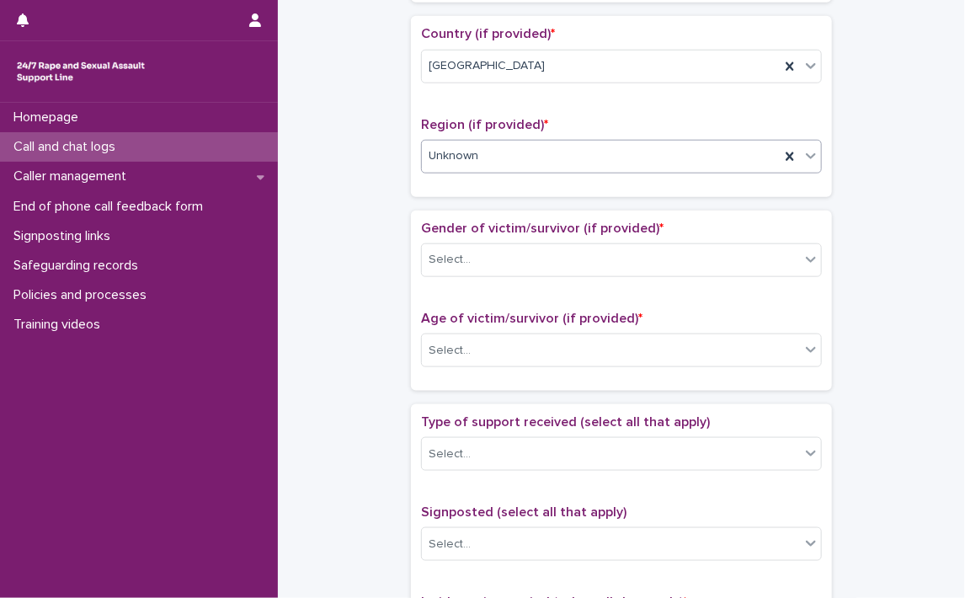
scroll to position [674, 0]
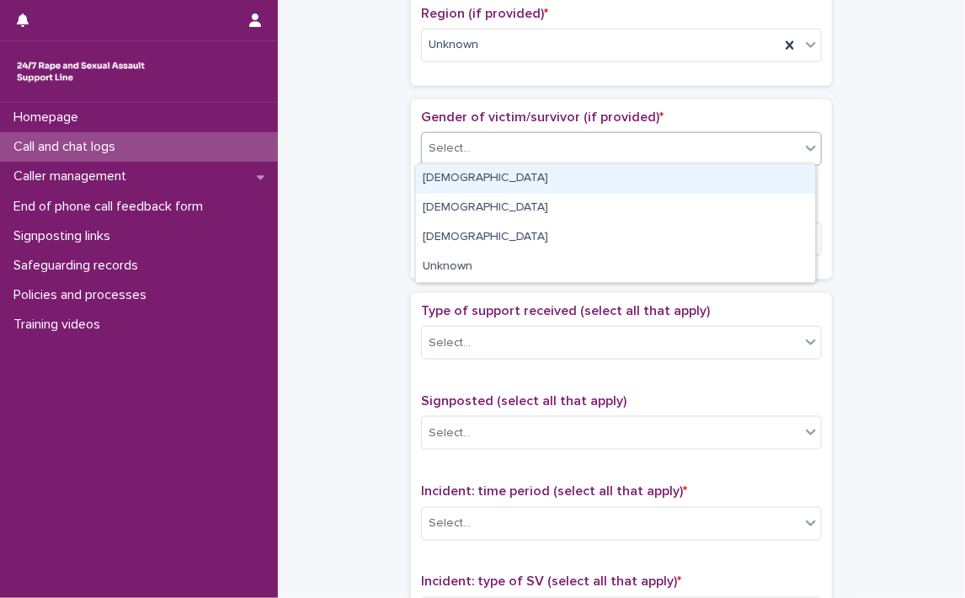
click at [804, 150] on icon at bounding box center [811, 148] width 17 height 17
click at [441, 177] on div "[DEMOGRAPHIC_DATA]" at bounding box center [615, 178] width 399 height 29
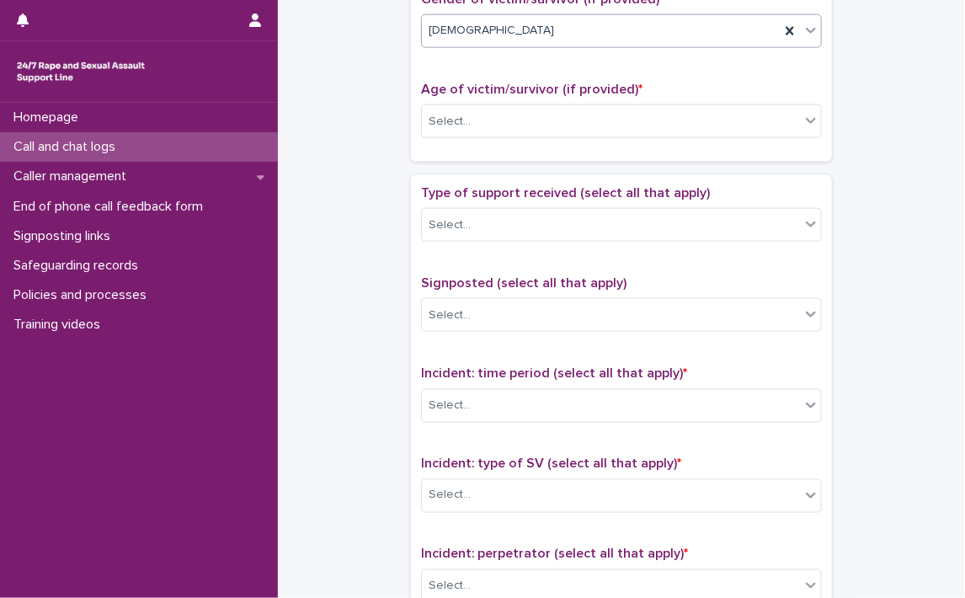
scroll to position [842, 0]
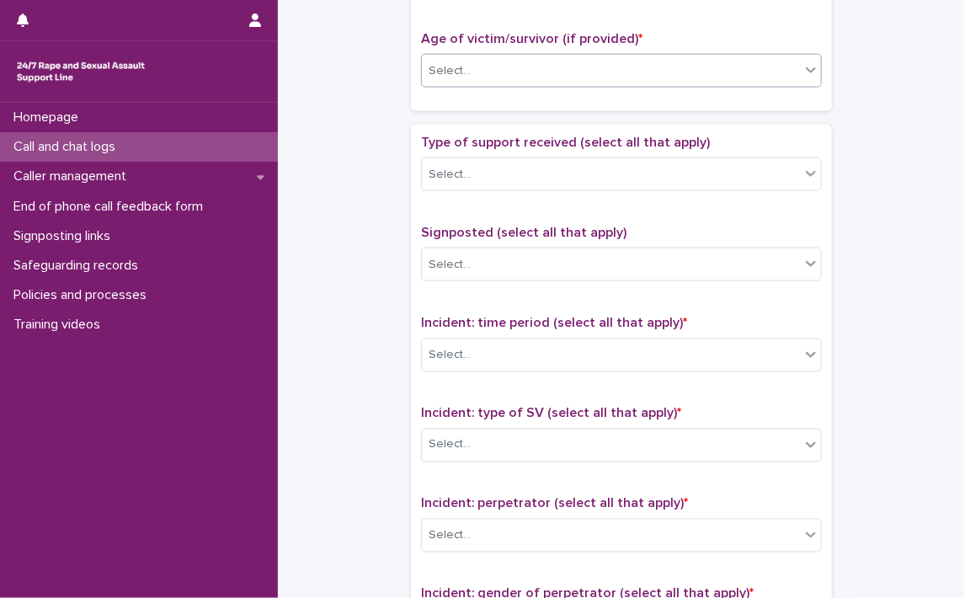
click at [808, 67] on icon at bounding box center [811, 70] width 10 height 6
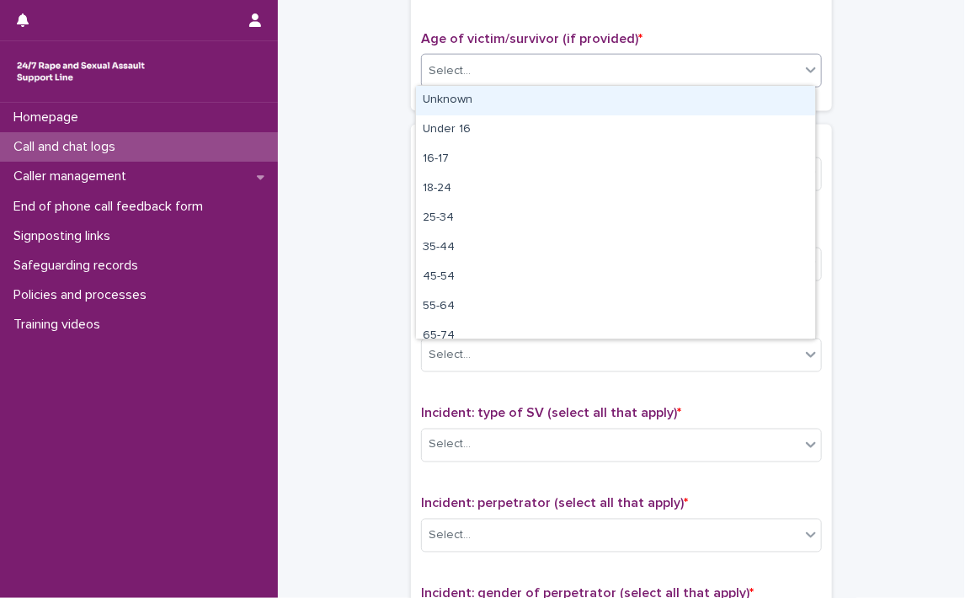
click at [571, 98] on div "Unknown" at bounding box center [615, 100] width 399 height 29
click at [571, 98] on div "Age of victim/survivor (if provided) * option Unknown focused, 1 of 10. 10 resu…" at bounding box center [621, 66] width 401 height 70
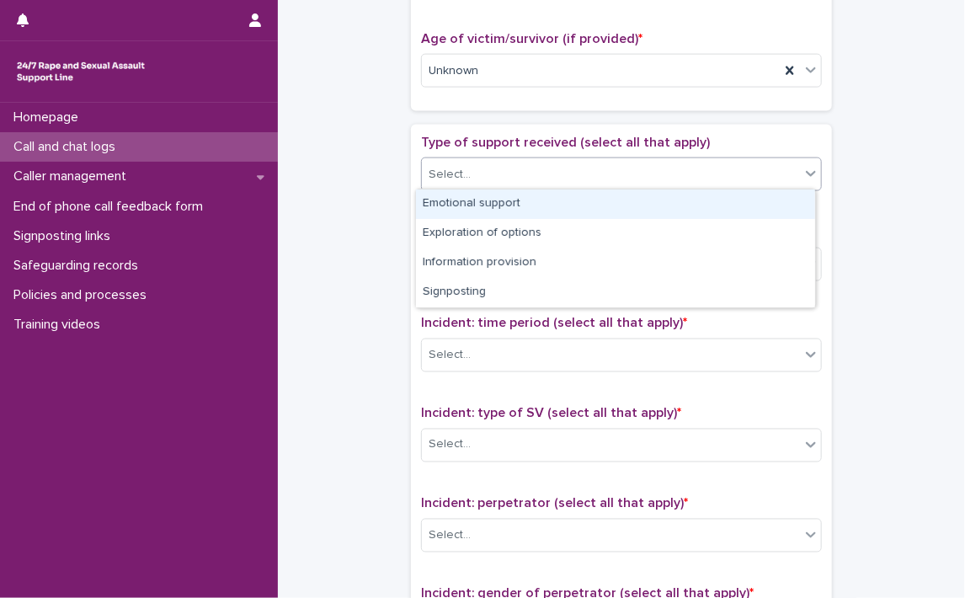
drag, startPoint x: 808, startPoint y: 173, endPoint x: 782, endPoint y: 181, distance: 27.4
click at [809, 173] on icon at bounding box center [811, 173] width 17 height 17
click at [640, 209] on div "Emotional support" at bounding box center [615, 204] width 399 height 29
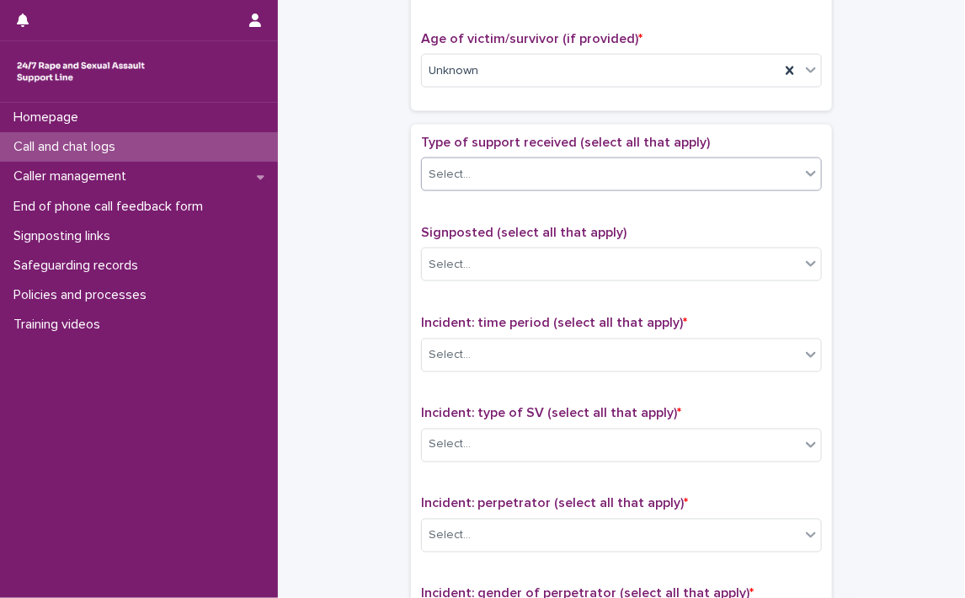
click at [640, 209] on div "Type of support received (select all that apply) option Emotional support, sele…" at bounding box center [621, 487] width 401 height 704
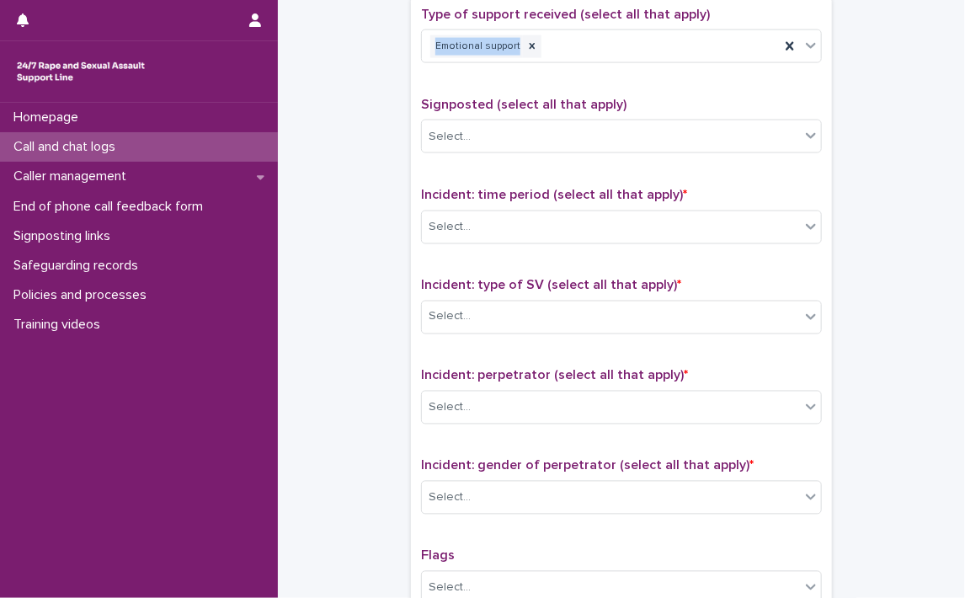
scroll to position [1011, 0]
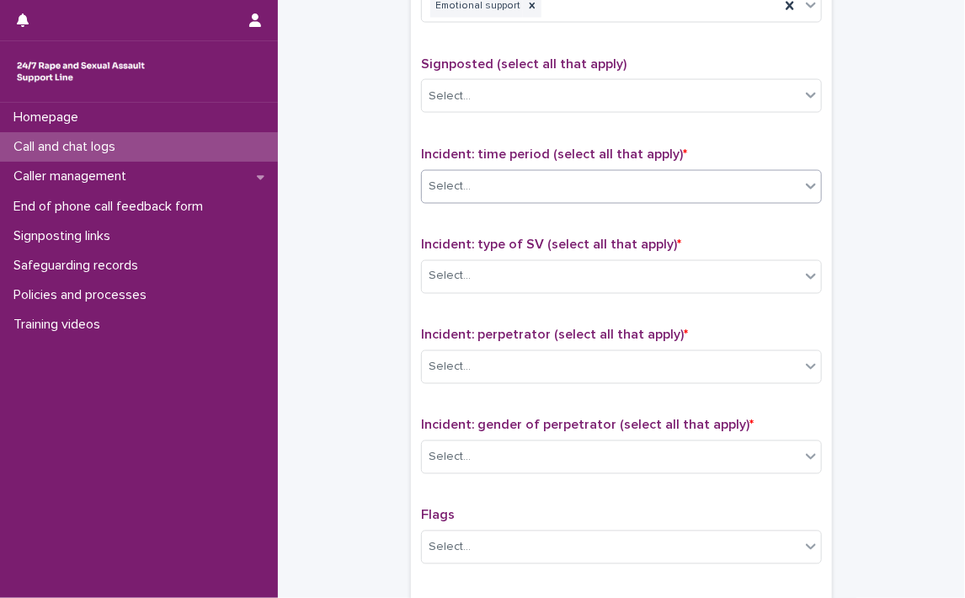
click at [806, 184] on icon at bounding box center [811, 187] width 10 height 6
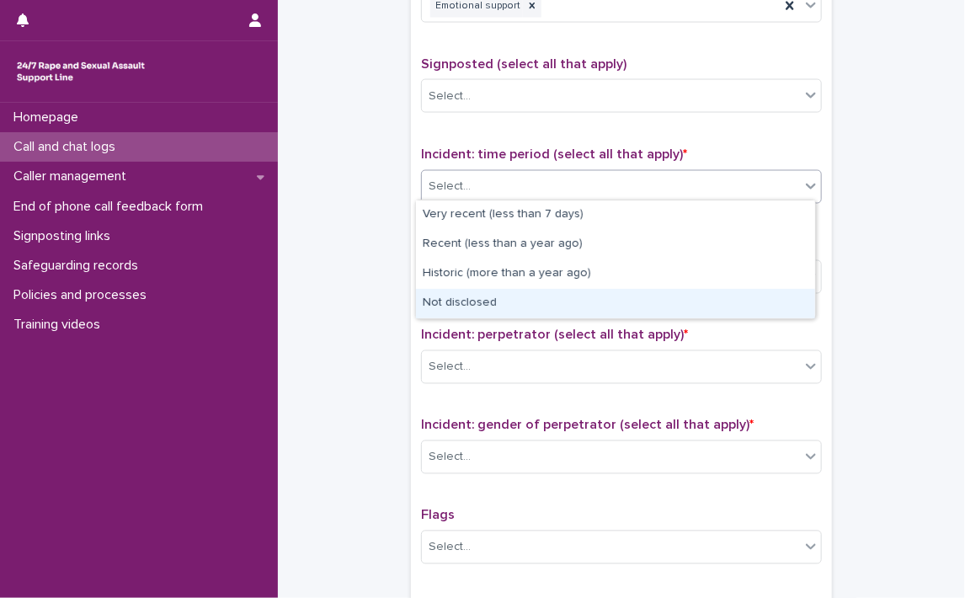
click at [462, 308] on div "Not disclosed" at bounding box center [615, 303] width 399 height 29
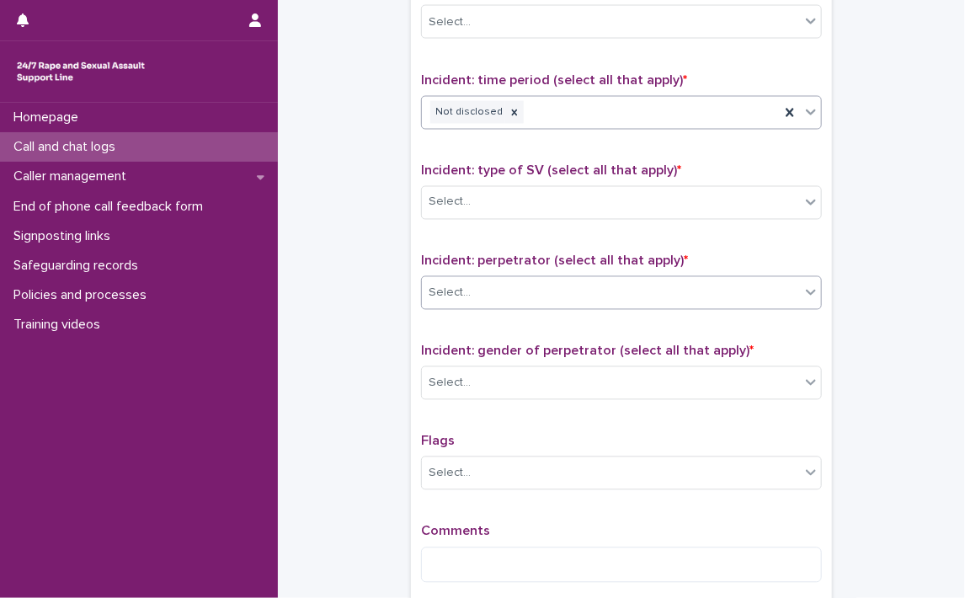
scroll to position [1179, 0]
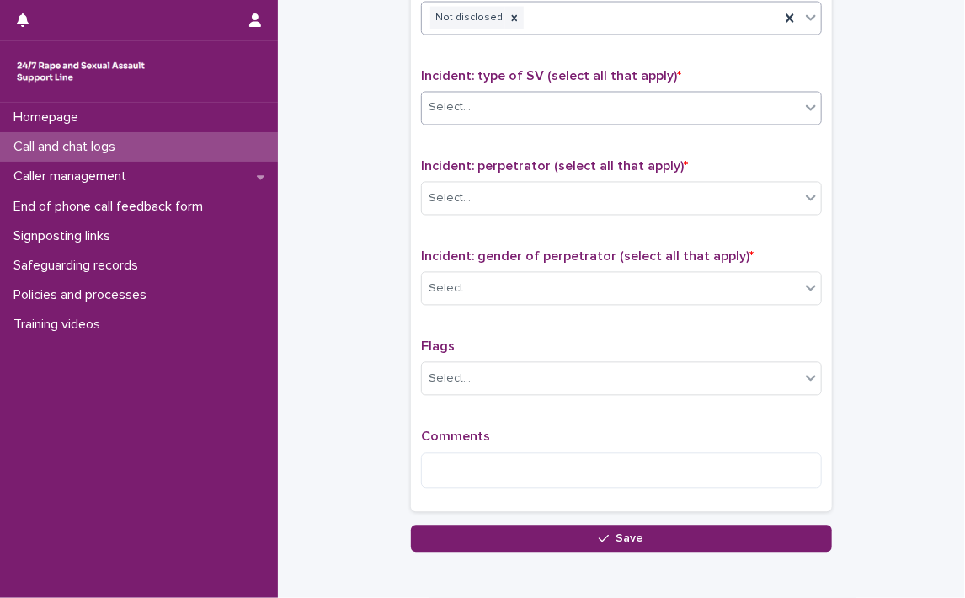
click at [803, 99] on icon at bounding box center [811, 107] width 17 height 17
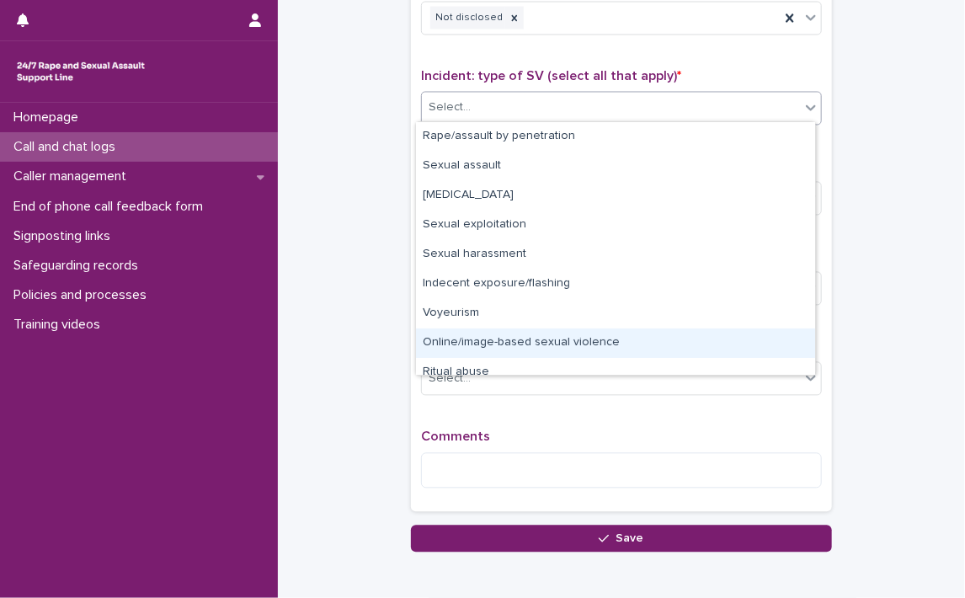
scroll to position [42, 0]
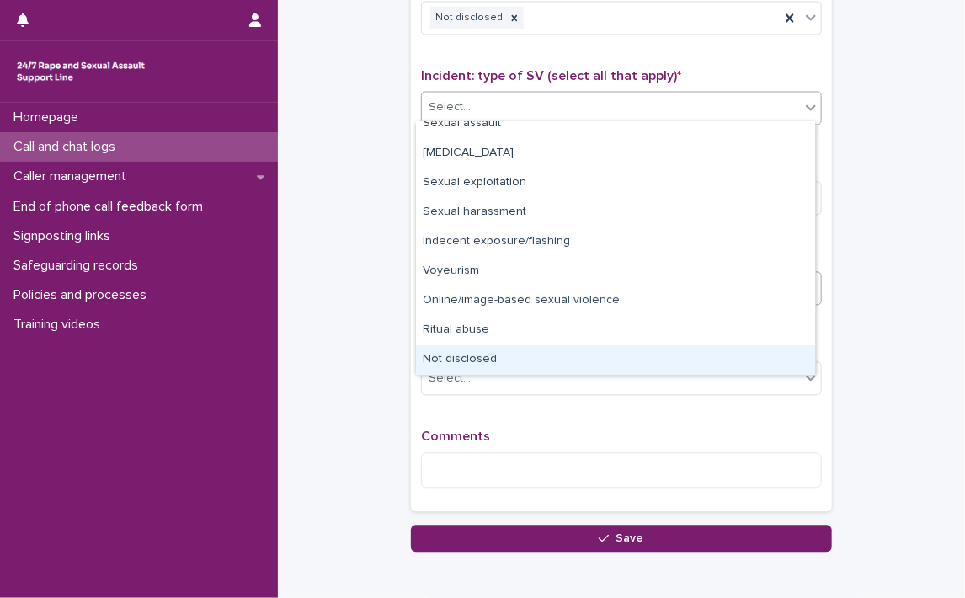
drag, startPoint x: 478, startPoint y: 361, endPoint x: 559, endPoint y: 287, distance: 109.7
click at [478, 359] on div "Not disclosed" at bounding box center [615, 359] width 399 height 29
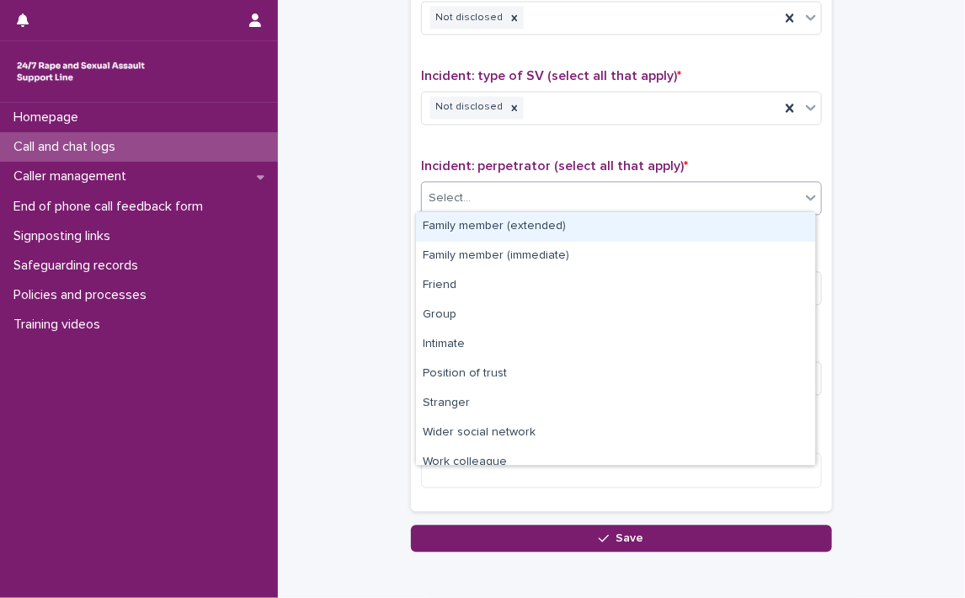
click at [803, 199] on icon at bounding box center [811, 198] width 17 height 17
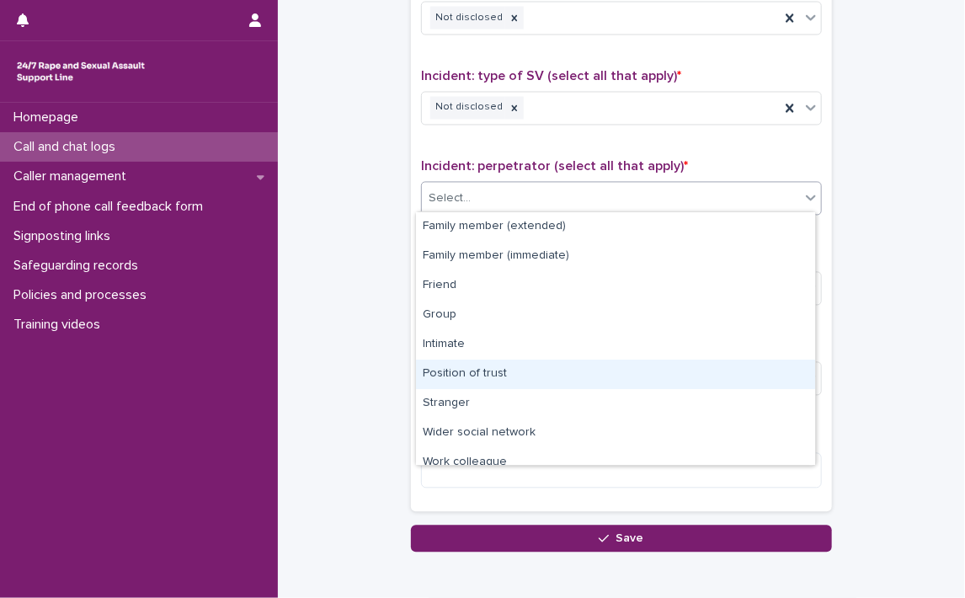
scroll to position [71, 0]
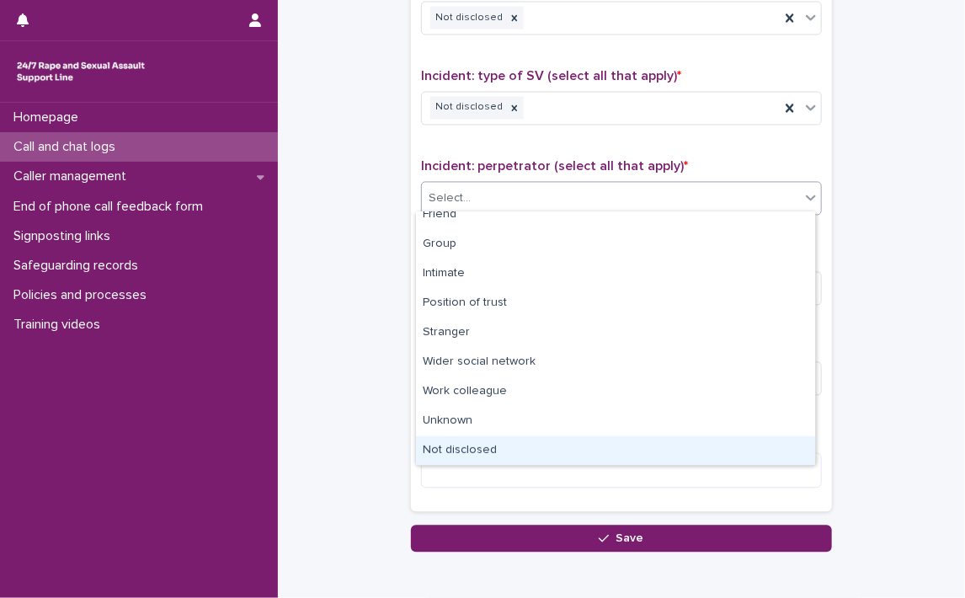
click at [478, 456] on div "Not disclosed" at bounding box center [615, 450] width 399 height 29
drag, startPoint x: 478, startPoint y: 456, endPoint x: 519, endPoint y: 396, distance: 72.7
click at [477, 455] on textarea at bounding box center [621, 471] width 401 height 36
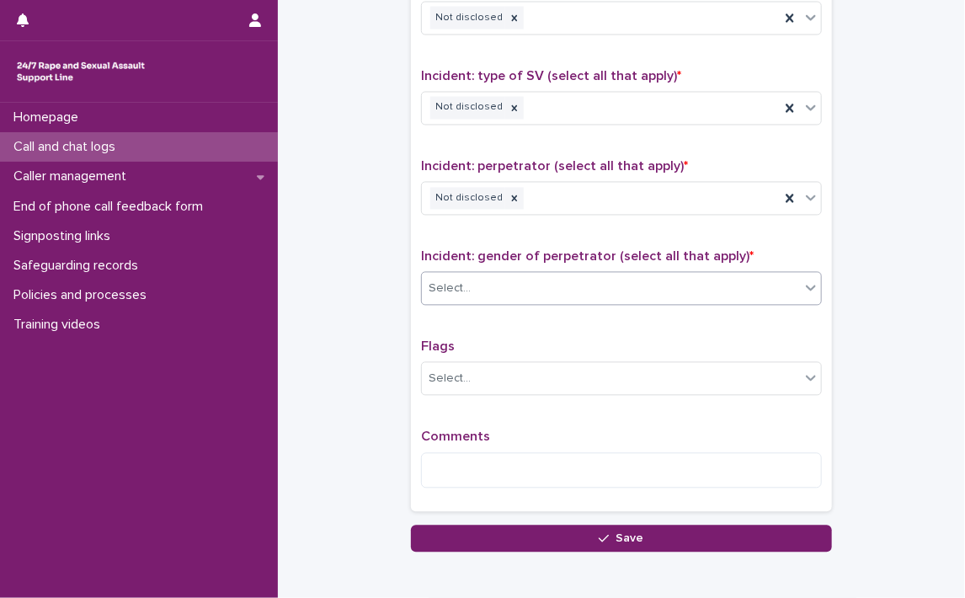
click at [803, 289] on icon at bounding box center [811, 288] width 17 height 17
click at [806, 286] on icon at bounding box center [811, 289] width 10 height 6
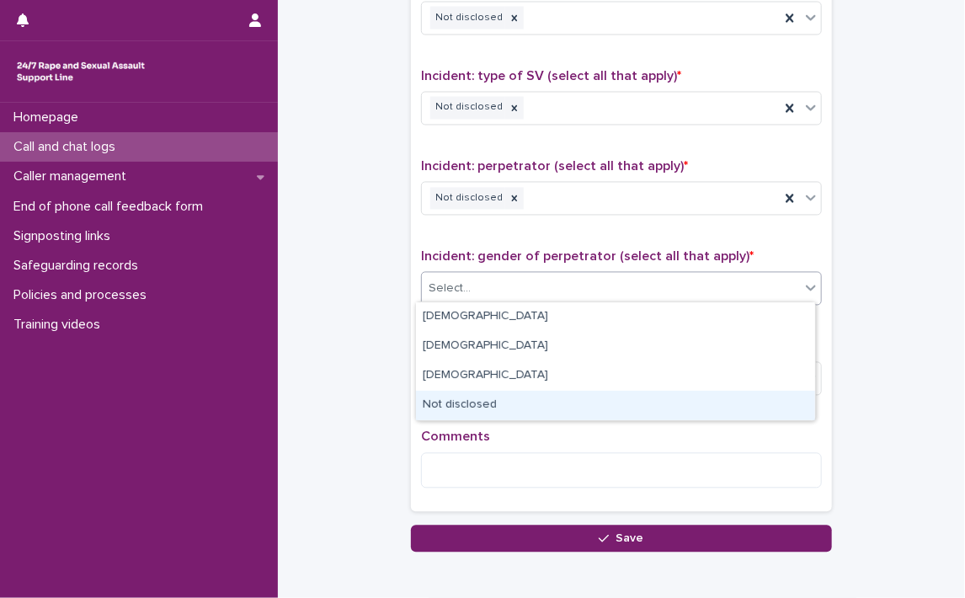
click at [459, 406] on div "Not disclosed" at bounding box center [615, 405] width 399 height 29
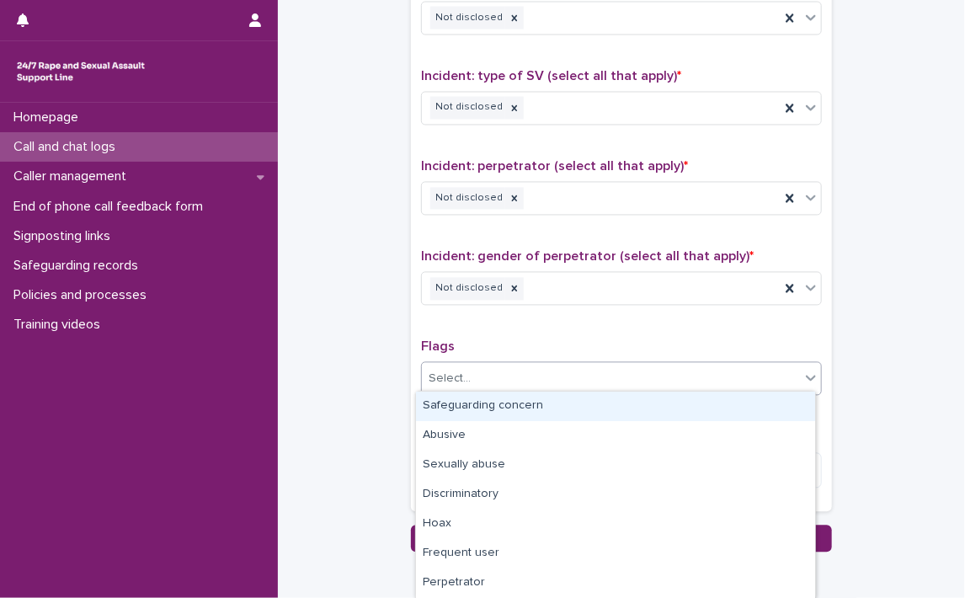
click at [806, 382] on icon at bounding box center [811, 378] width 17 height 17
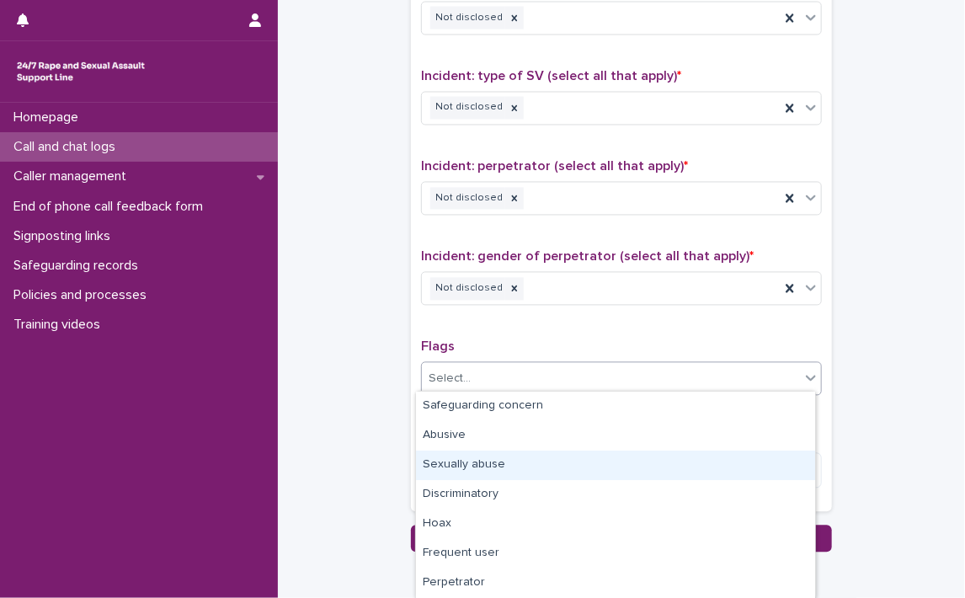
scroll to position [146, 0]
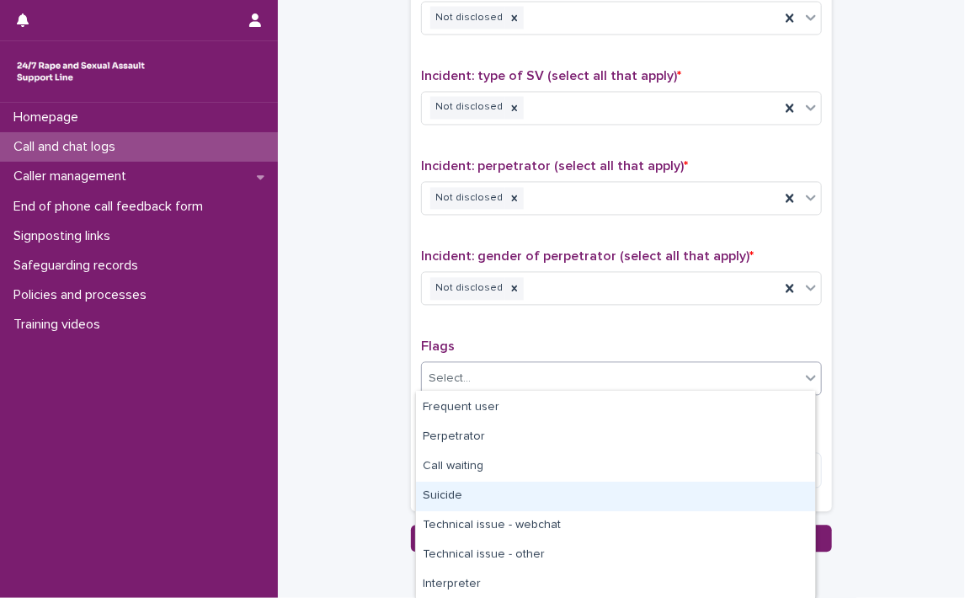
click at [457, 494] on div "Suicide" at bounding box center [615, 496] width 399 height 29
click at [457, 494] on div "Comments" at bounding box center [621, 466] width 401 height 72
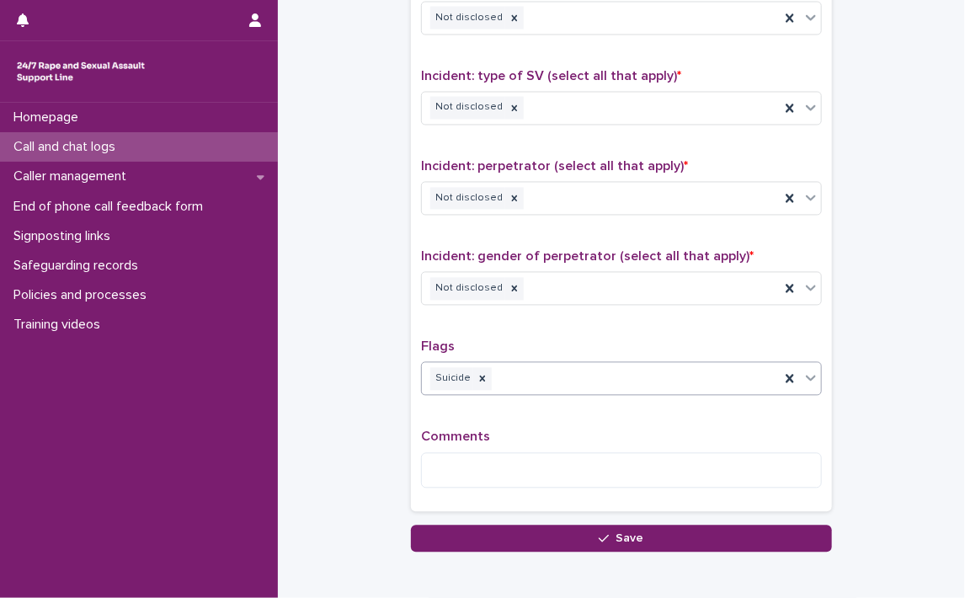
scroll to position [1260, 0]
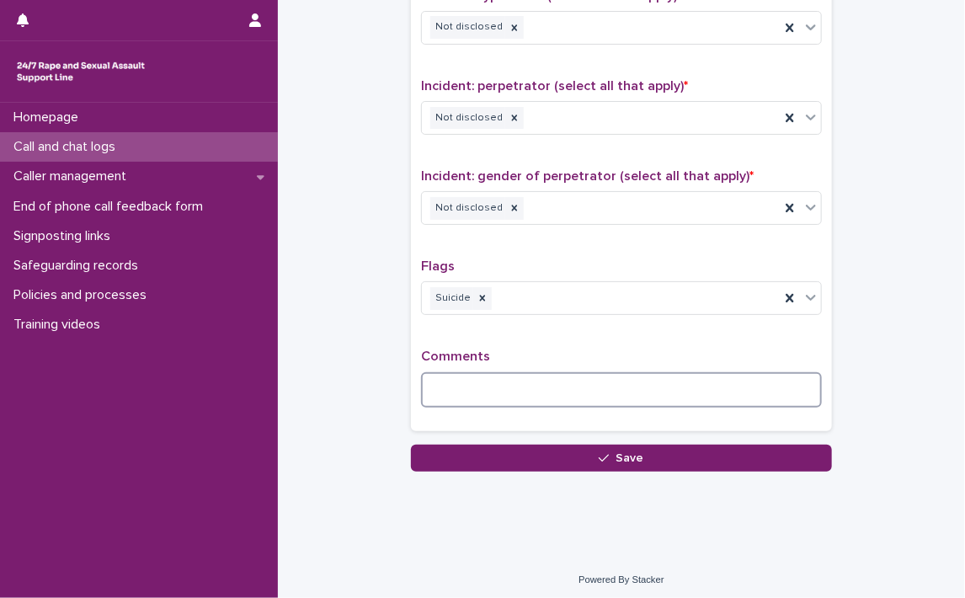
click at [486, 380] on textarea at bounding box center [621, 390] width 401 height 36
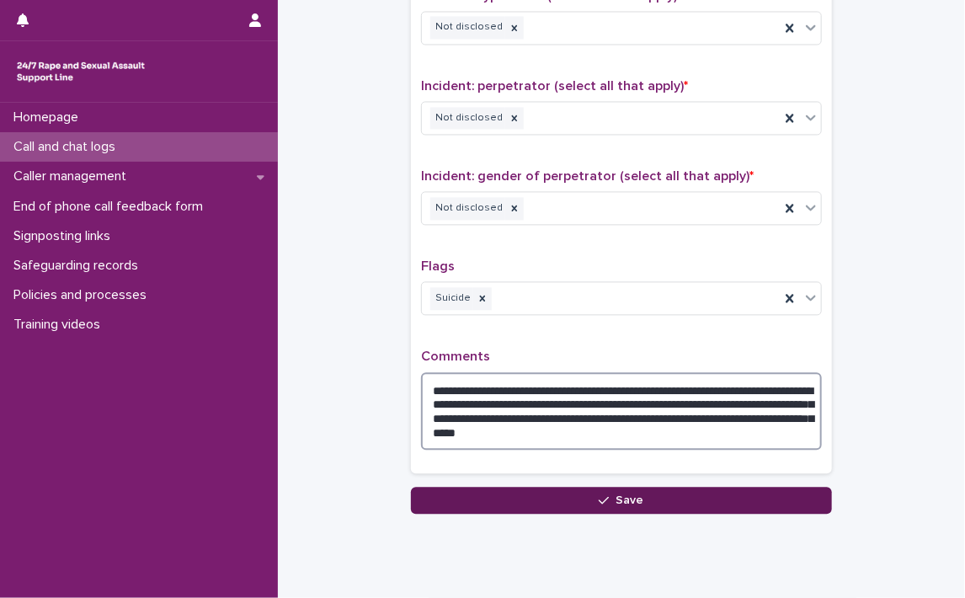
type textarea "**********"
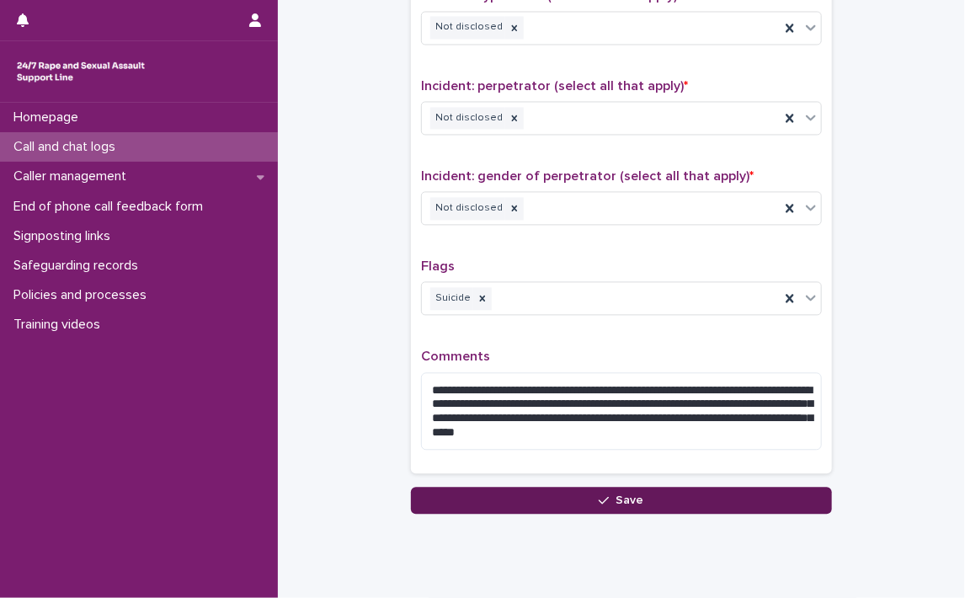
click at [599, 494] on icon "button" at bounding box center [604, 500] width 10 height 12
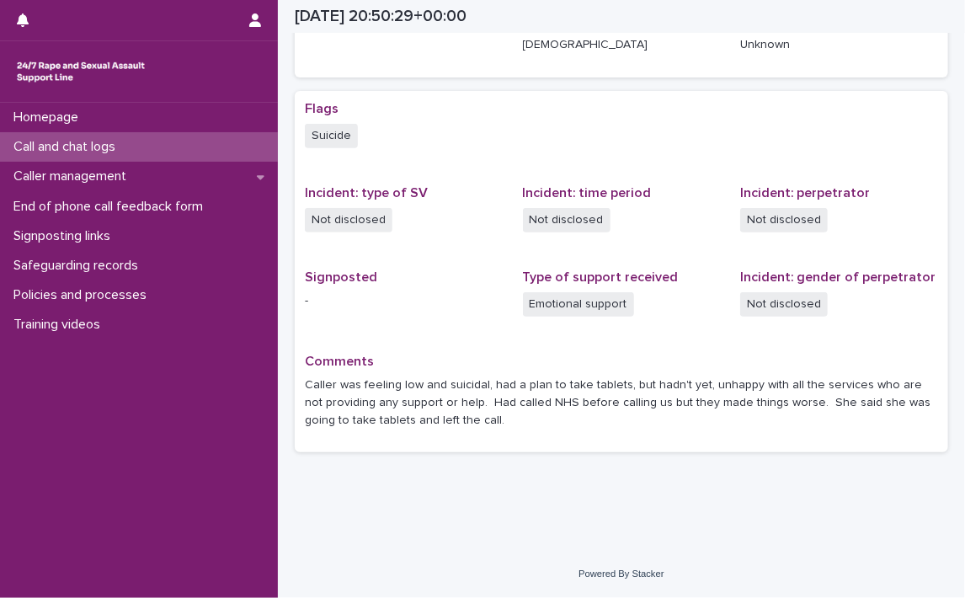
scroll to position [275, 0]
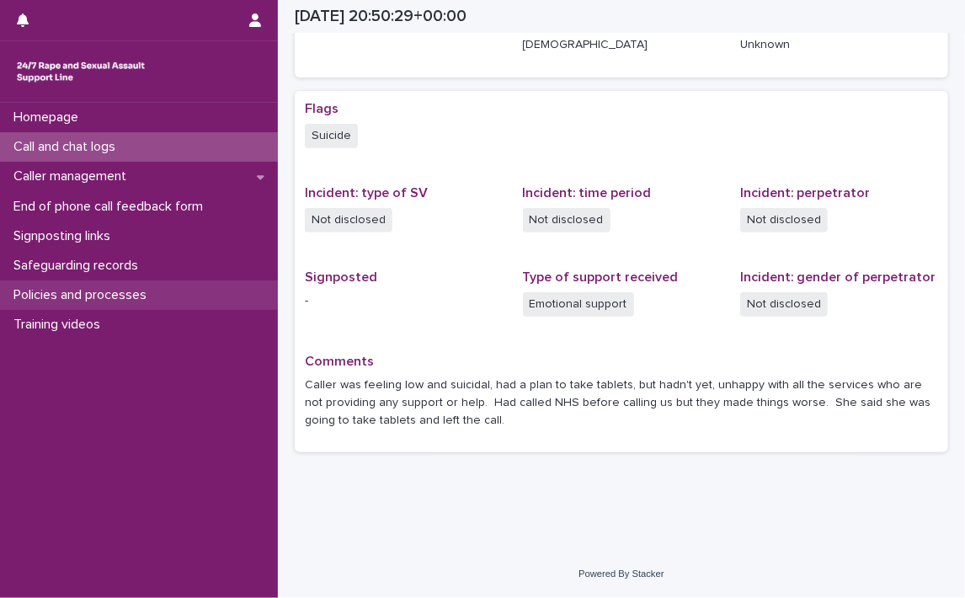
click at [115, 291] on p "Policies and processes" at bounding box center [83, 295] width 153 height 16
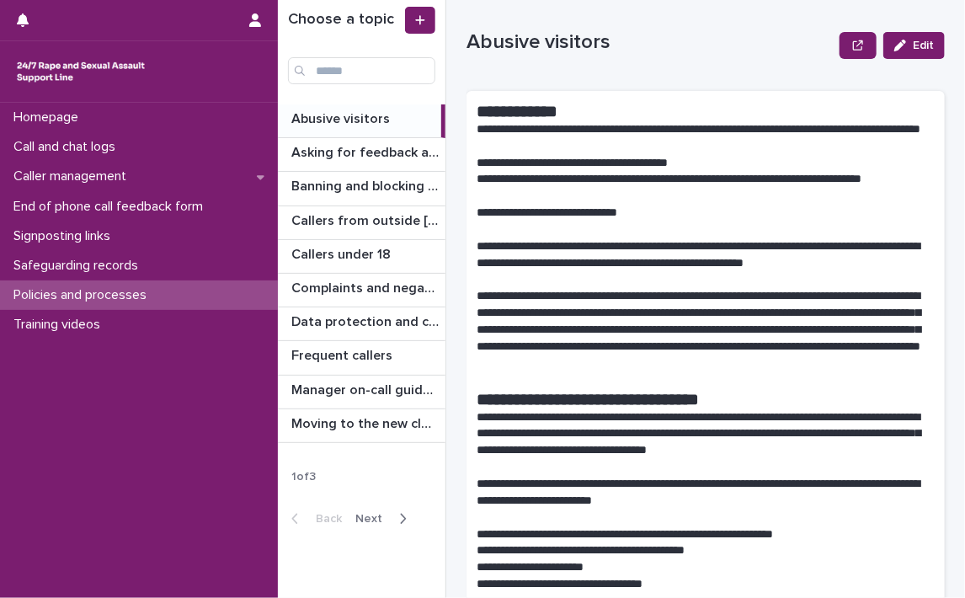
click at [367, 511] on button "Next" at bounding box center [385, 518] width 72 height 15
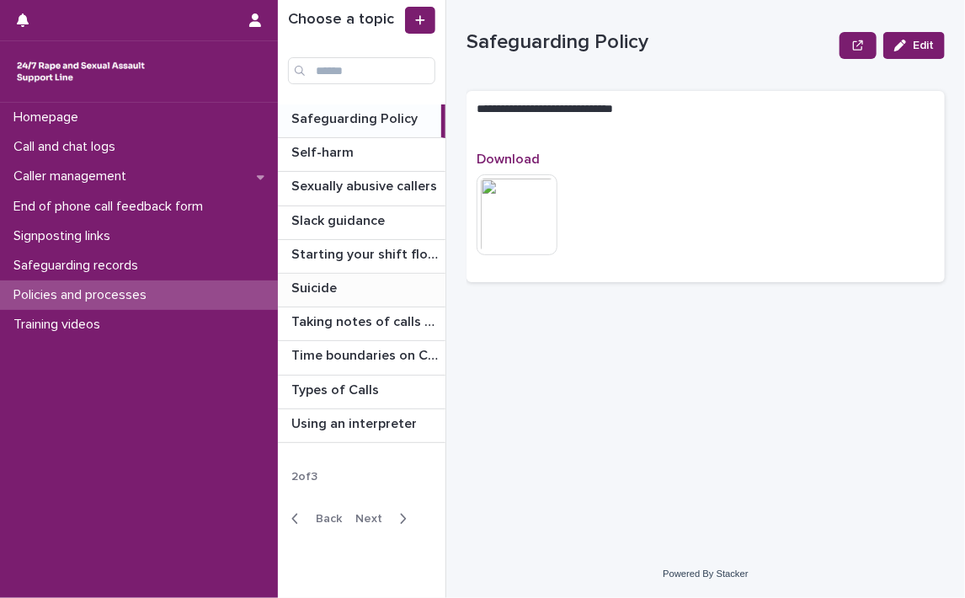
click at [314, 280] on p "Suicide" at bounding box center [315, 286] width 49 height 19
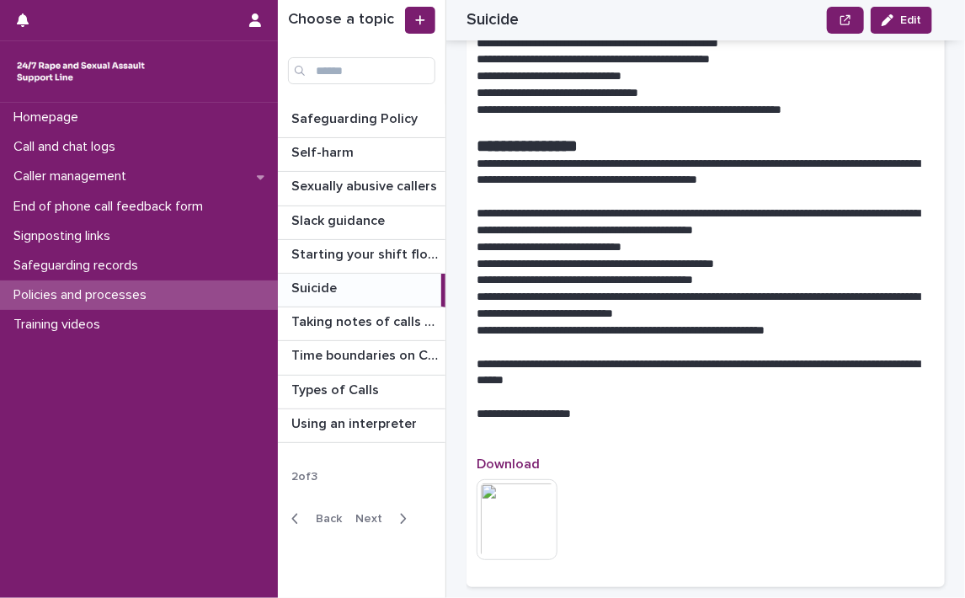
scroll to position [1994, 0]
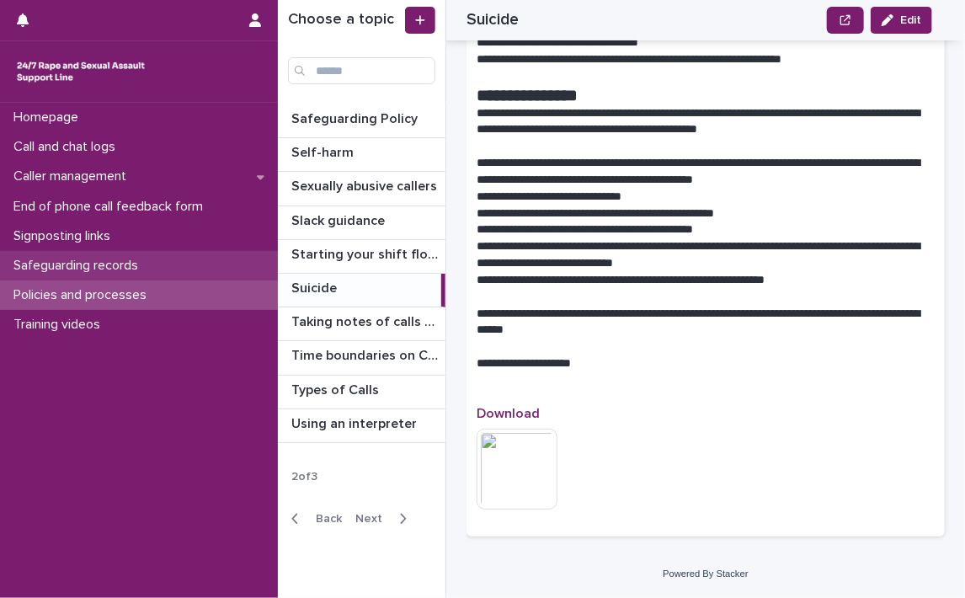
click at [83, 264] on p "Safeguarding records" at bounding box center [79, 266] width 145 height 16
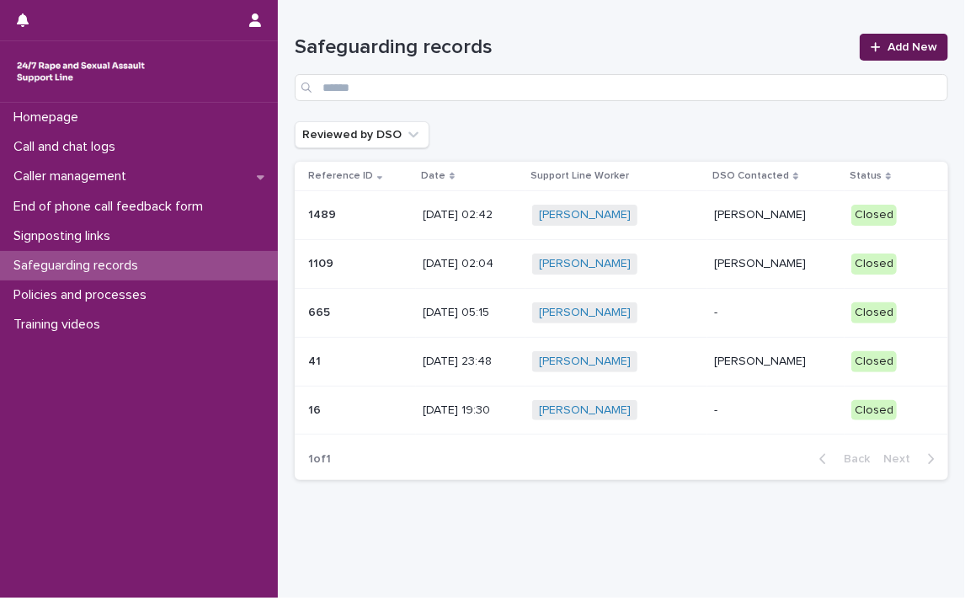
click at [888, 42] on span "Add New" at bounding box center [913, 47] width 50 height 12
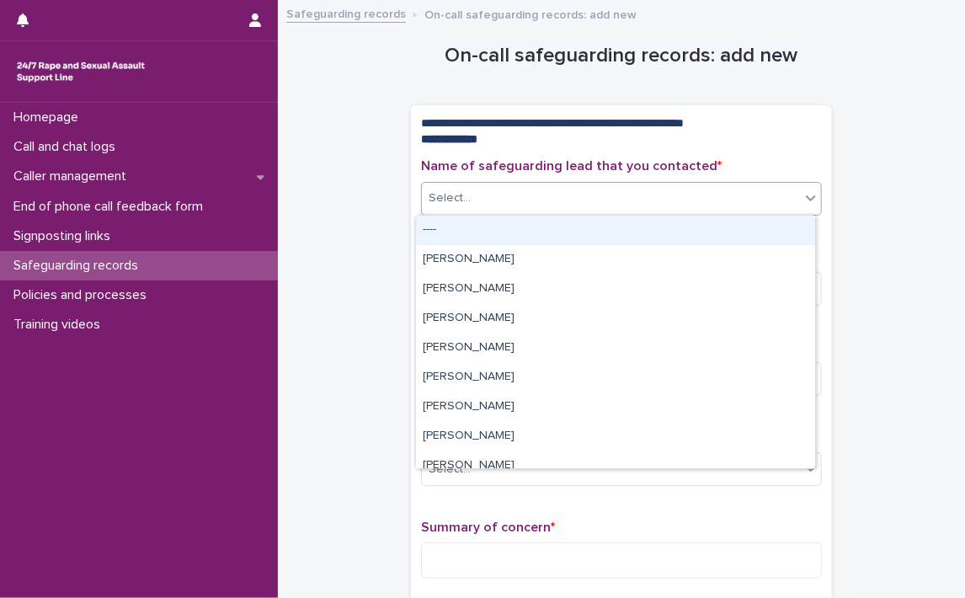
click at [808, 198] on icon at bounding box center [811, 198] width 17 height 17
click at [808, 199] on icon at bounding box center [811, 198] width 17 height 17
click at [806, 198] on icon at bounding box center [811, 198] width 10 height 6
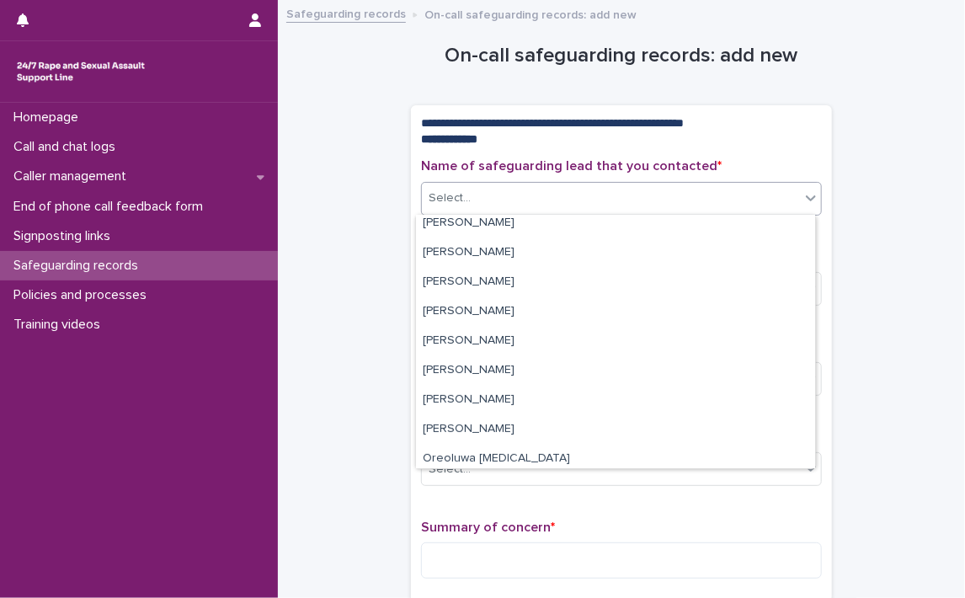
scroll to position [337, 0]
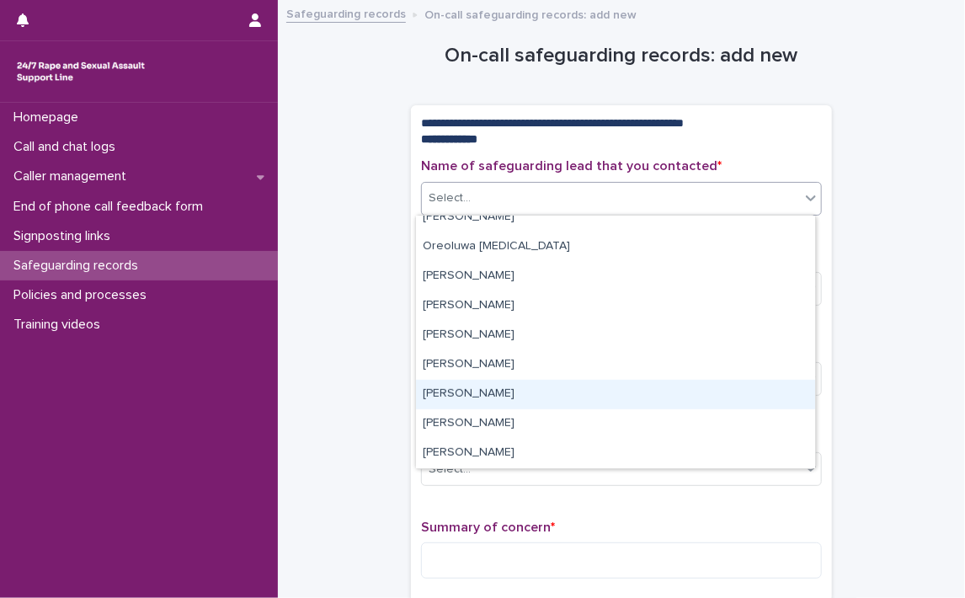
click at [473, 395] on div "[PERSON_NAME]" at bounding box center [615, 394] width 399 height 29
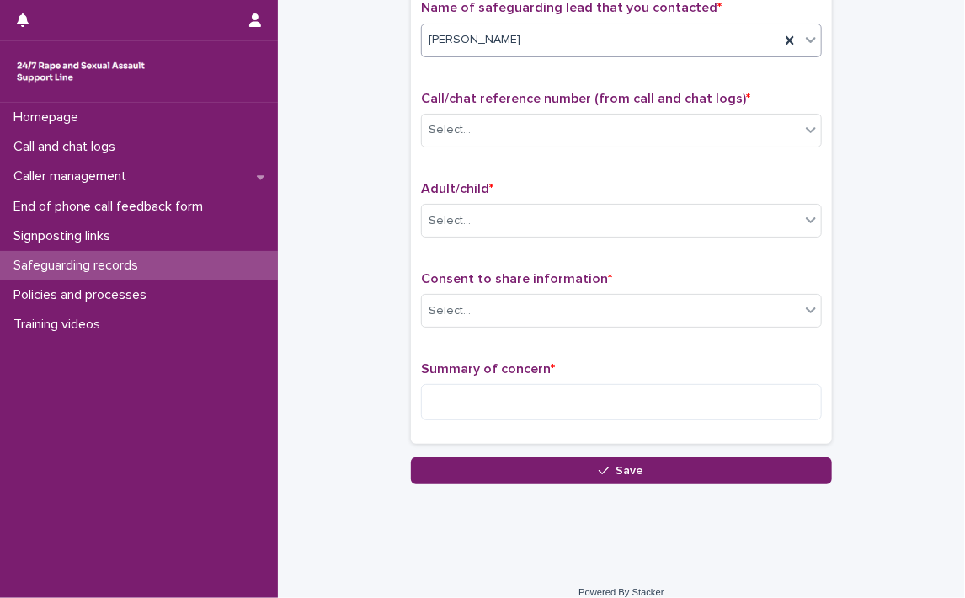
scroll to position [168, 0]
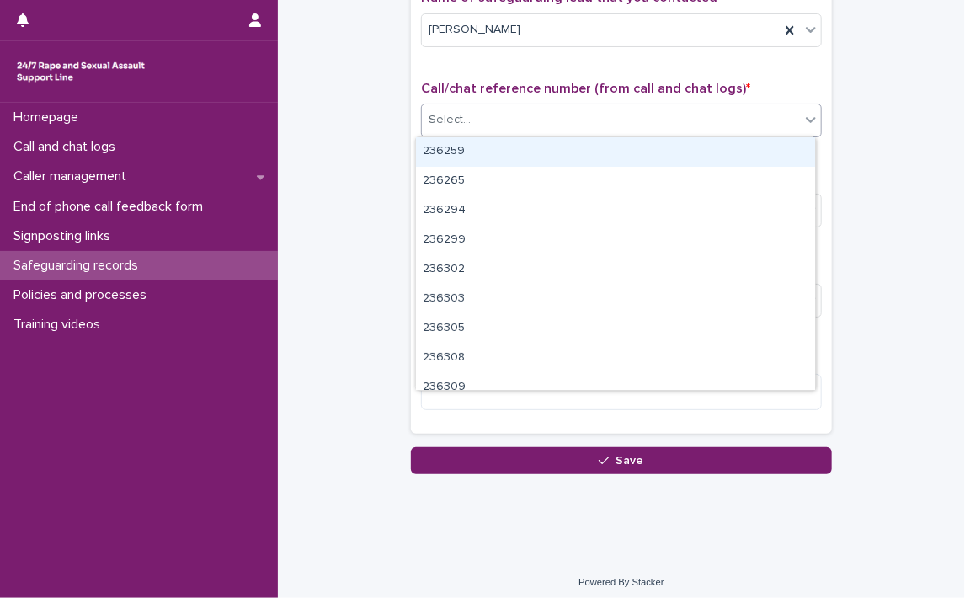
click at [810, 117] on icon at bounding box center [811, 119] width 17 height 17
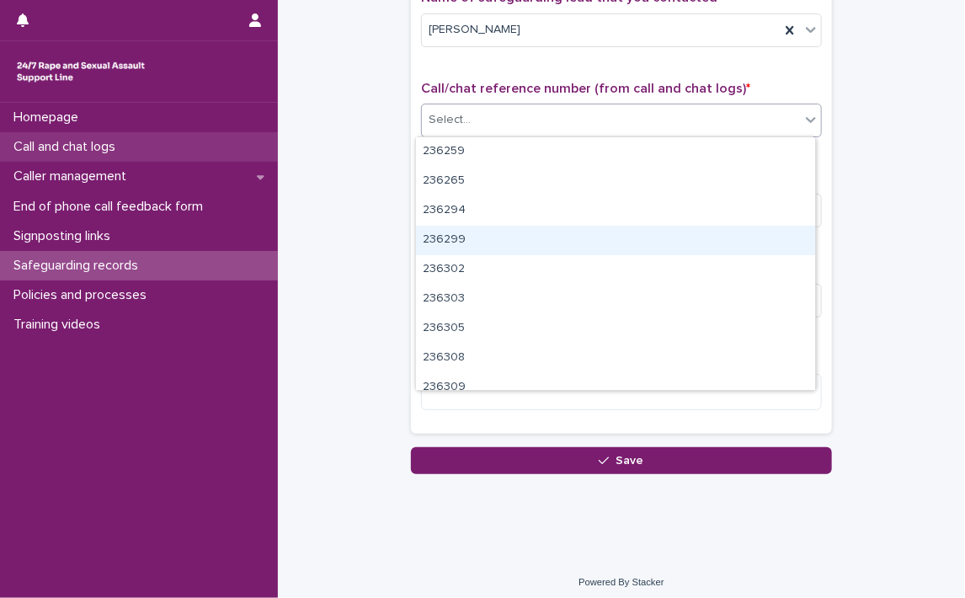
click at [66, 142] on p "Call and chat logs" at bounding box center [68, 147] width 122 height 16
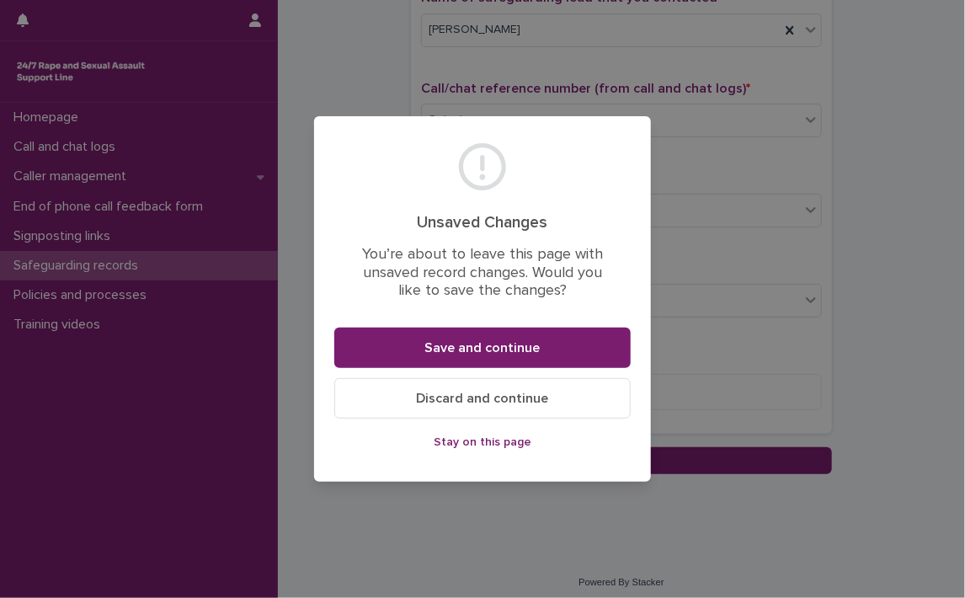
click at [491, 401] on span "Discard and continue" at bounding box center [483, 398] width 132 height 13
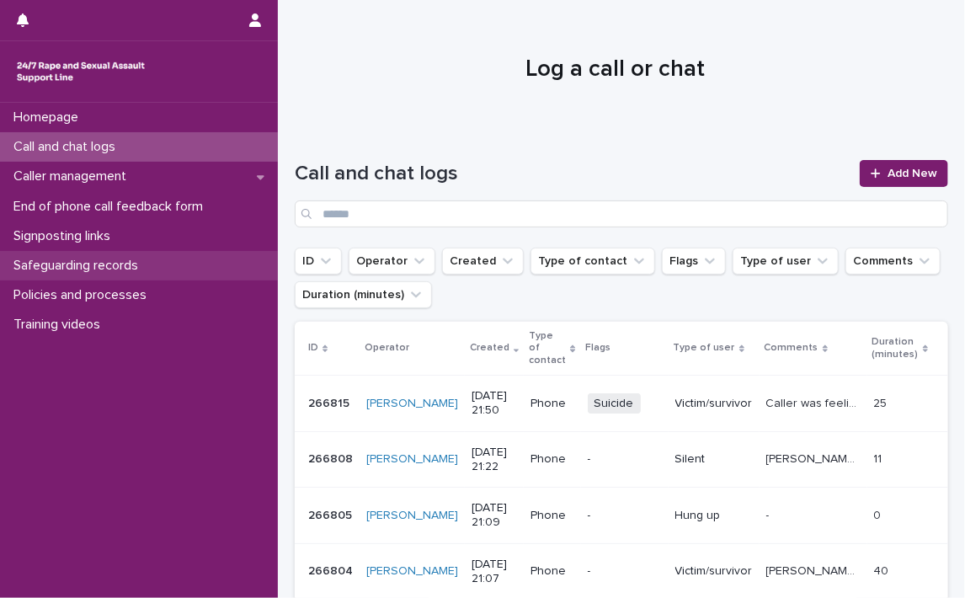
click at [70, 260] on p "Safeguarding records" at bounding box center [79, 266] width 145 height 16
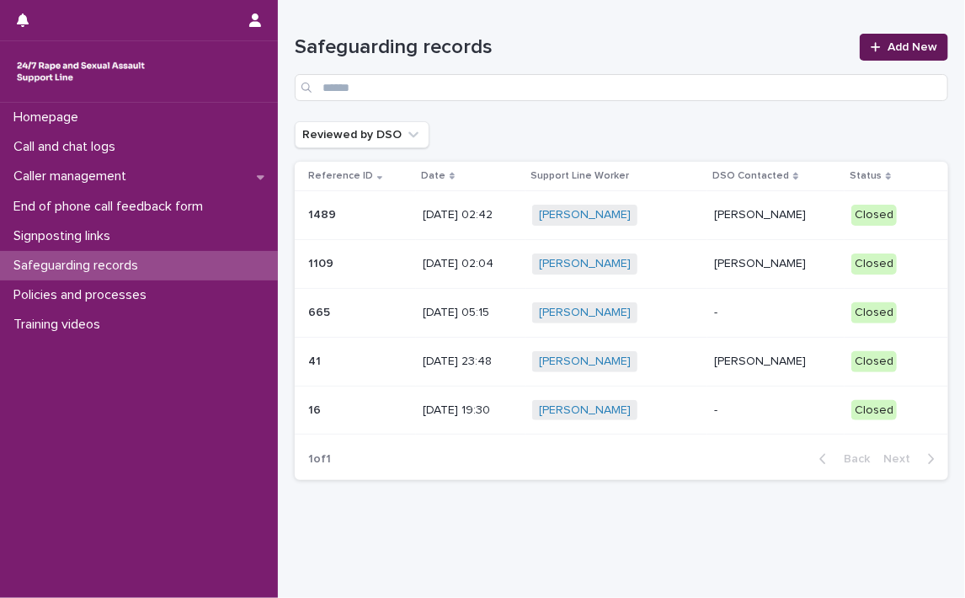
click at [889, 41] on span "Add New" at bounding box center [913, 47] width 50 height 12
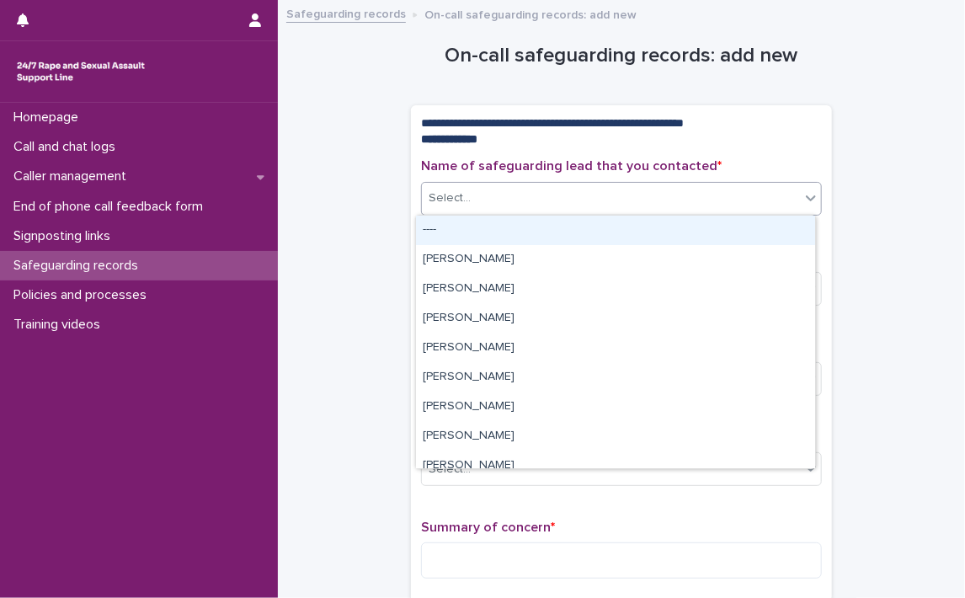
click at [806, 195] on icon at bounding box center [811, 198] width 17 height 17
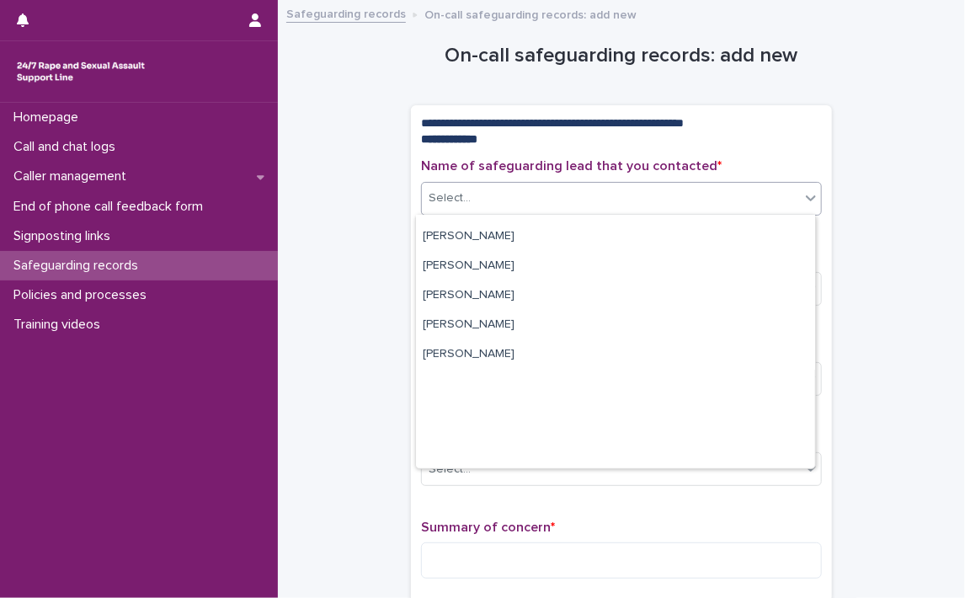
scroll to position [366, 0]
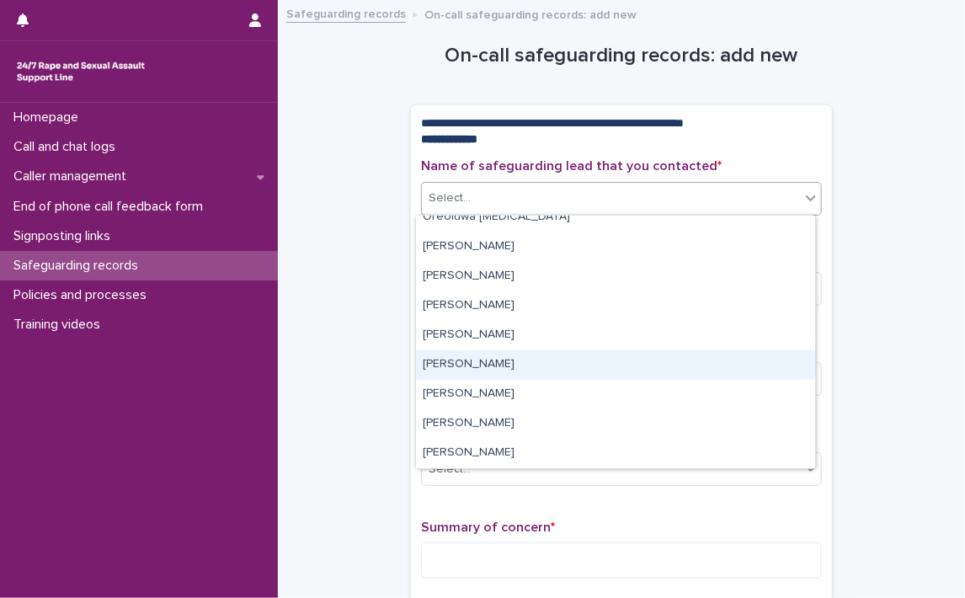
click at [476, 364] on div "[PERSON_NAME]" at bounding box center [615, 364] width 399 height 29
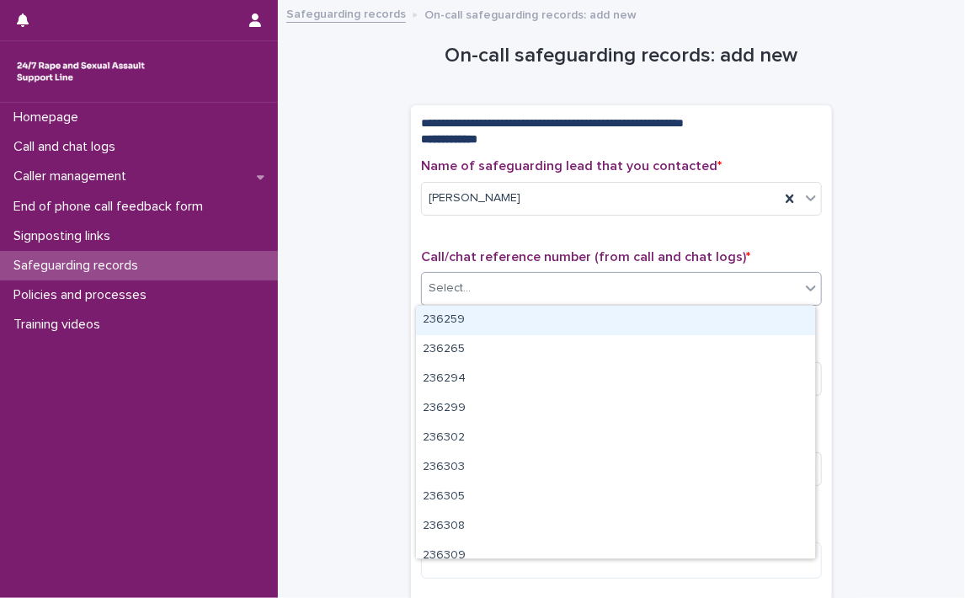
click at [806, 286] on icon at bounding box center [811, 289] width 10 height 6
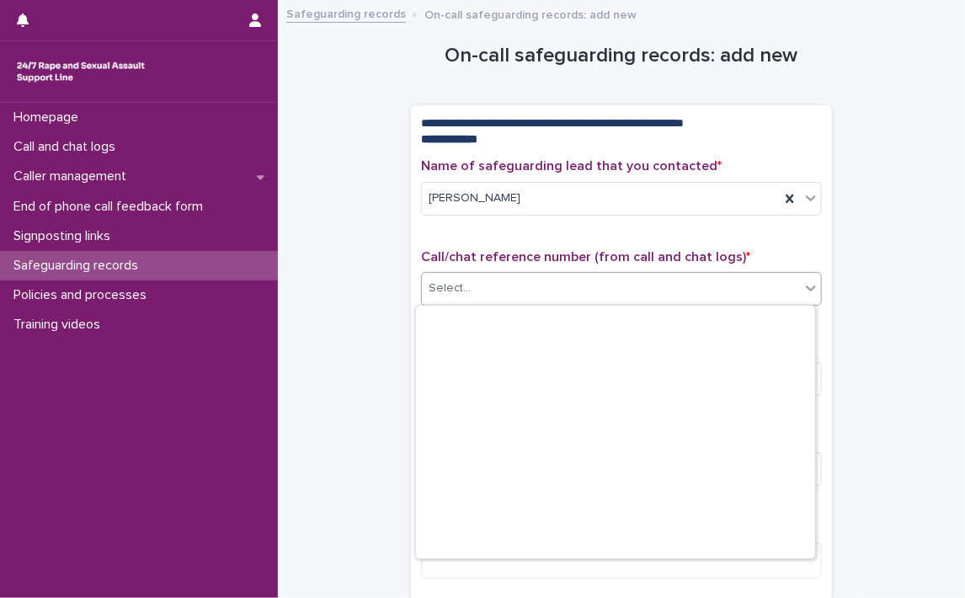
scroll to position [18409, 0]
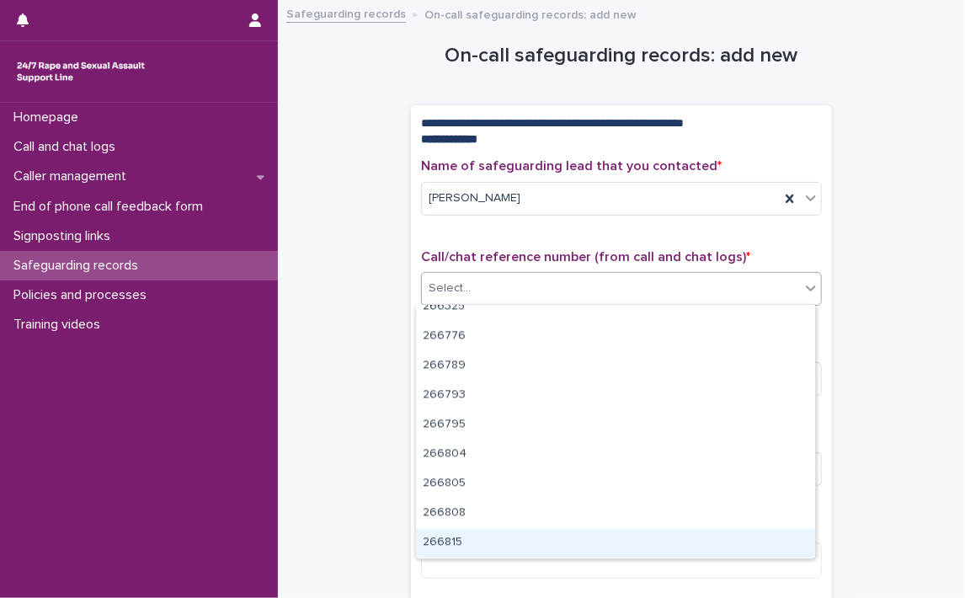
click at [444, 543] on div "266815" at bounding box center [615, 543] width 399 height 29
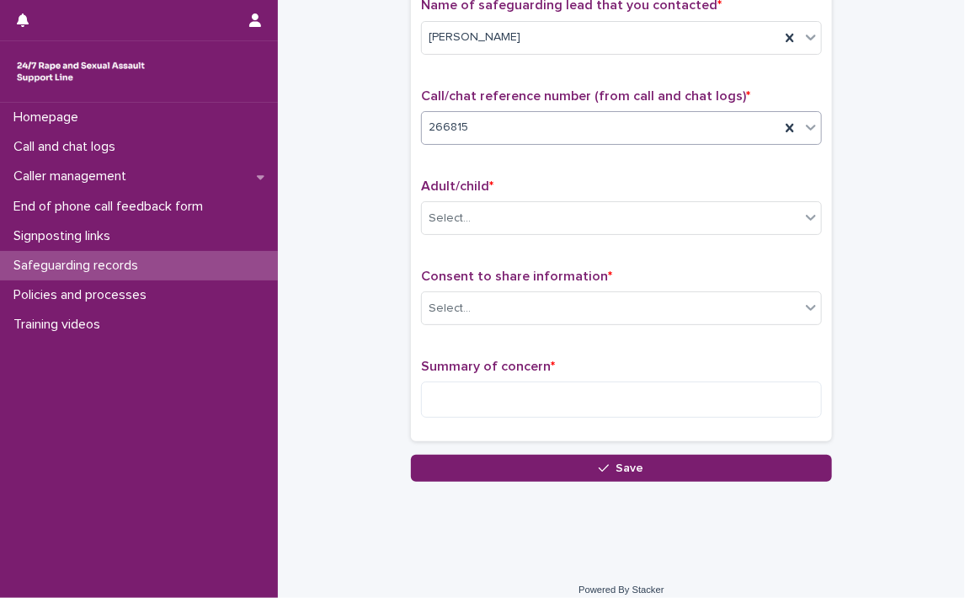
scroll to position [168, 0]
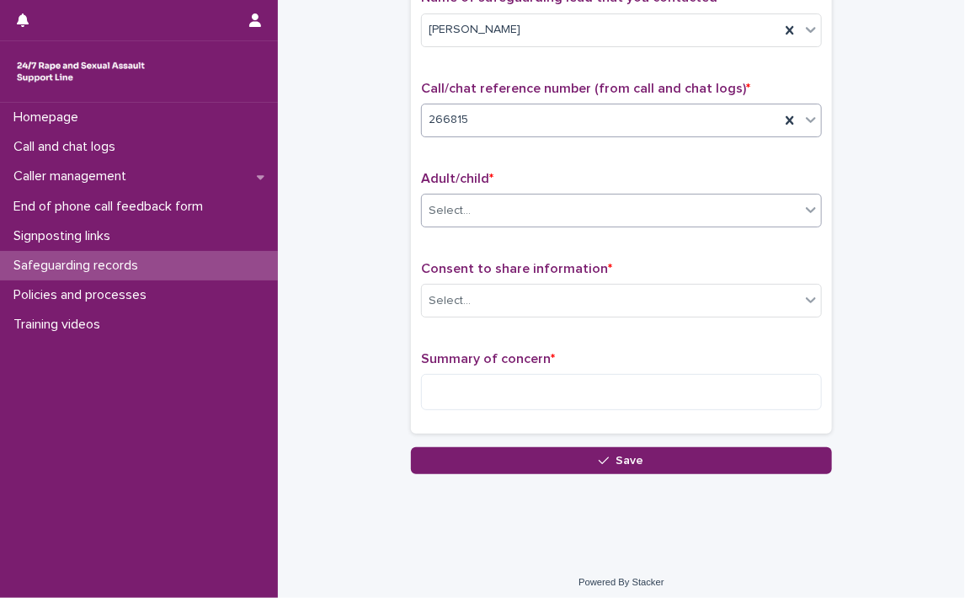
click at [809, 206] on icon at bounding box center [811, 209] width 17 height 17
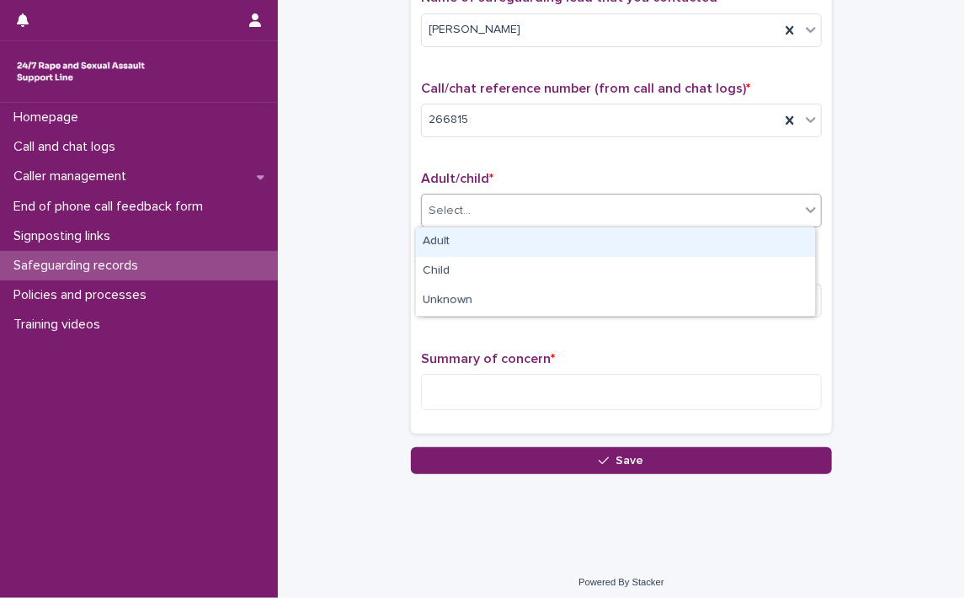
click at [502, 243] on div "Adult" at bounding box center [615, 241] width 399 height 29
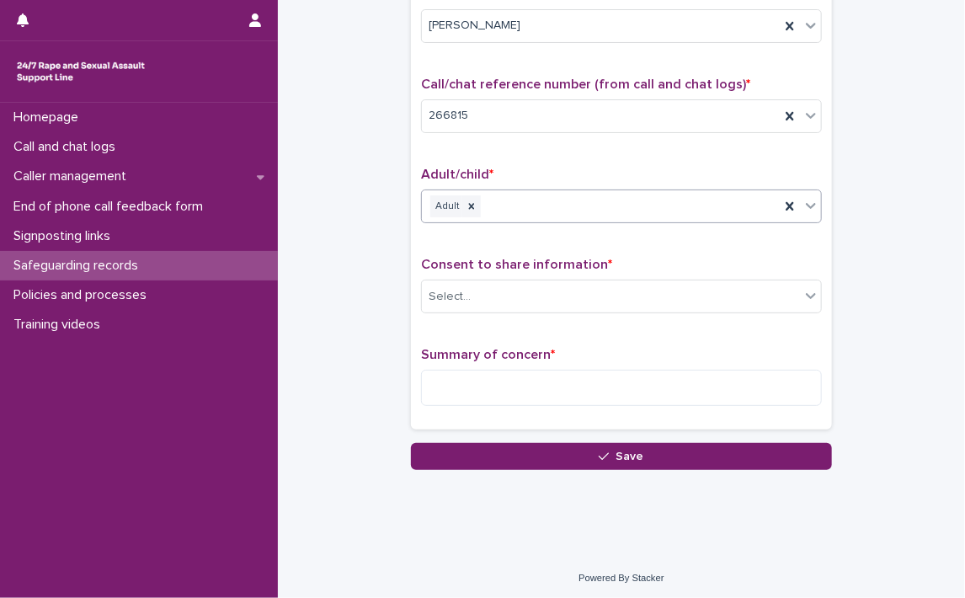
scroll to position [174, 0]
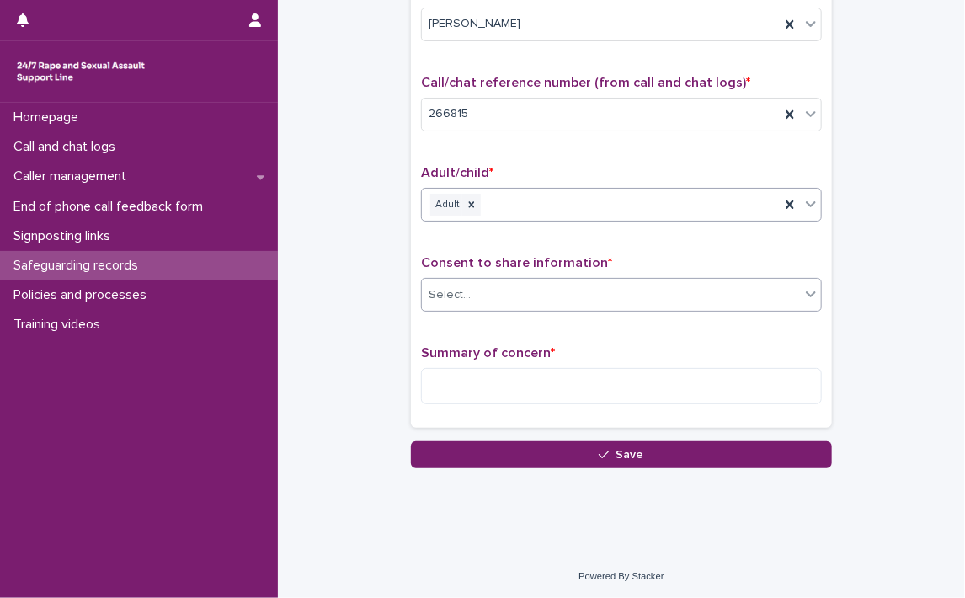
click at [804, 291] on icon at bounding box center [811, 294] width 17 height 17
click at [805, 291] on icon at bounding box center [811, 294] width 17 height 17
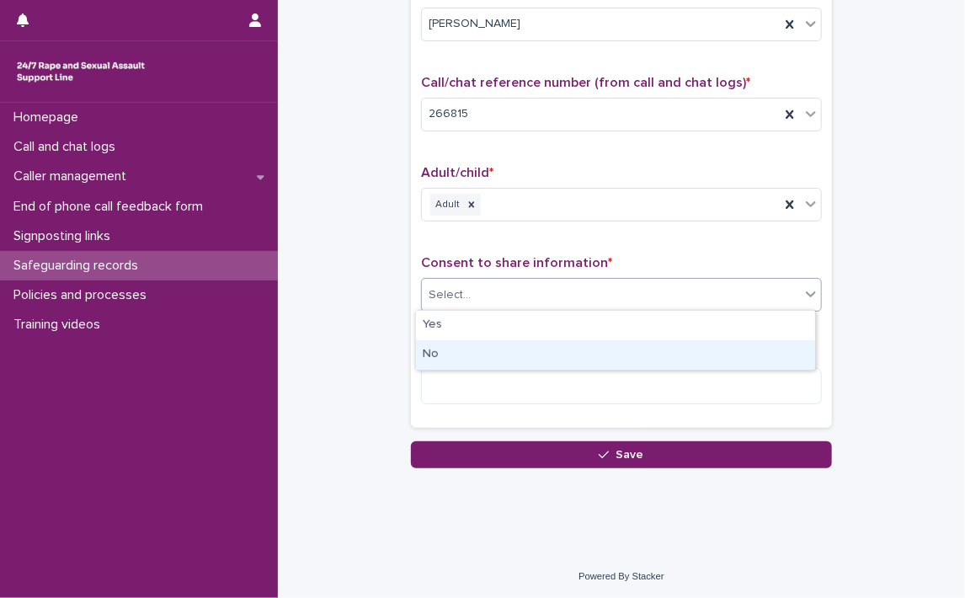
click at [426, 355] on div "No" at bounding box center [615, 354] width 399 height 29
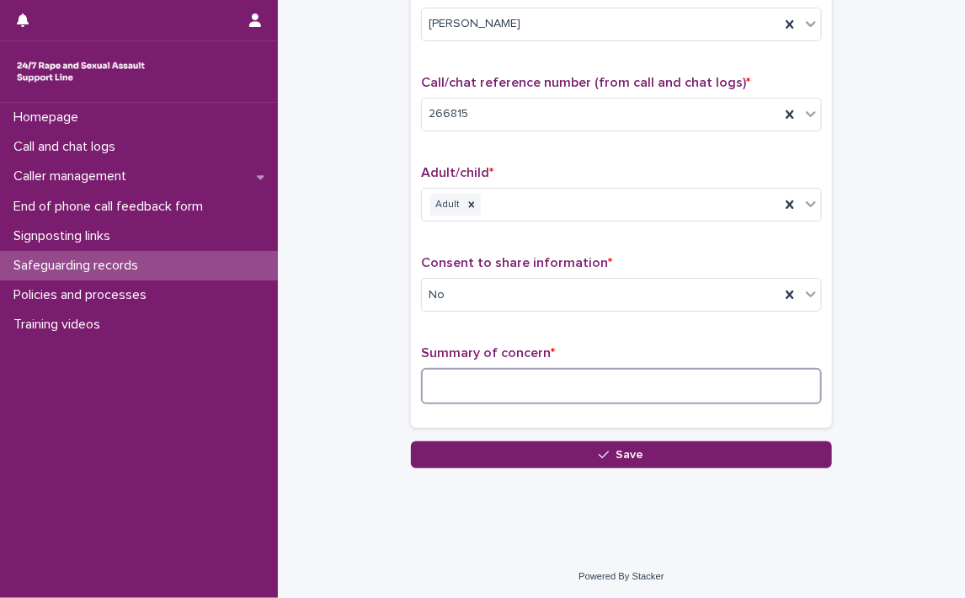
click at [431, 383] on textarea at bounding box center [621, 386] width 401 height 36
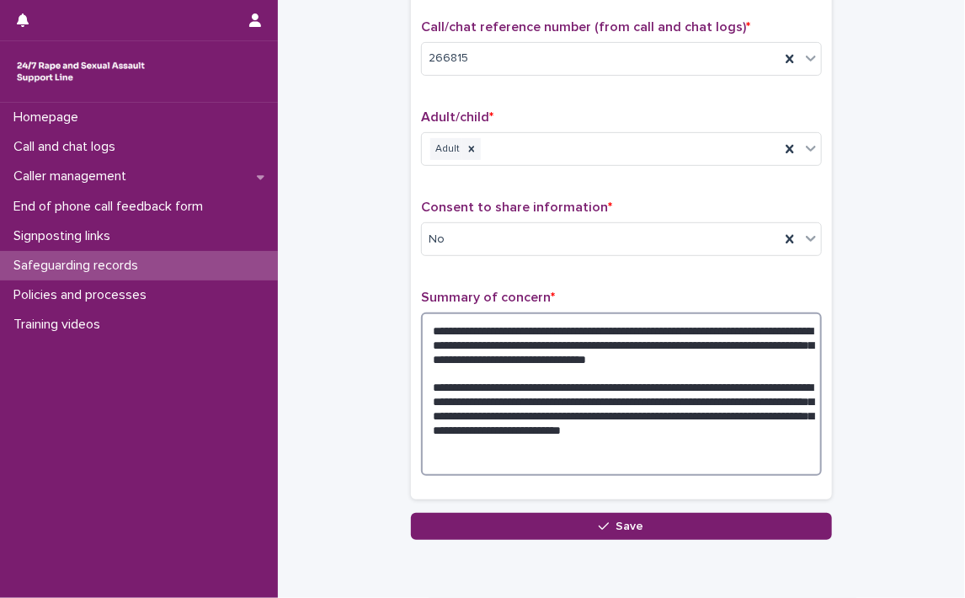
scroll to position [259, 0]
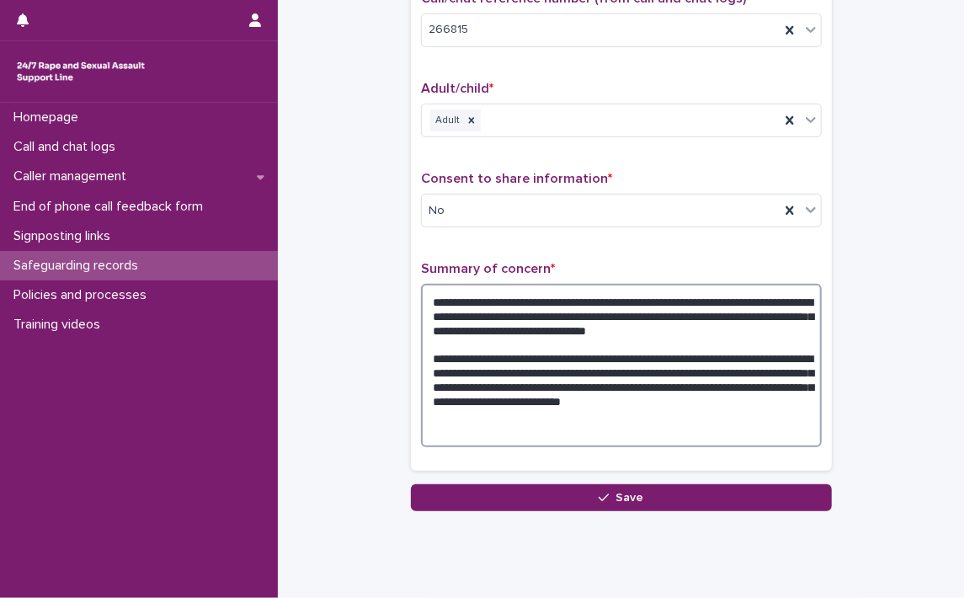
click at [584, 415] on textarea "**********" at bounding box center [621, 365] width 401 height 163
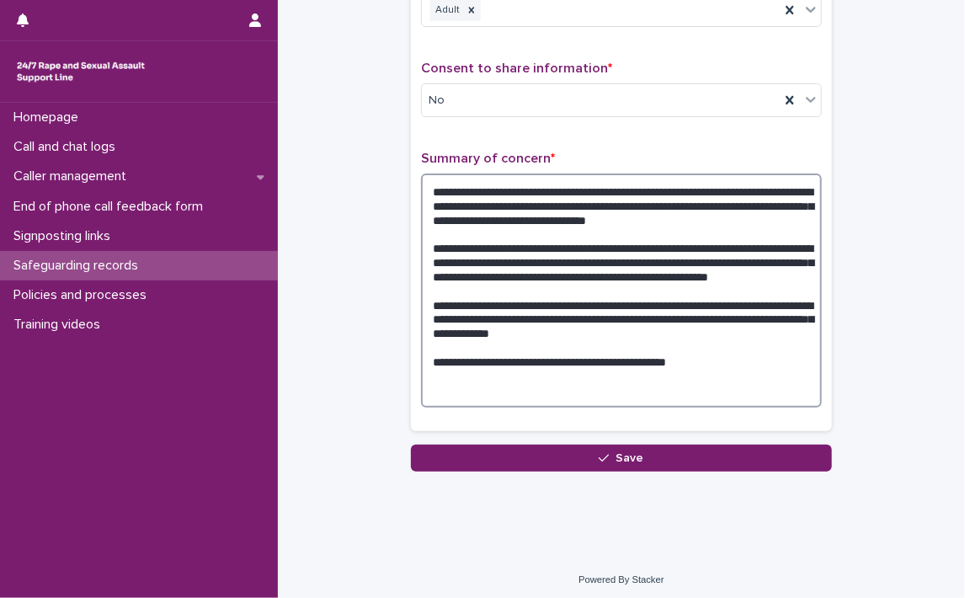
scroll to position [372, 0]
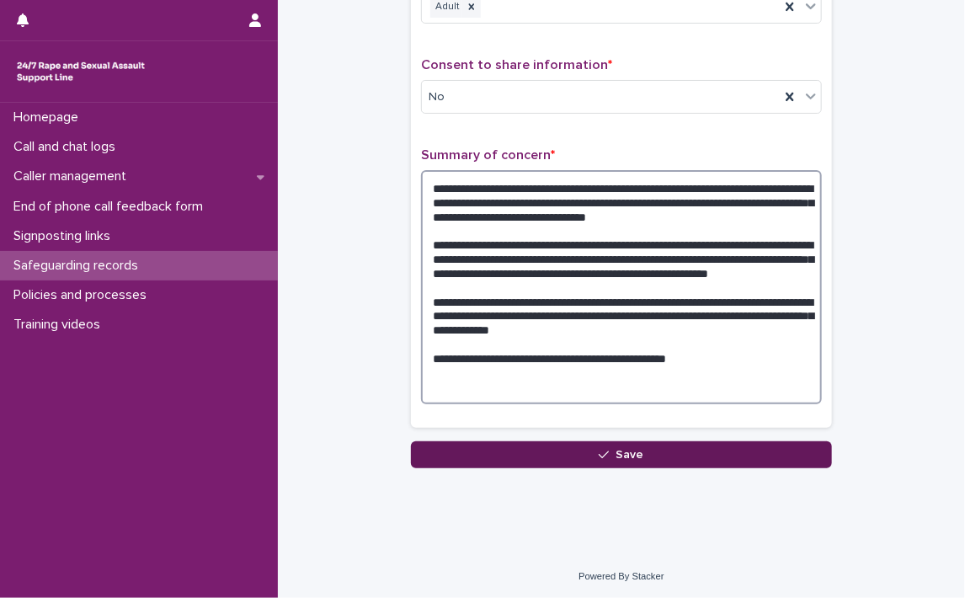
type textarea "**********"
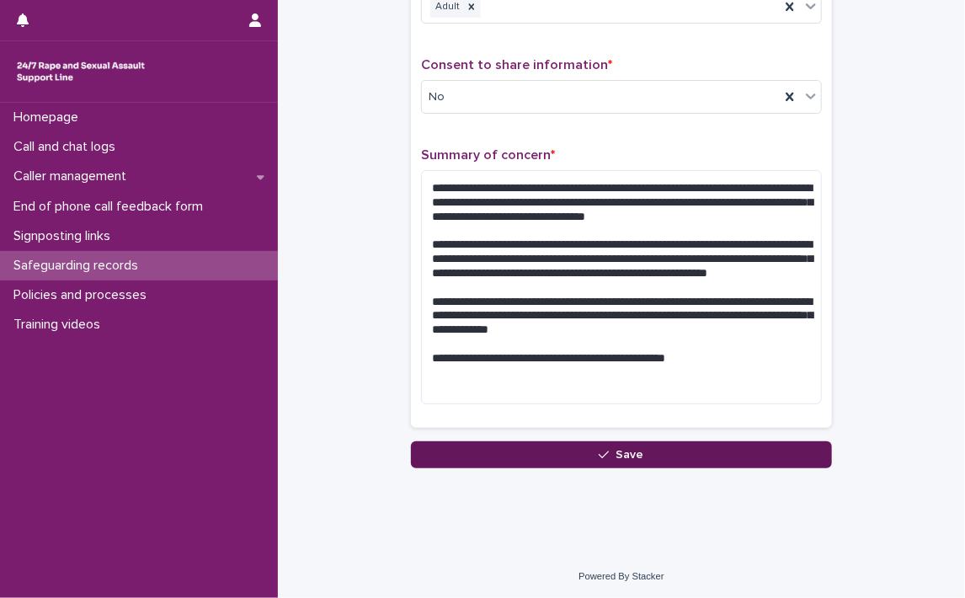
click at [602, 449] on icon "button" at bounding box center [604, 455] width 10 height 12
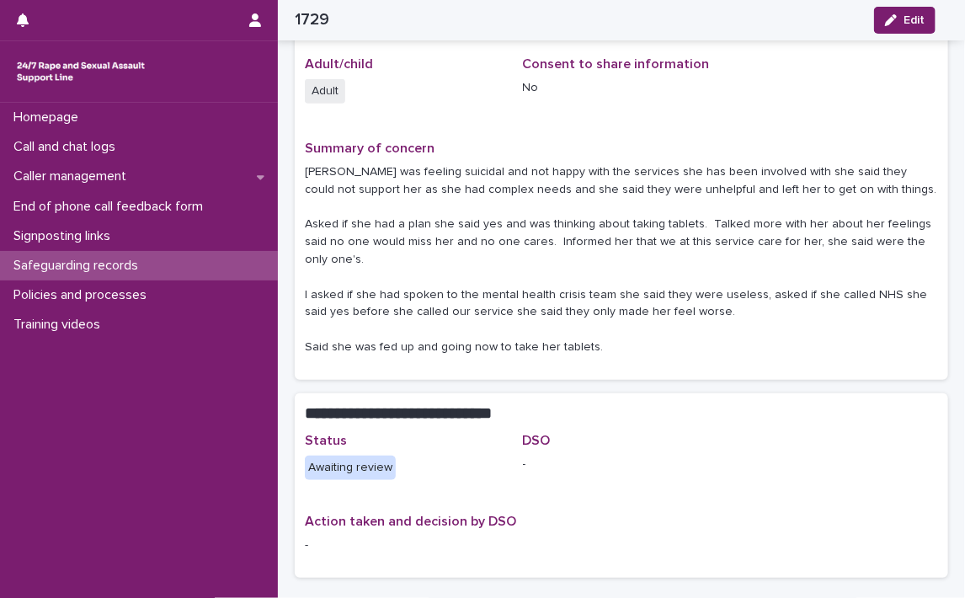
scroll to position [237, 0]
